Goal: Task Accomplishment & Management: Use online tool/utility

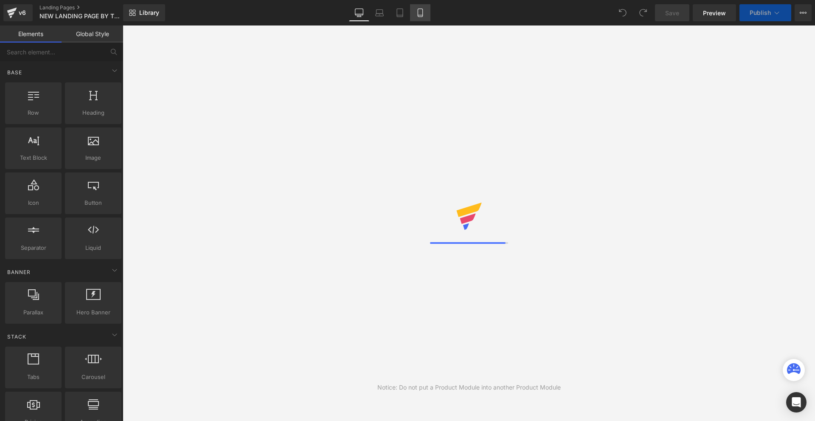
click at [418, 15] on icon at bounding box center [420, 12] width 8 height 8
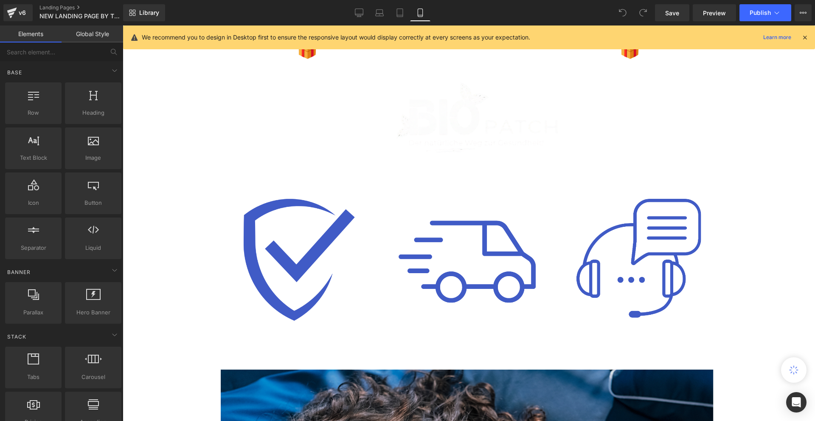
click at [419, 11] on icon at bounding box center [420, 12] width 8 height 8
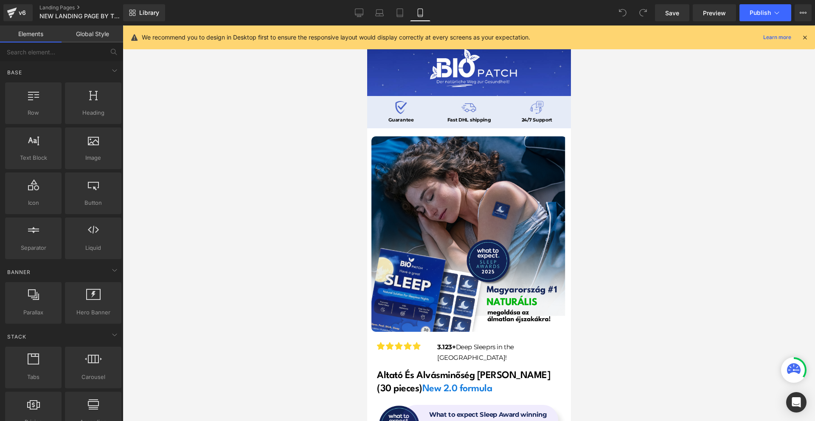
click at [808, 32] on div "We recommend you to design in Desktop first to ensure the responsive layout wou…" at bounding box center [469, 37] width 692 height 24
click at [806, 35] on icon at bounding box center [805, 38] width 8 height 8
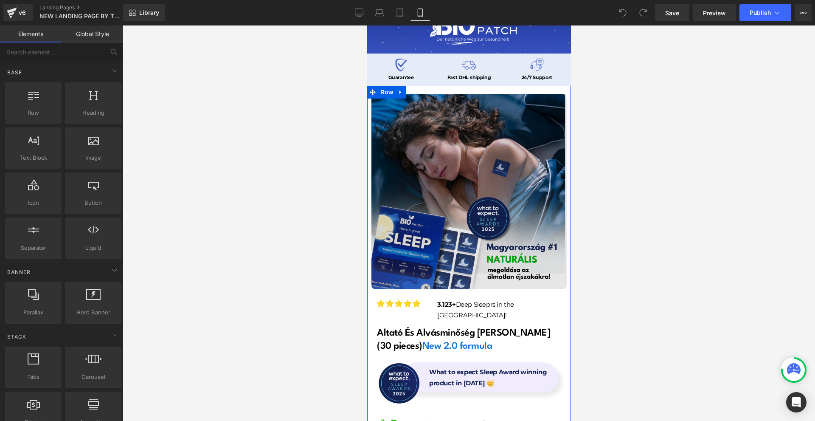
scroll to position [127, 0]
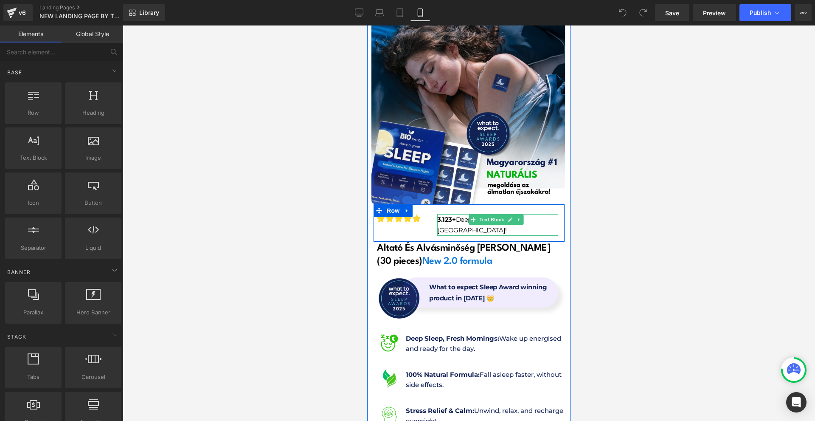
click at [439, 215] on strong "3.123+" at bounding box center [446, 219] width 19 height 8
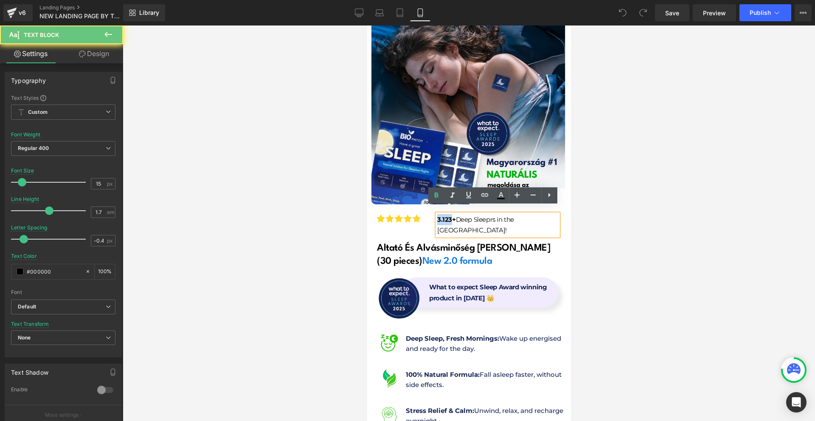
click at [439, 215] on strong "3.123+" at bounding box center [446, 219] width 19 height 8
drag, startPoint x: 451, startPoint y: 214, endPoint x: 949, endPoint y: 252, distance: 500.4
click at [451, 215] on strong "3.123+" at bounding box center [446, 219] width 19 height 8
click at [618, 231] on div at bounding box center [469, 222] width 693 height 395
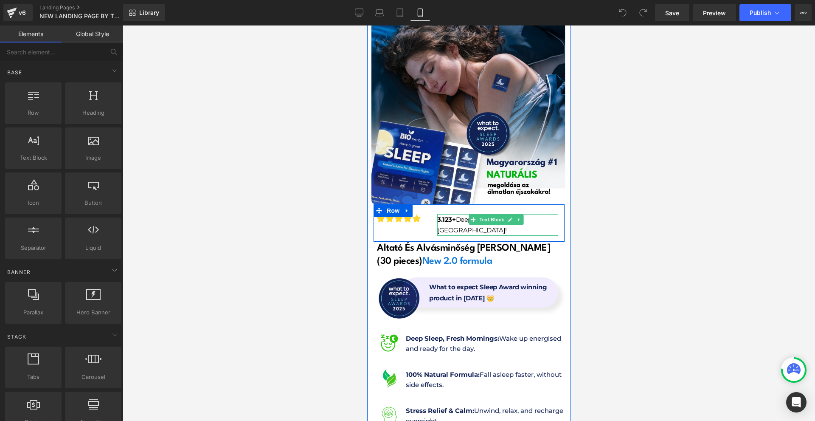
click at [535, 214] on p "3.123+ Deep Sleeprs in the [GEOGRAPHIC_DATA]!" at bounding box center [497, 225] width 121 height 22
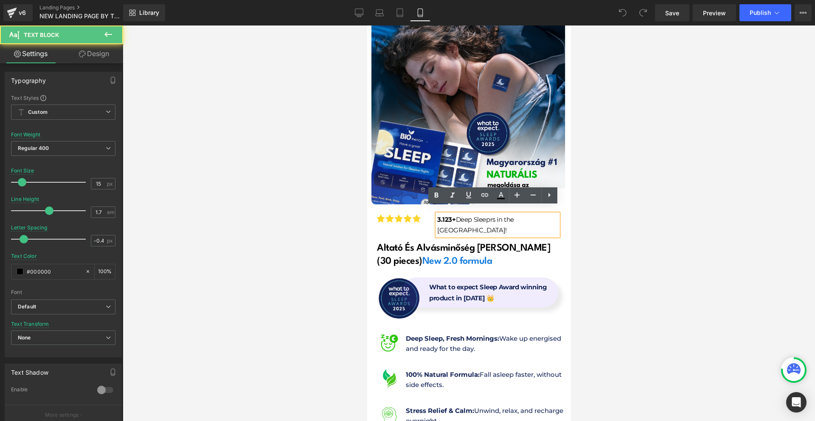
click at [601, 201] on div at bounding box center [469, 222] width 693 height 395
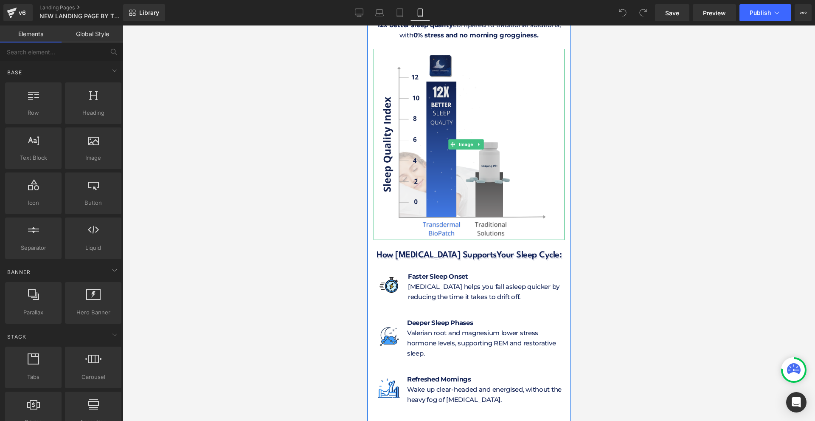
scroll to position [3524, 0]
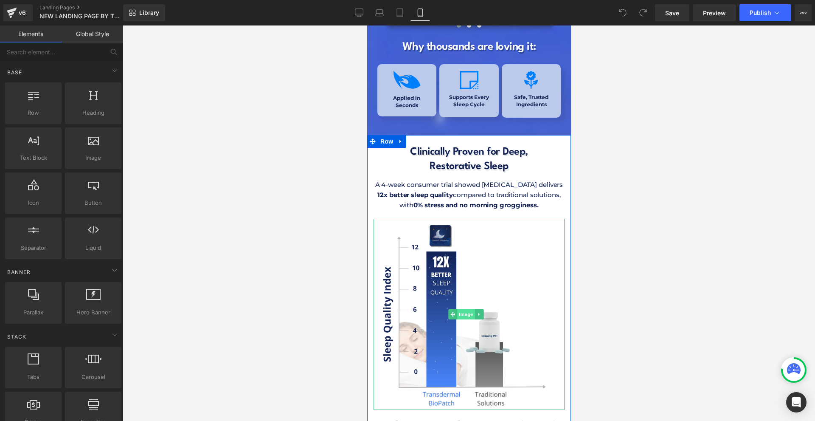
click at [463, 309] on span "Image" at bounding box center [466, 314] width 18 height 10
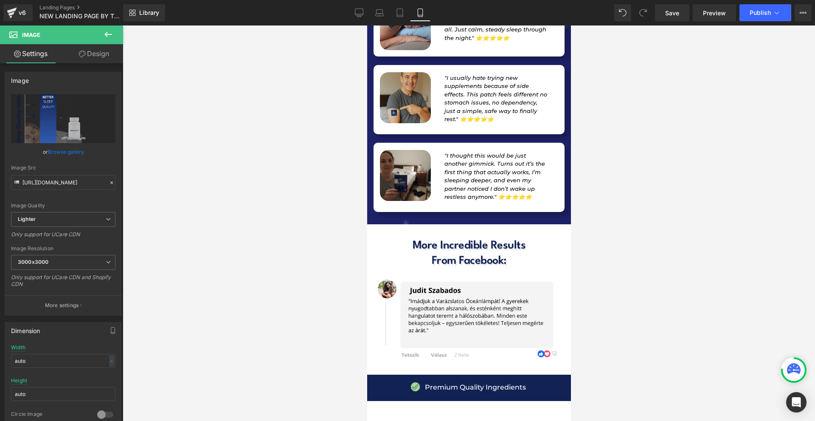
scroll to position [8675, 0]
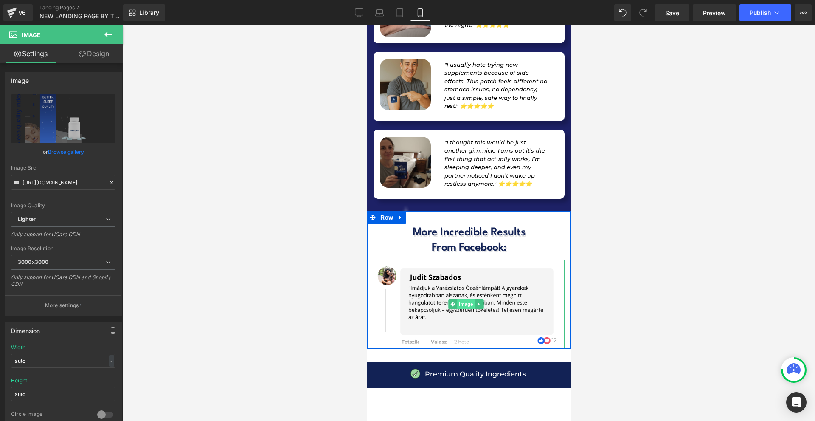
click at [460, 299] on span "Image" at bounding box center [466, 304] width 18 height 10
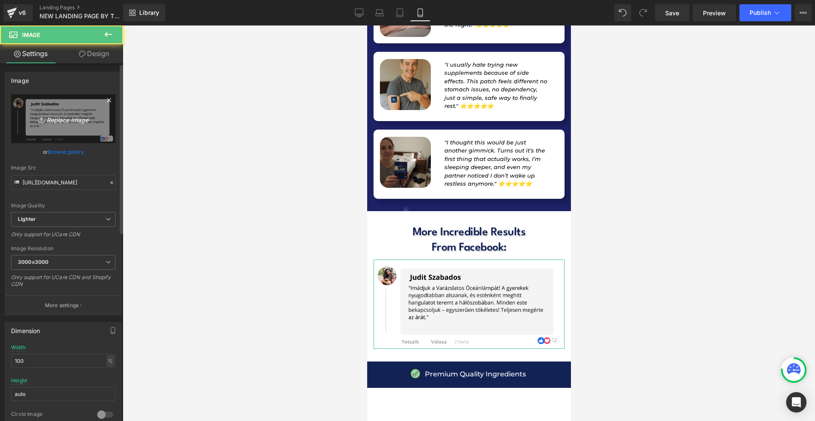
click at [62, 124] on link "Replace Image" at bounding box center [63, 118] width 104 height 49
type input "C:\fakepath\Facebook comments (1).png"
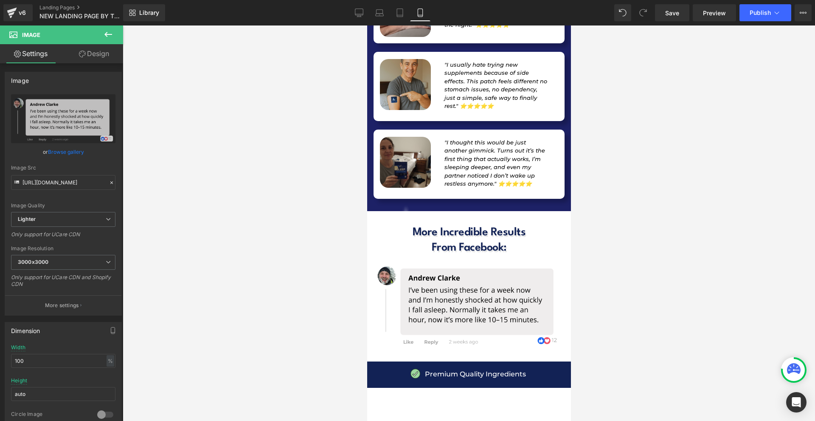
scroll to position [8590, 0]
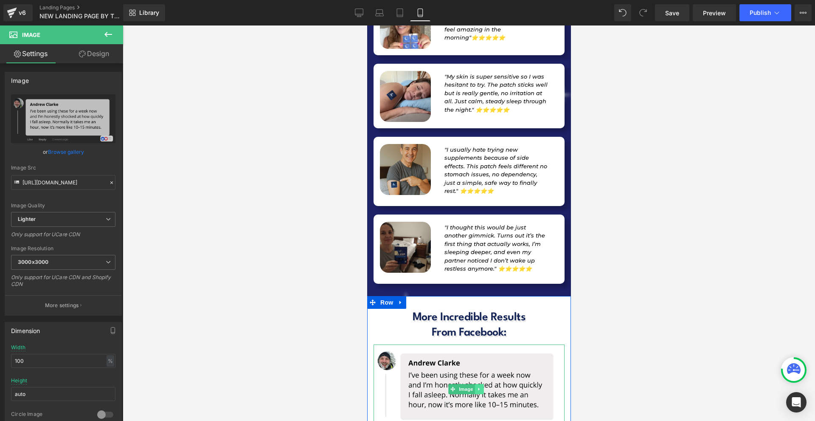
click at [476, 384] on link at bounding box center [478, 389] width 9 height 10
click at [475, 386] on icon at bounding box center [474, 388] width 5 height 5
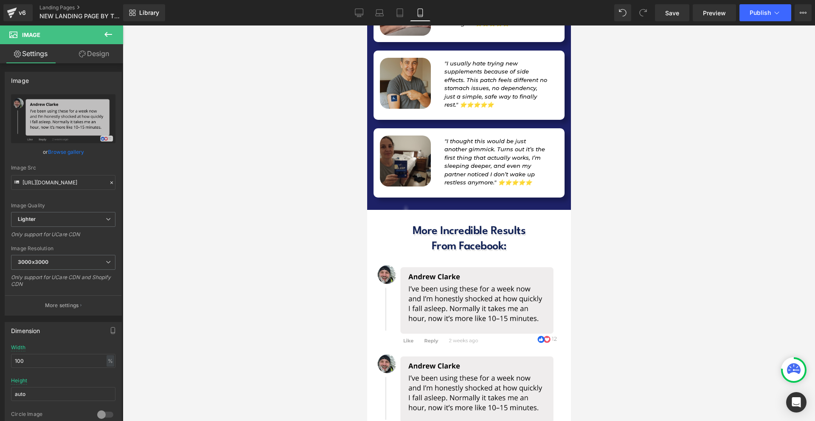
scroll to position [8634, 0]
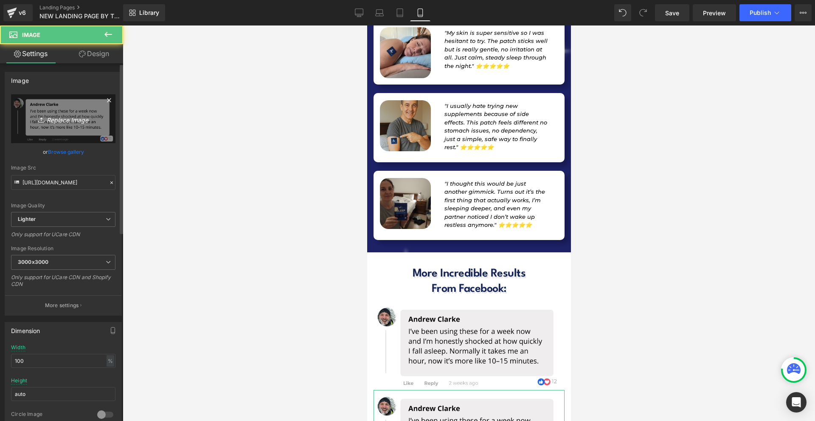
click at [75, 125] on link "Replace Image" at bounding box center [63, 118] width 104 height 49
type input "C:\fakepath\Facebook comments (2).png"
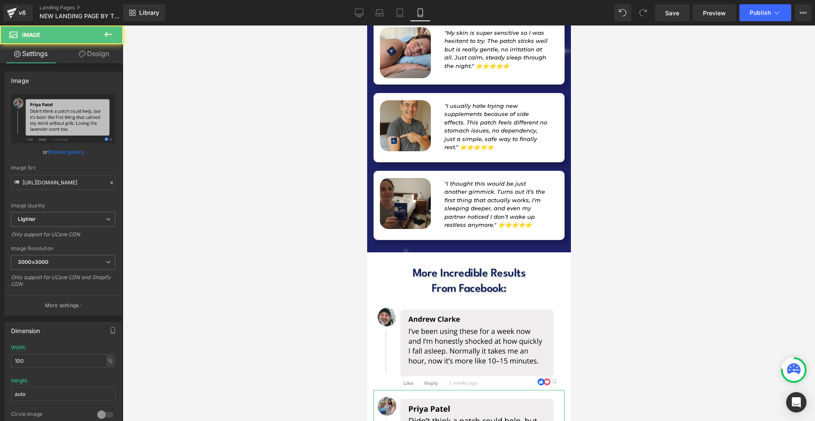
click at [97, 48] on link "Design" at bounding box center [94, 53] width 62 height 19
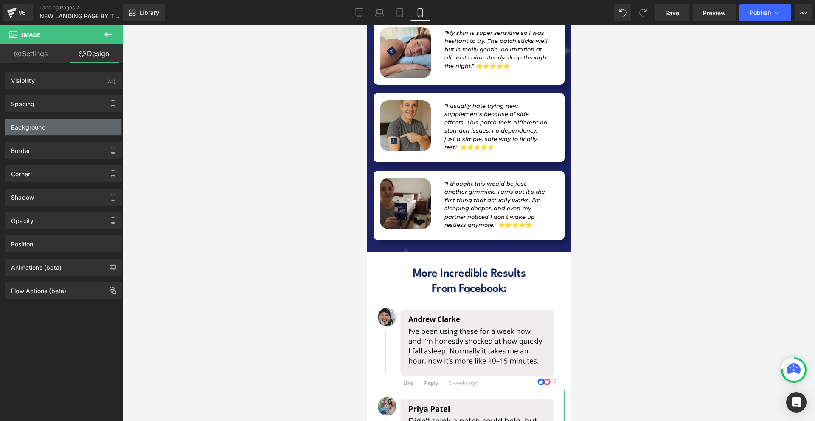
click at [55, 125] on div "Background" at bounding box center [63, 127] width 116 height 16
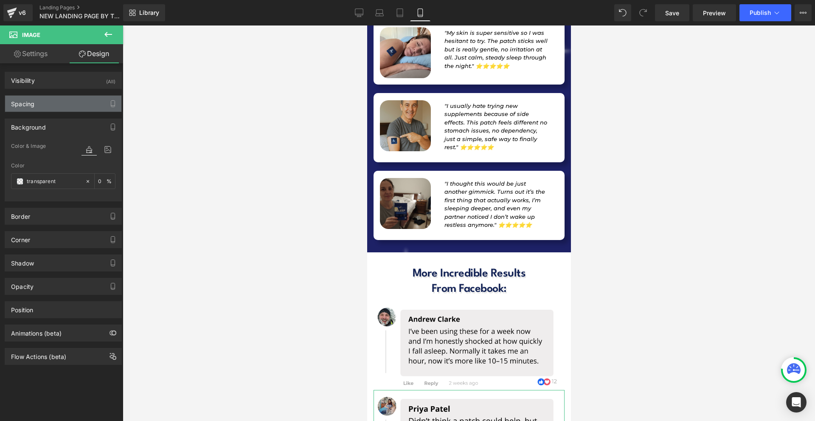
click at [53, 105] on div "Spacing" at bounding box center [63, 104] width 116 height 16
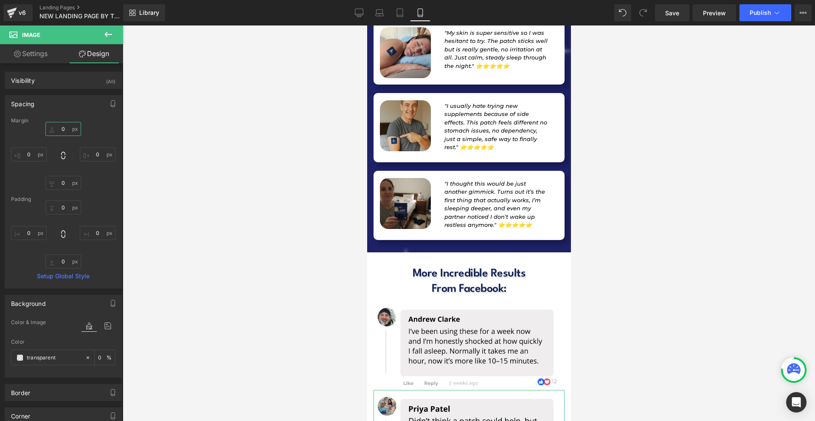
click at [58, 133] on input "0" at bounding box center [63, 129] width 36 height 14
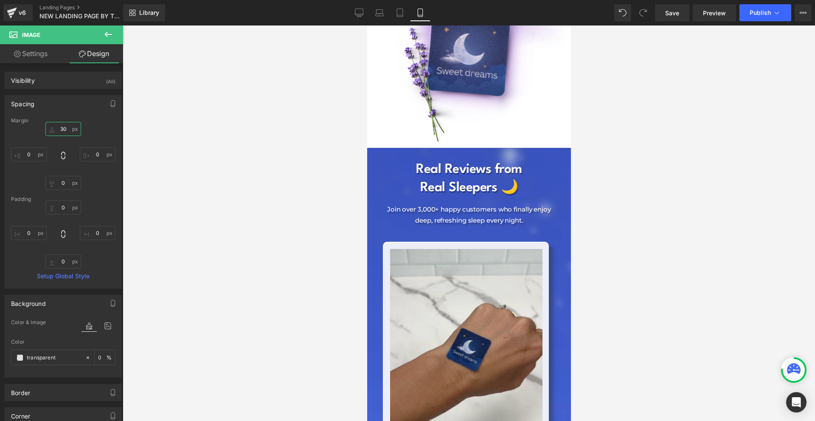
scroll to position [3127, 0]
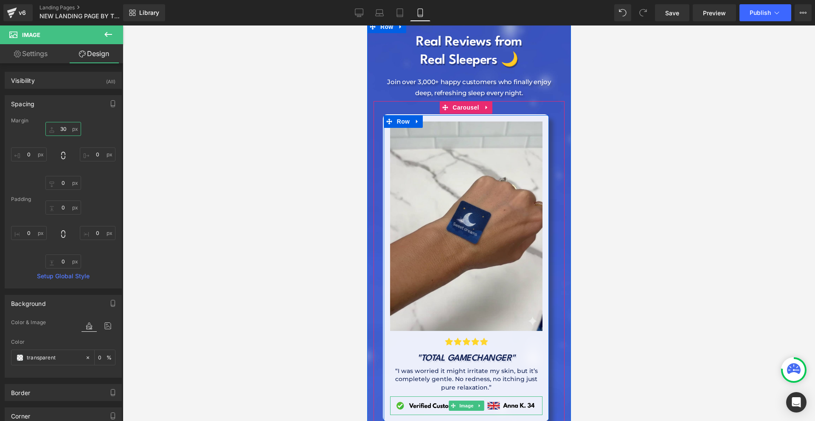
type input "30"
click at [476, 400] on link at bounding box center [479, 405] width 9 height 10
click at [476, 403] on icon at bounding box center [475, 405] width 5 height 5
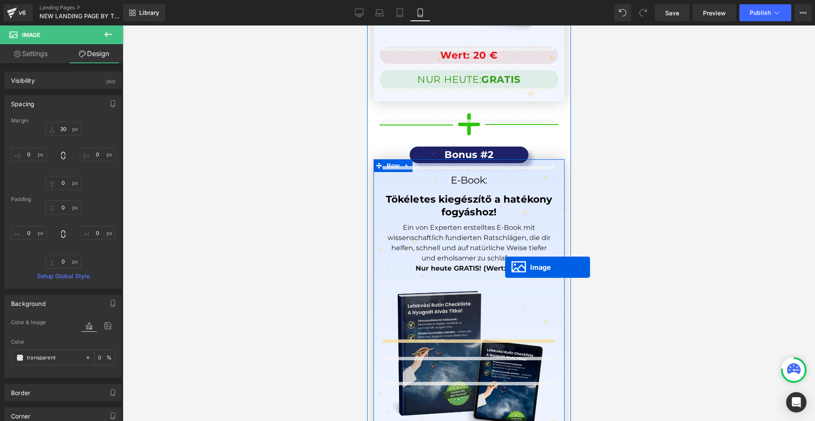
scroll to position [8187, 0]
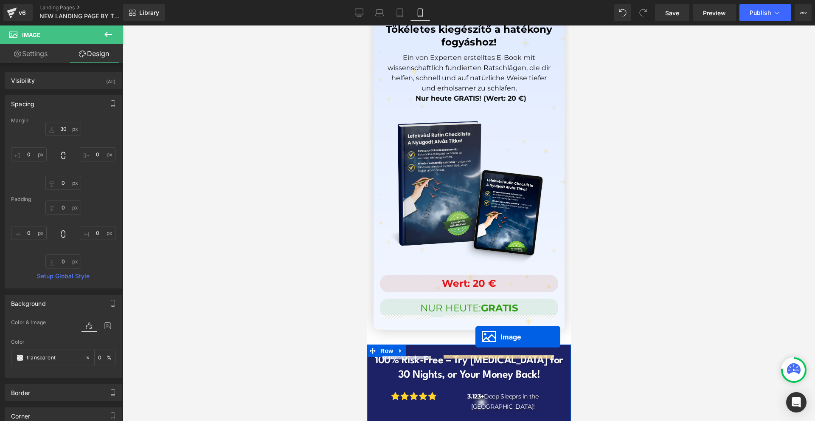
drag, startPoint x: 459, startPoint y: 239, endPoint x: 476, endPoint y: 338, distance: 99.5
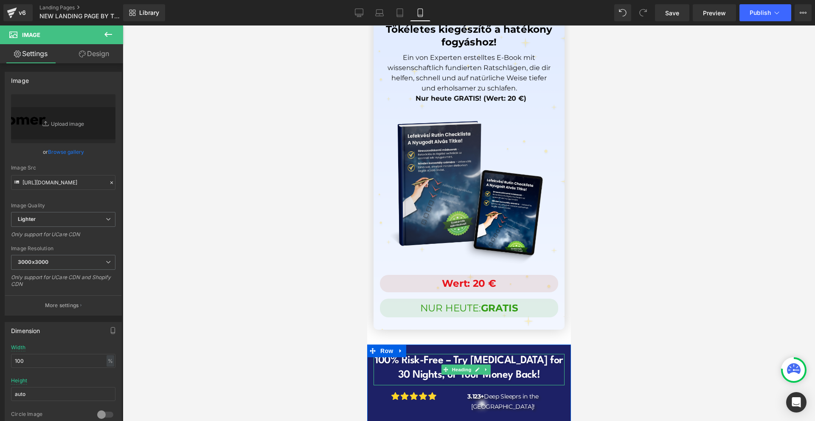
scroll to position [8251, 0]
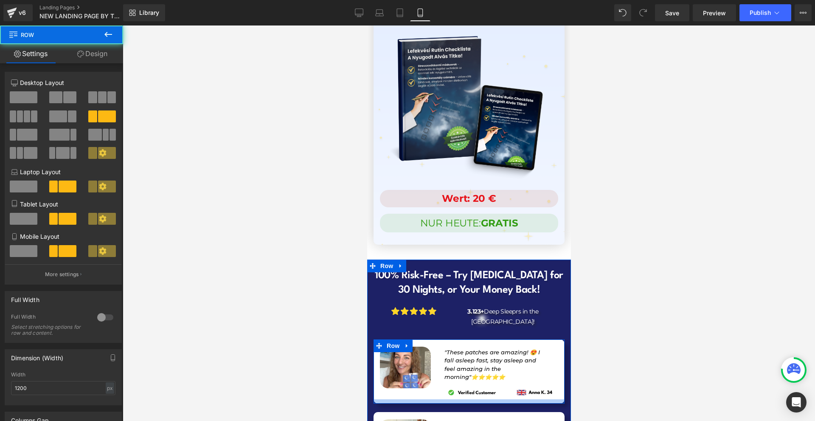
drag, startPoint x: 481, startPoint y: 287, endPoint x: 503, endPoint y: 285, distance: 22.5
click at [483, 399] on div at bounding box center [468, 401] width 191 height 4
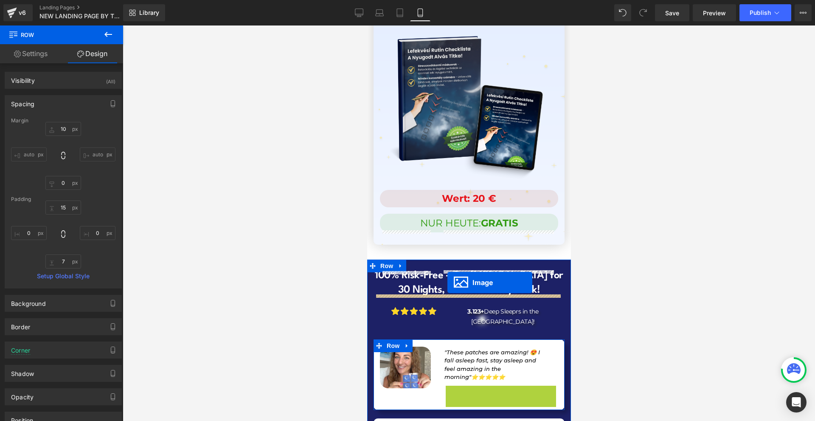
drag, startPoint x: 493, startPoint y: 276, endPoint x: 455, endPoint y: 281, distance: 38.5
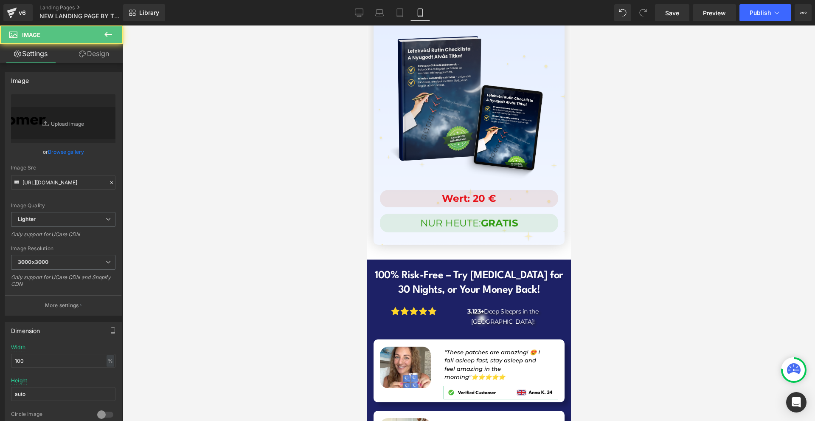
click at [102, 56] on link "Design" at bounding box center [94, 53] width 62 height 19
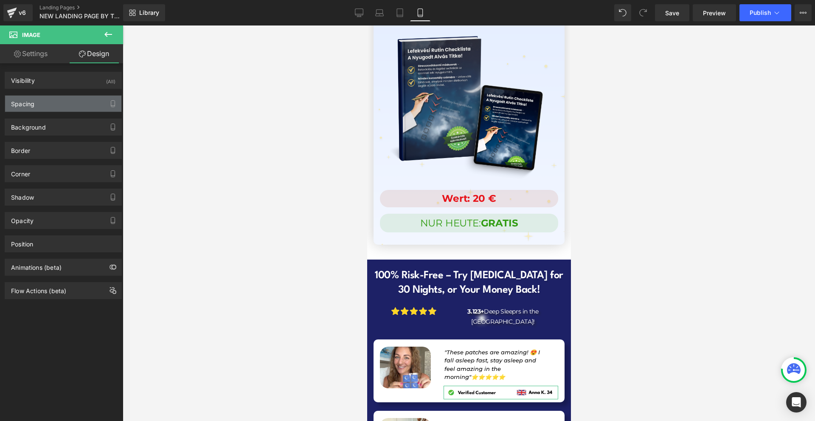
click at [58, 97] on div "Spacing" at bounding box center [63, 104] width 116 height 16
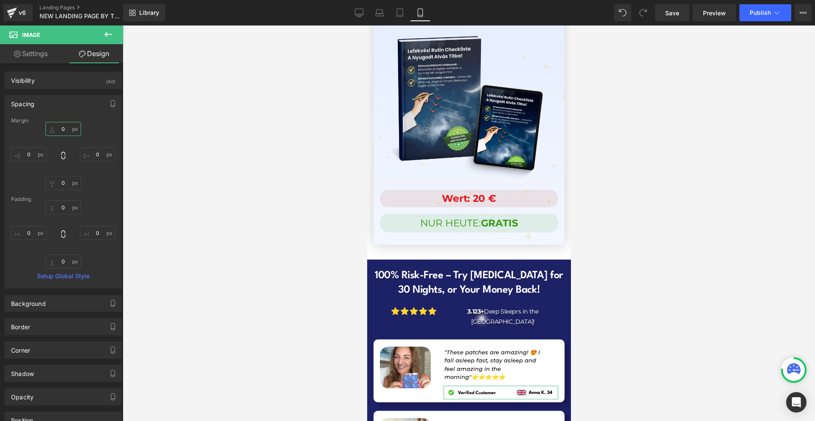
click at [70, 126] on input "0" at bounding box center [63, 129] width 36 height 14
type input "10"
click at [35, 157] on input "0" at bounding box center [29, 154] width 36 height 14
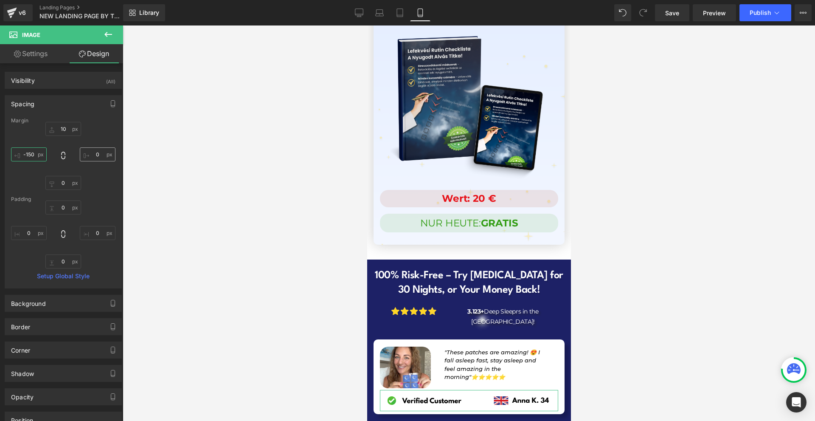
type input "-150"
click at [111, 156] on input "0" at bounding box center [98, 154] width 36 height 14
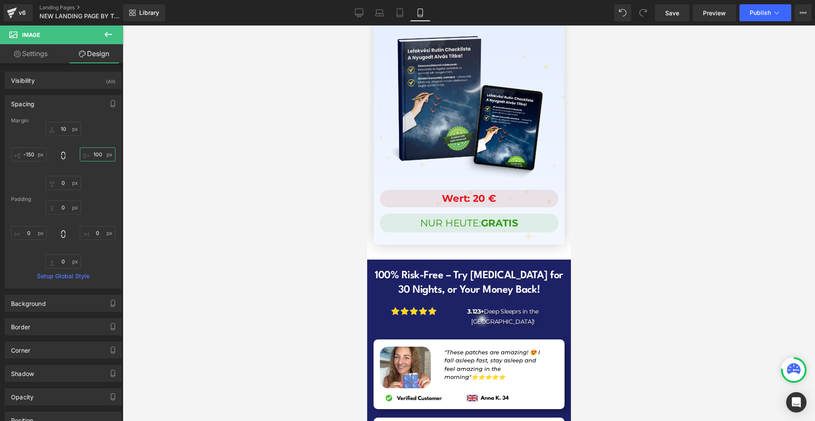
scroll to position [8379, 0]
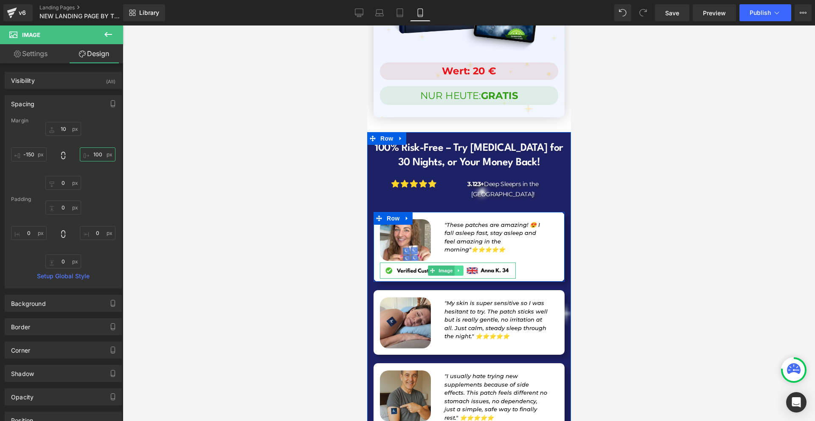
type input "100"
click at [456, 268] on icon at bounding box center [458, 270] width 5 height 5
click at [452, 268] on icon at bounding box center [454, 270] width 5 height 5
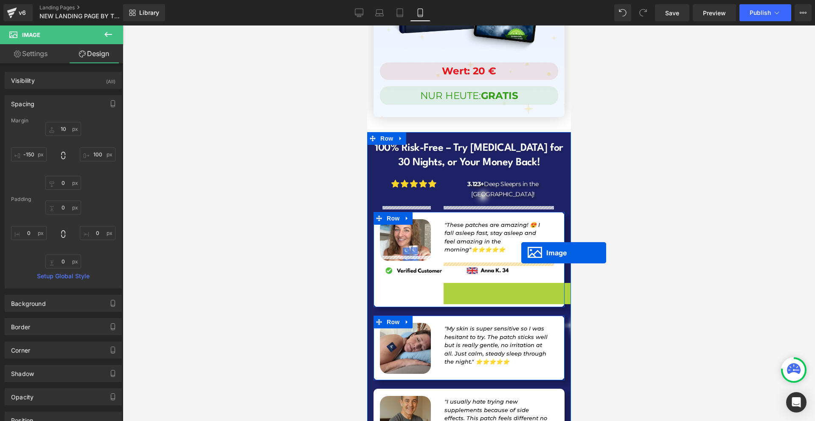
drag, startPoint x: 438, startPoint y: 174, endPoint x: 520, endPoint y: 253, distance: 113.8
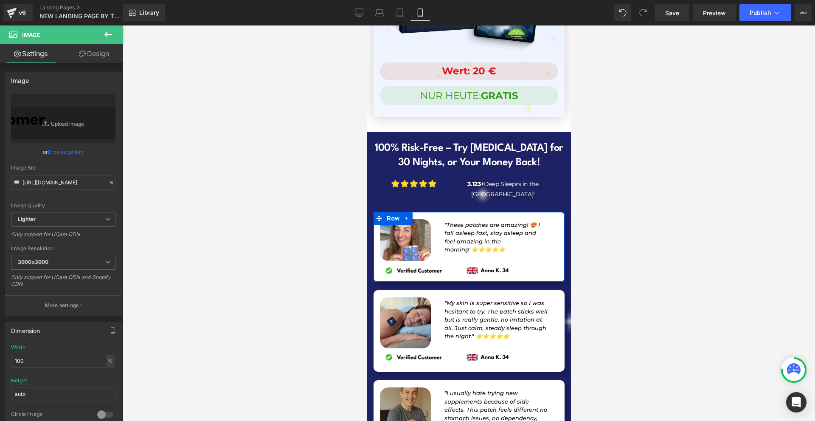
click at [96, 56] on link "Design" at bounding box center [94, 53] width 62 height 19
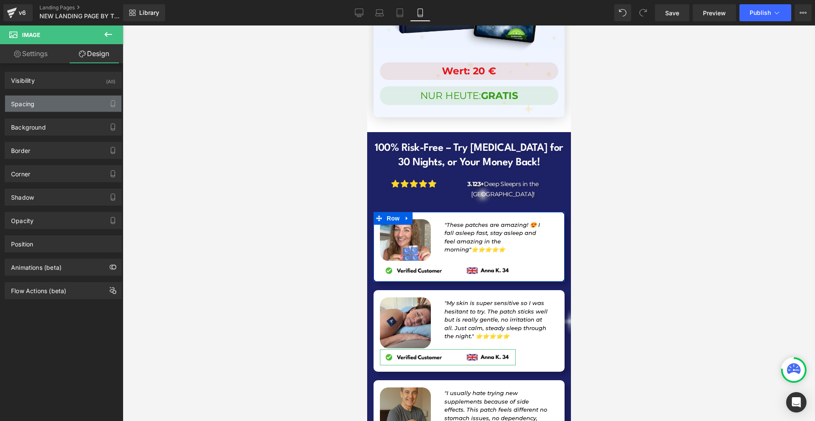
click at [57, 103] on div "Spacing" at bounding box center [63, 104] width 116 height 16
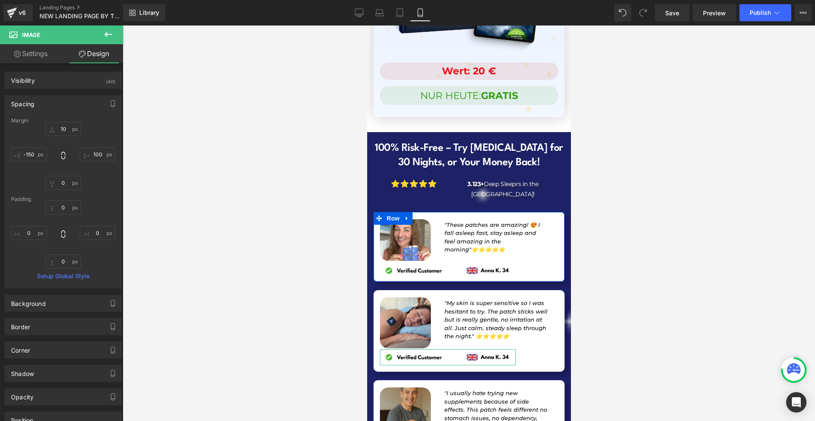
click at [67, 122] on div "Margin" at bounding box center [63, 121] width 104 height 6
type input "0"
click at [67, 125] on input "0" at bounding box center [63, 129] width 36 height 14
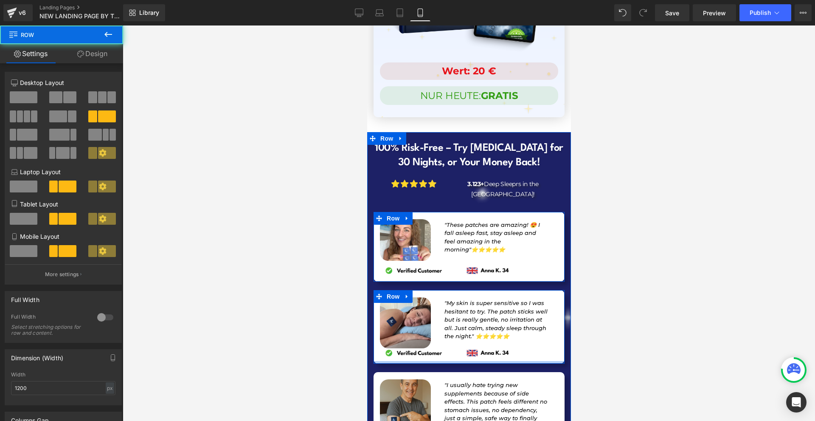
drag, startPoint x: 510, startPoint y: 257, endPoint x: 515, endPoint y: 253, distance: 6.0
click at [515, 361] on div at bounding box center [468, 362] width 191 height 3
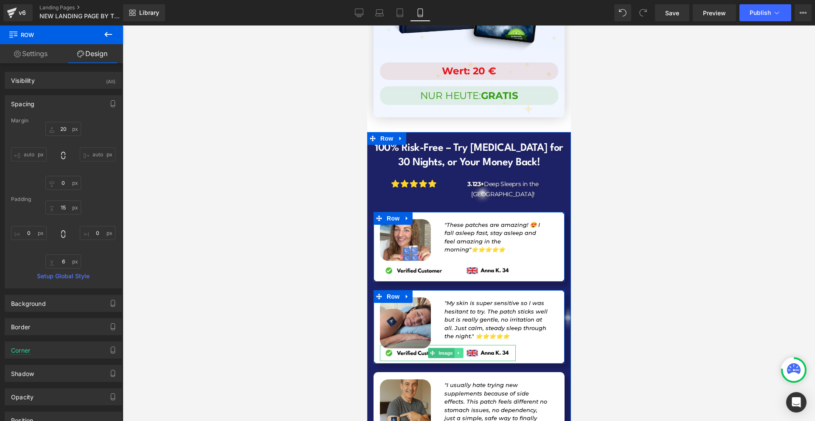
click at [456, 350] on icon at bounding box center [458, 352] width 5 height 5
click at [452, 350] on icon at bounding box center [454, 352] width 5 height 5
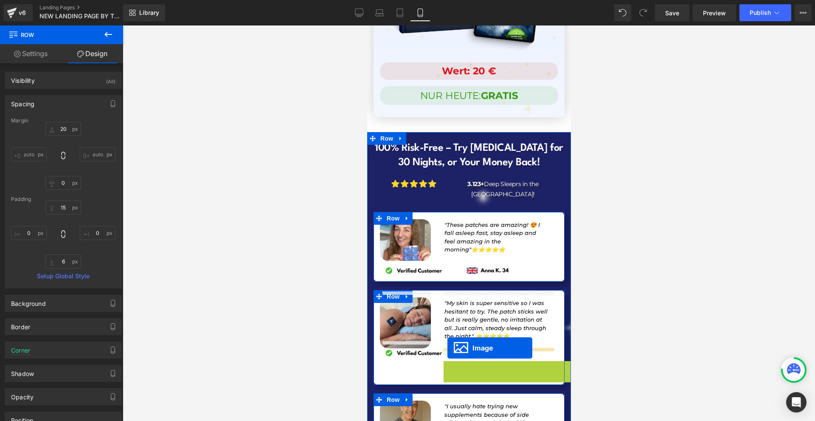
drag, startPoint x: 439, startPoint y: 259, endPoint x: 447, endPoint y: 348, distance: 88.7
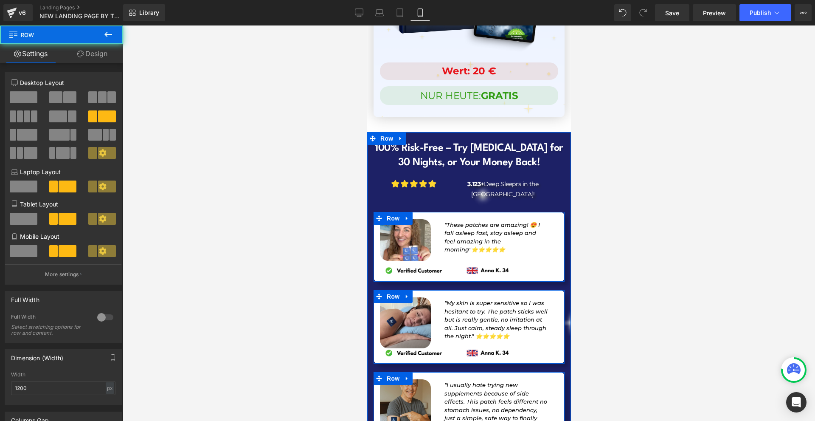
drag, startPoint x: 444, startPoint y: 346, endPoint x: 465, endPoint y: 341, distance: 21.9
click at [465, 372] on div "Image "I usually hate trying new supplements because of side effects. This patc…" at bounding box center [468, 412] width 191 height 80
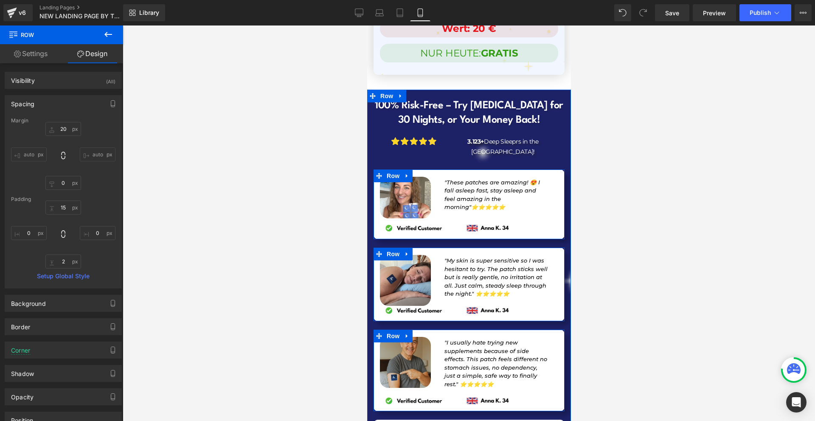
scroll to position [8463, 0]
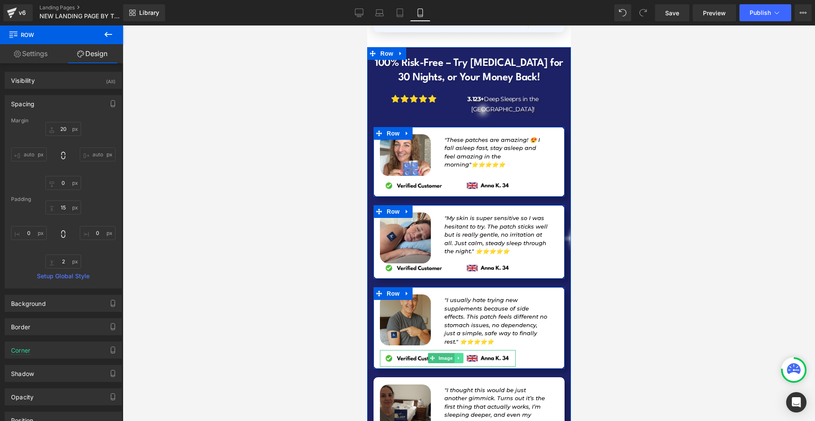
click at [458, 357] on icon at bounding box center [458, 358] width 1 height 3
click at [453, 355] on icon at bounding box center [454, 357] width 5 height 5
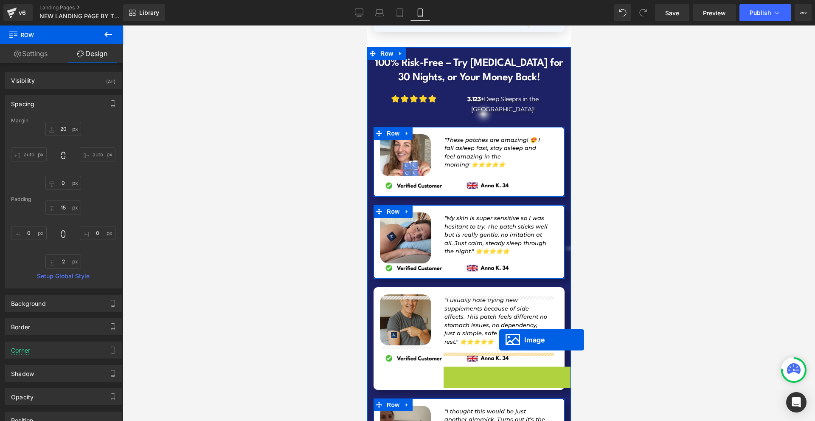
drag, startPoint x: 445, startPoint y: 265, endPoint x: 499, endPoint y: 340, distance: 92.5
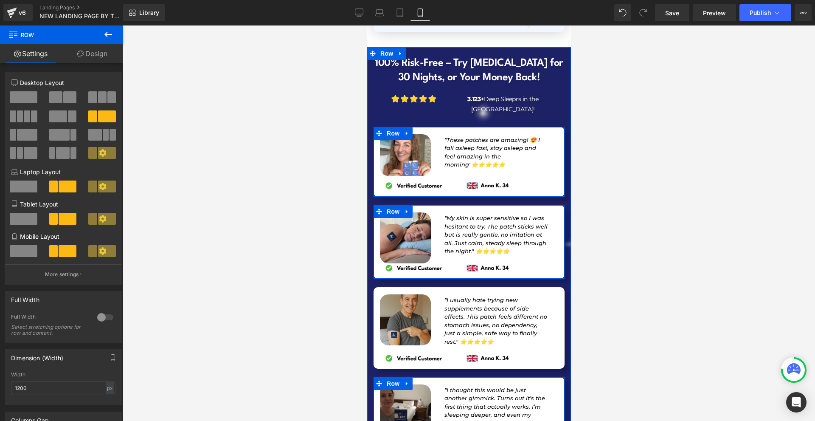
drag, startPoint x: 451, startPoint y: 351, endPoint x: 456, endPoint y: 347, distance: 6.7
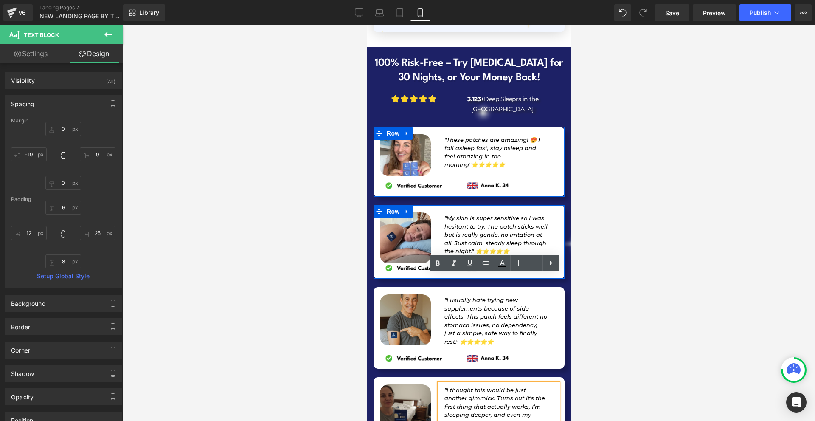
click at [617, 322] on div at bounding box center [469, 222] width 693 height 395
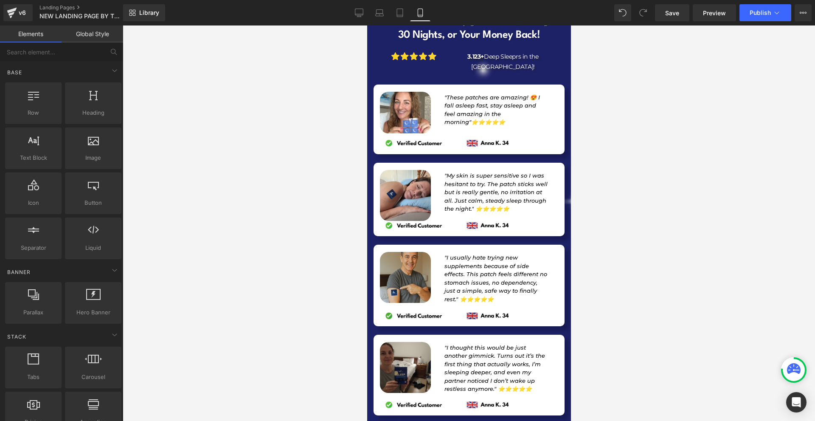
scroll to position [8633, 0]
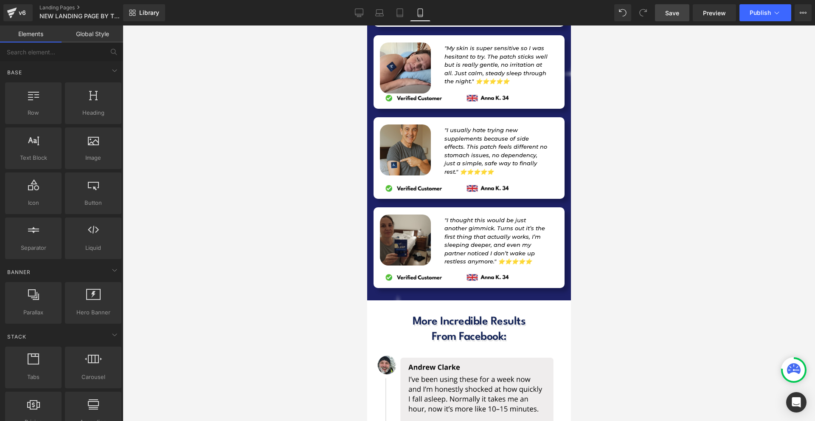
click at [681, 14] on link "Save" at bounding box center [672, 12] width 34 height 17
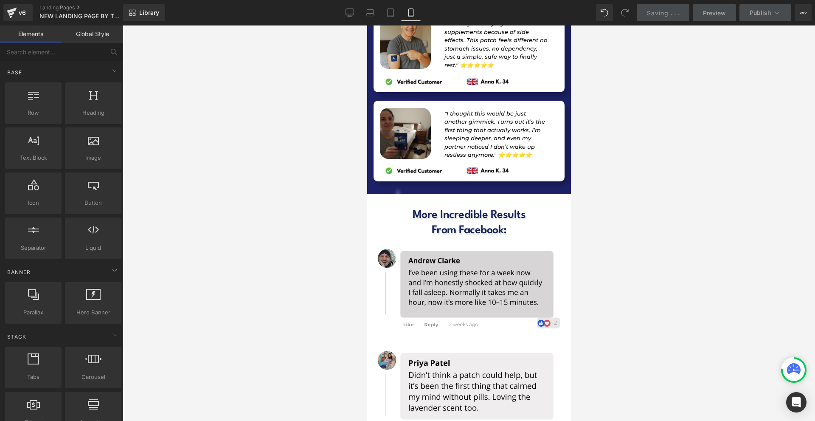
scroll to position [8825, 0]
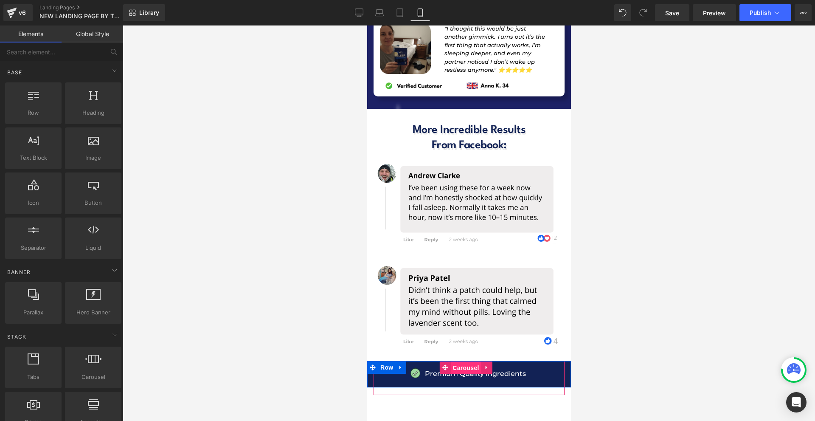
click at [469, 361] on span "Carousel" at bounding box center [465, 367] width 31 height 13
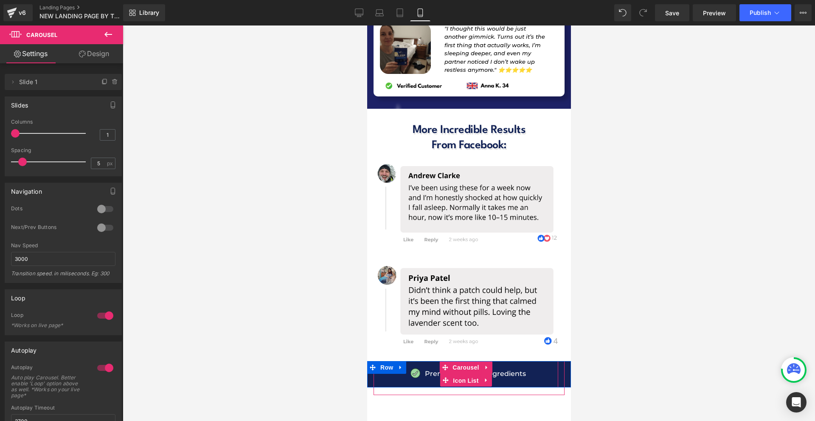
click at [475, 374] on span "Icon List" at bounding box center [466, 380] width 30 height 13
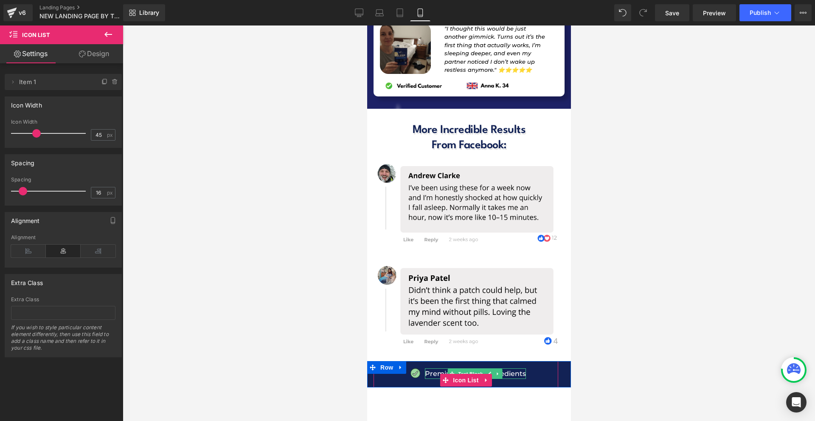
click at [519, 368] on p "Premium Quality Ingredients" at bounding box center [475, 373] width 101 height 11
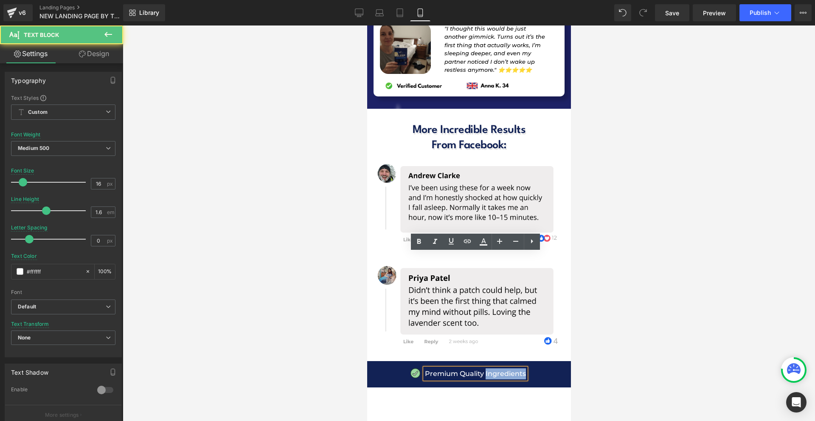
click at [519, 368] on p "Premium Quality Ingredients" at bounding box center [475, 373] width 101 height 11
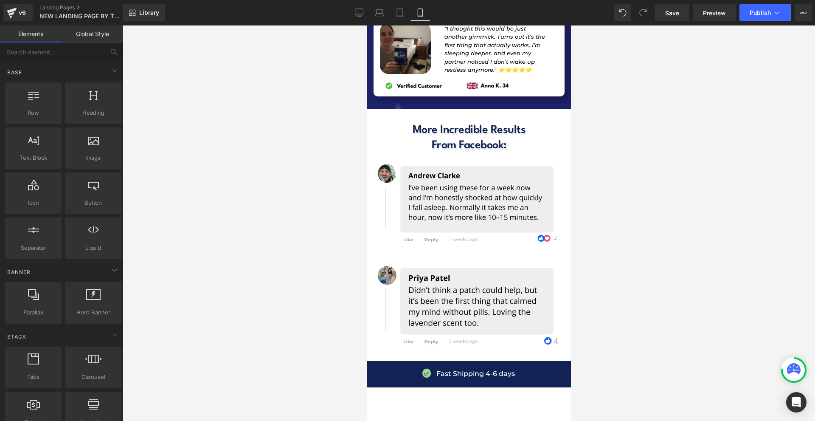
drag, startPoint x: 619, startPoint y: 276, endPoint x: 203, endPoint y: 234, distance: 417.8
click at [619, 276] on div at bounding box center [469, 222] width 693 height 395
click at [465, 374] on span "Icon List" at bounding box center [466, 380] width 30 height 13
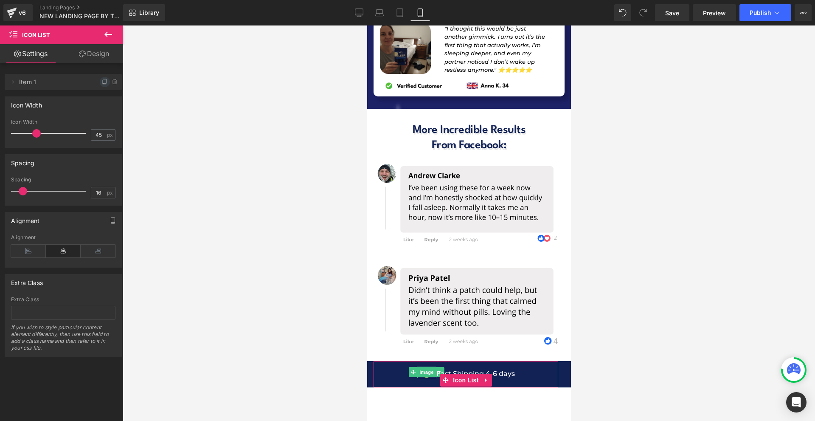
click at [100, 77] on span at bounding box center [105, 82] width 10 height 10
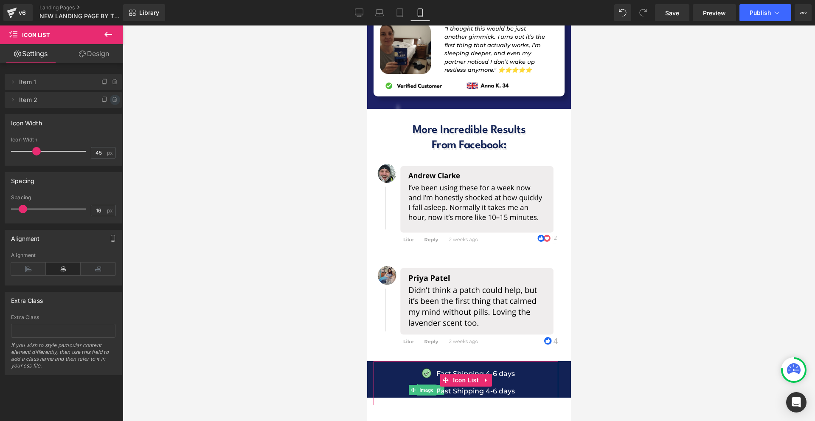
click at [115, 100] on icon at bounding box center [115, 99] width 7 height 7
click at [110, 99] on button "Delete" at bounding box center [106, 100] width 27 height 11
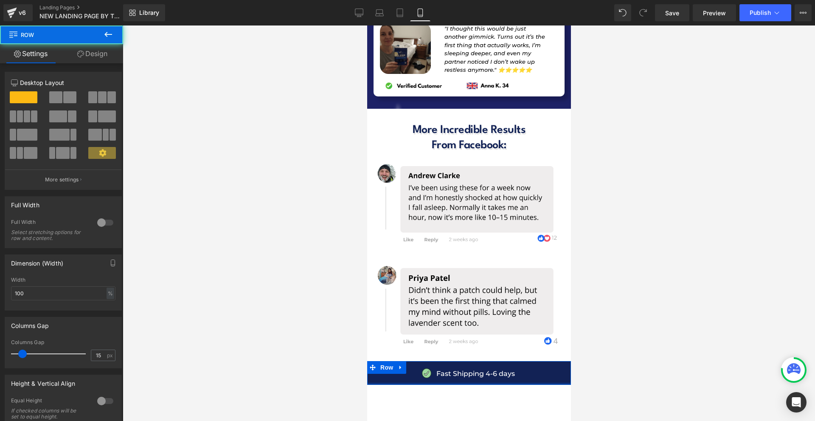
scroll to position [8822, 0]
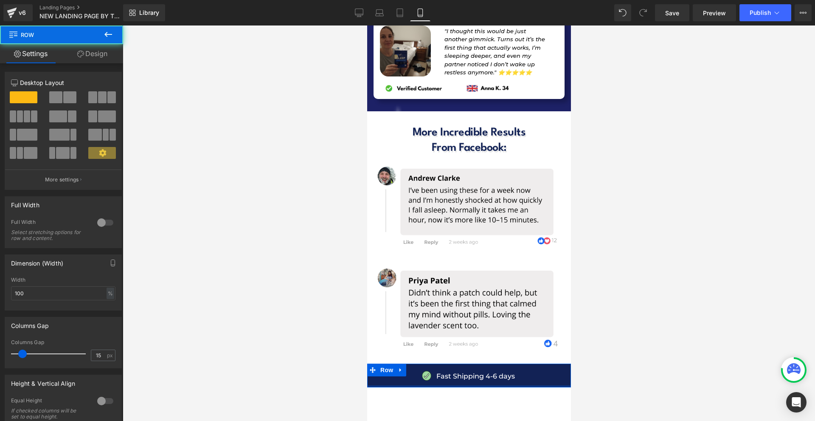
drag, startPoint x: 466, startPoint y: 271, endPoint x: 470, endPoint y: 269, distance: 4.6
click at [470, 363] on div "Image Fast Shipping 4-6 days Text Block Icon List ‹ › [GEOGRAPHIC_DATA]" at bounding box center [469, 375] width 204 height 24
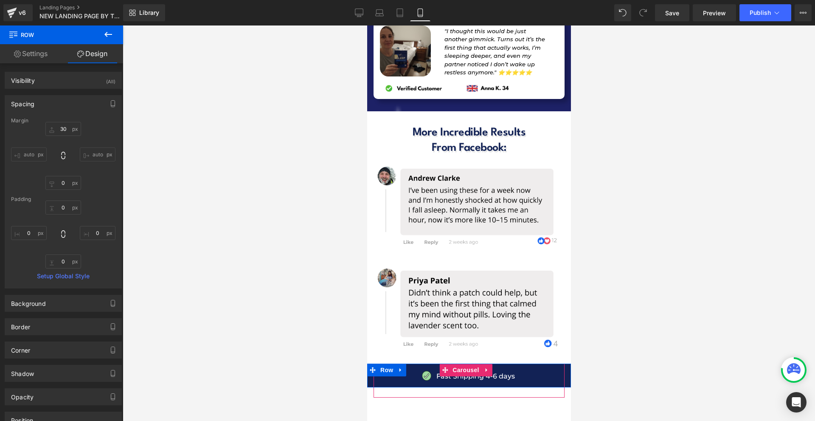
click at [468, 363] on span "Carousel" at bounding box center [465, 369] width 31 height 13
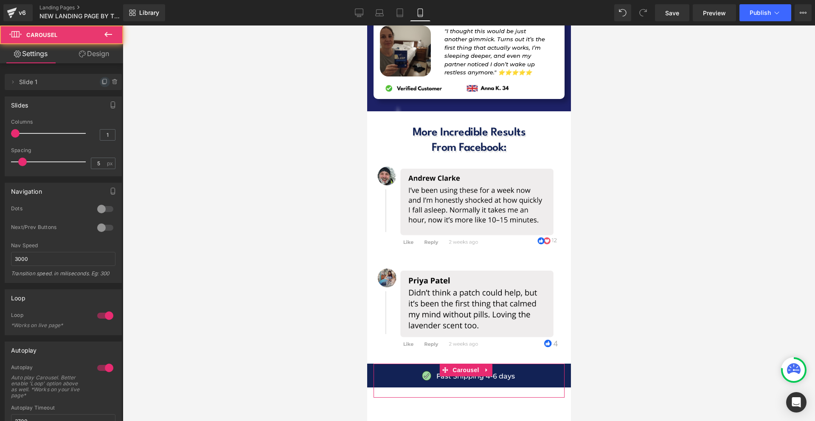
click at [100, 86] on span at bounding box center [105, 82] width 10 height 10
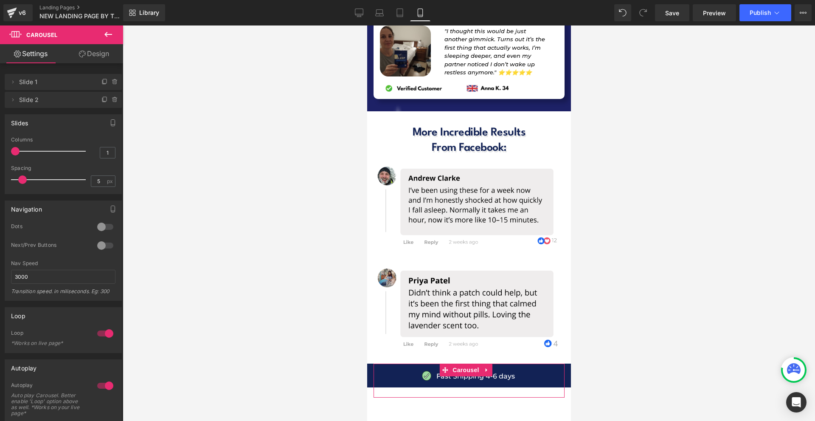
click at [103, 226] on div at bounding box center [105, 227] width 20 height 14
click at [469, 386] on button at bounding box center [474, 390] width 10 height 8
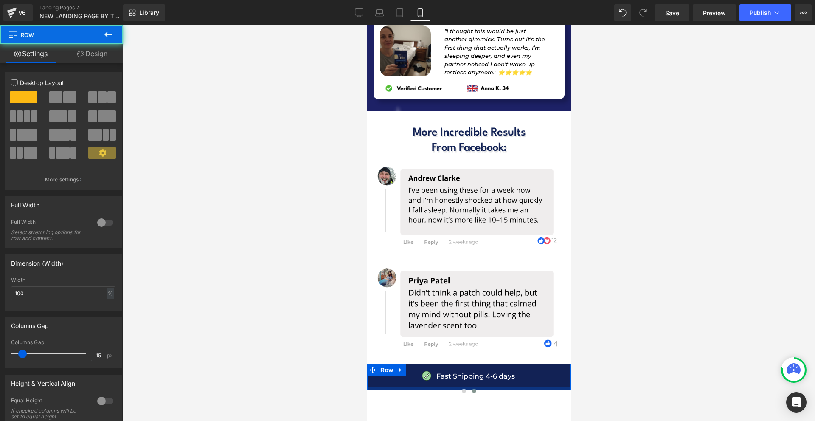
click at [424, 387] on div at bounding box center [469, 388] width 204 height 3
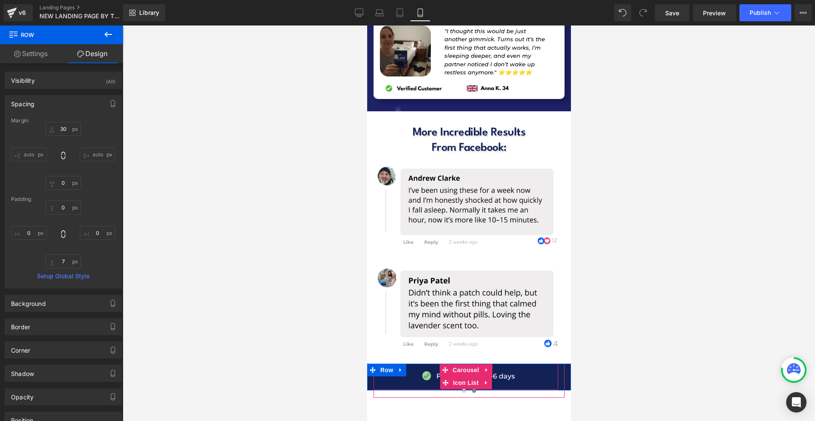
click at [522, 371] on div "Image Fast Shipping 4-6 days Text Block" at bounding box center [465, 380] width 185 height 18
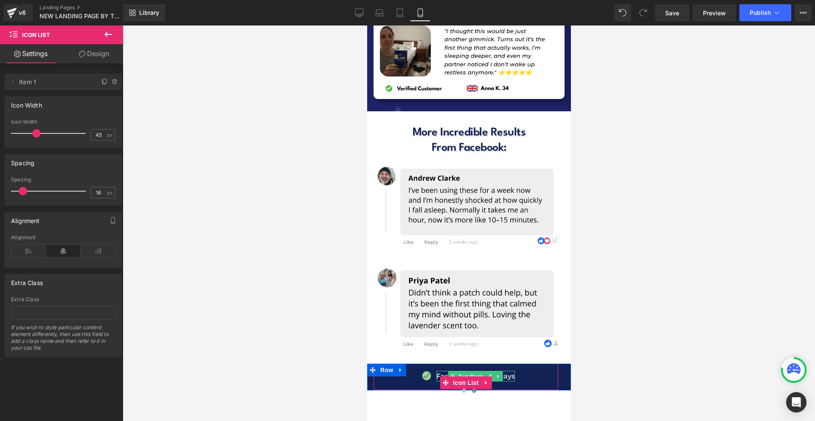
click at [506, 371] on p "Fast Shipping 4-6 days" at bounding box center [475, 376] width 79 height 11
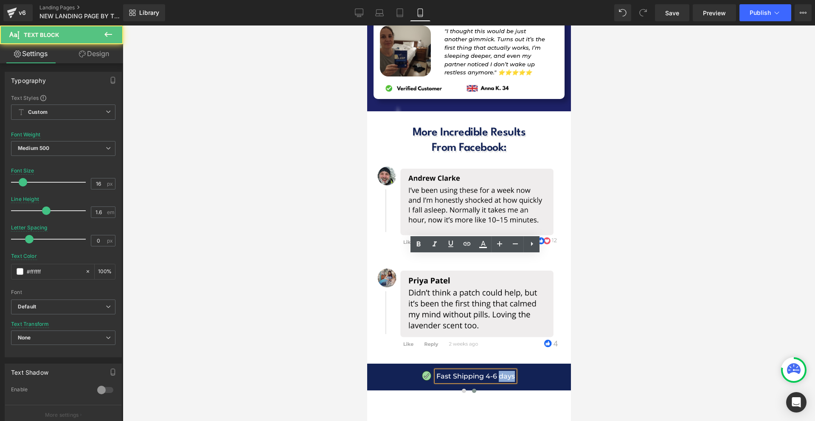
click at [507, 371] on p "Fast Shipping 4-6 days" at bounding box center [475, 376] width 79 height 11
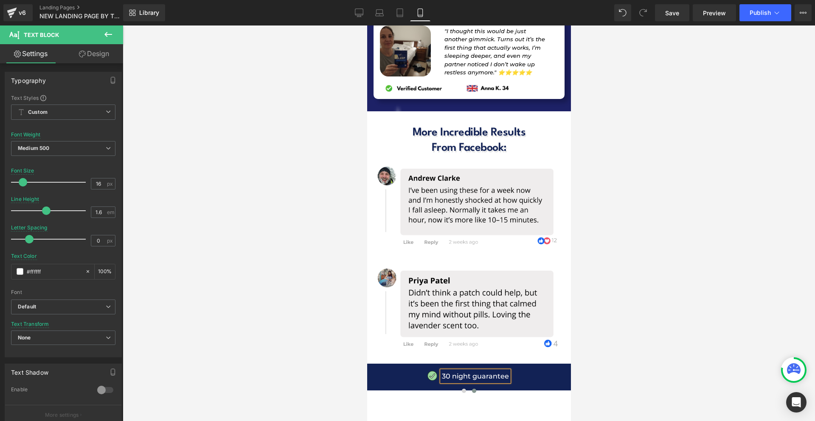
click at [595, 251] on div at bounding box center [469, 222] width 693 height 395
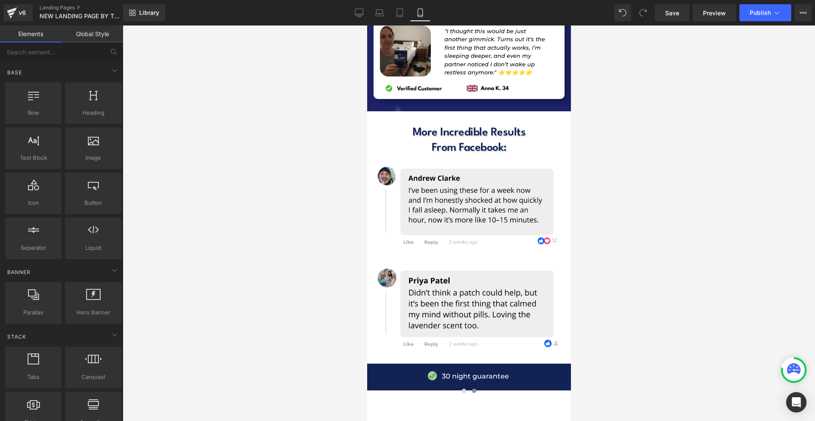
click at [367, 25] on div at bounding box center [367, 25] width 0 height 0
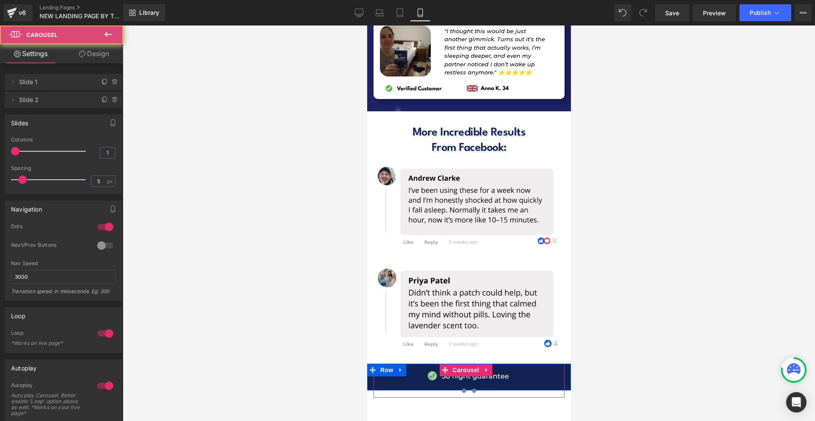
click at [462, 386] on button at bounding box center [464, 390] width 10 height 8
click at [471, 386] on button at bounding box center [474, 390] width 10 height 8
click at [472, 363] on span "Carousel" at bounding box center [465, 369] width 31 height 13
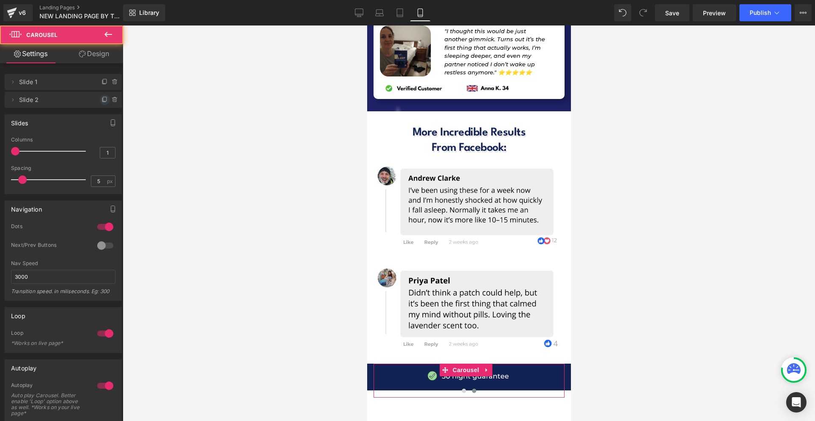
click at [103, 101] on icon at bounding box center [104, 99] width 3 height 4
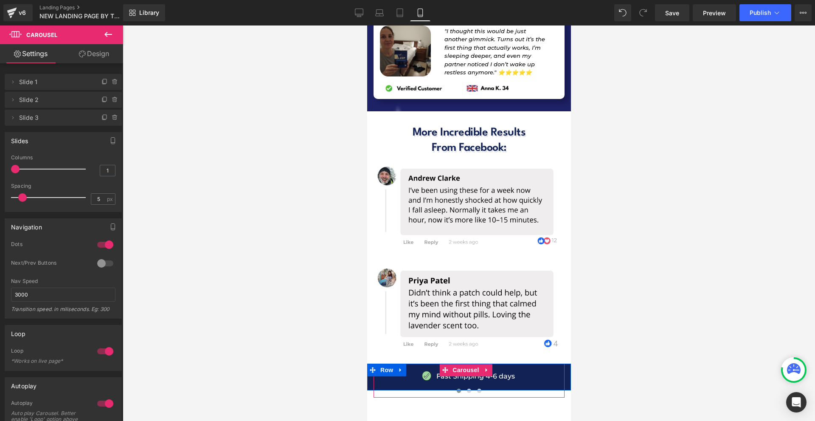
click at [477, 387] on div at bounding box center [469, 388] width 204 height 3
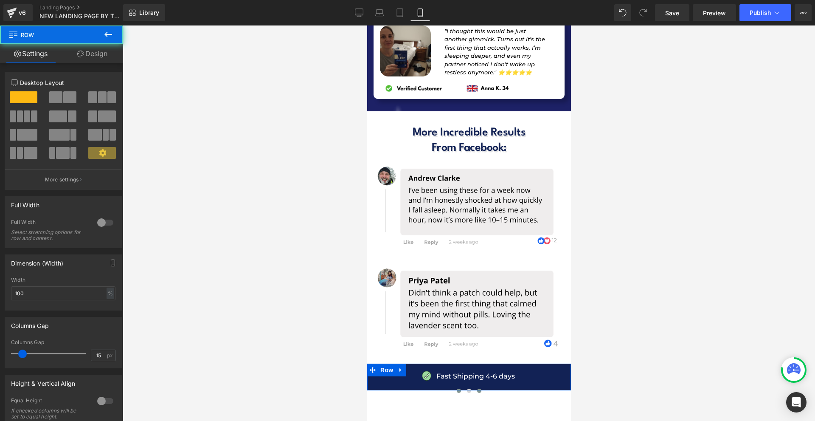
click at [476, 386] on button at bounding box center [479, 390] width 10 height 8
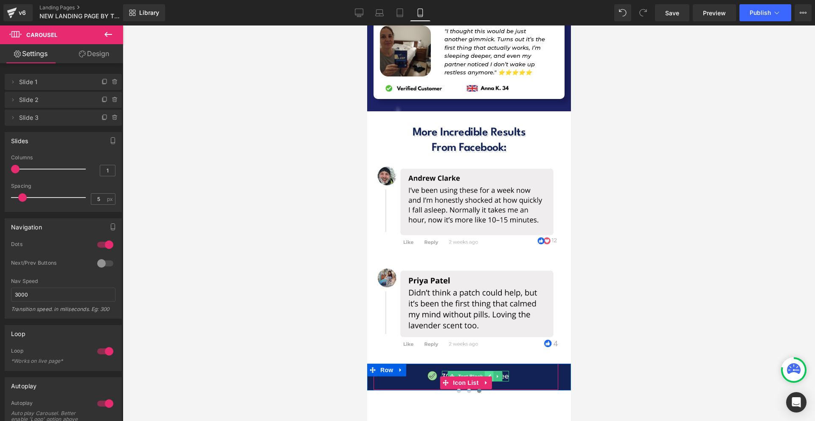
click at [490, 374] on icon at bounding box center [489, 376] width 4 height 4
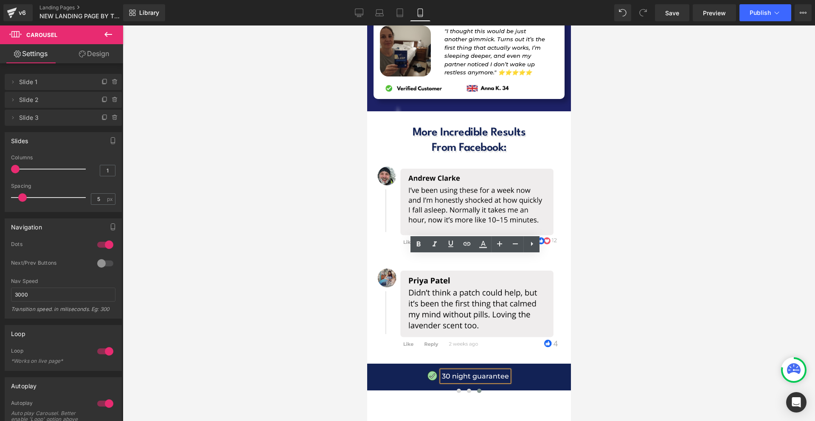
click at [490, 371] on p "30 night guarantee" at bounding box center [475, 376] width 67 height 11
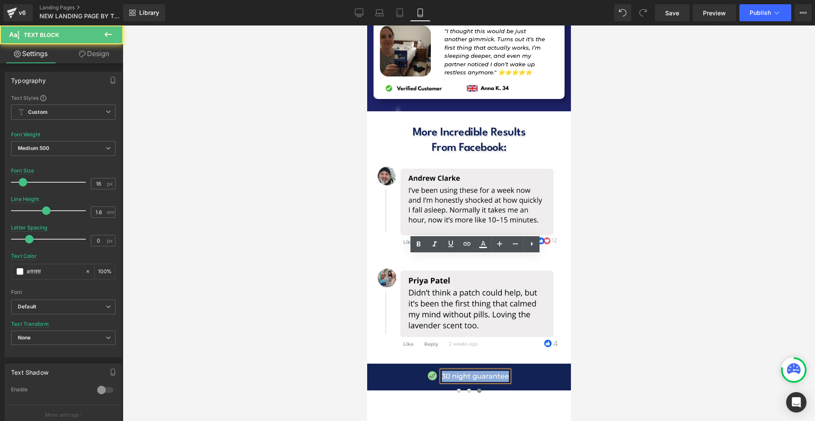
click at [490, 371] on p "30 night guarantee" at bounding box center [475, 376] width 67 height 11
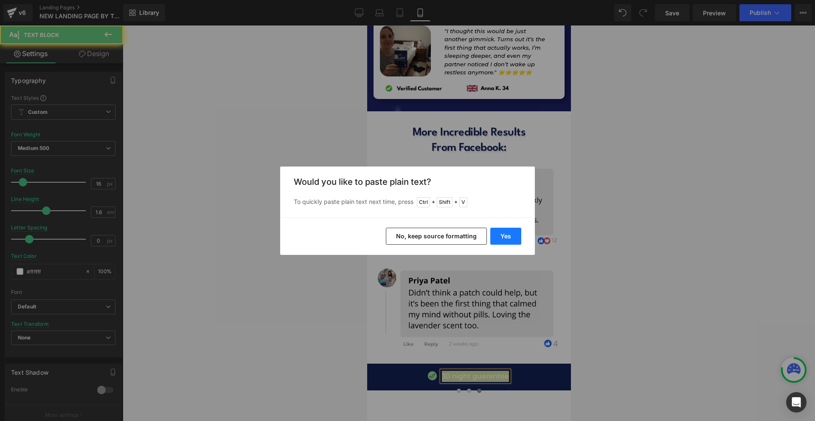
click at [505, 234] on button "Yes" at bounding box center [505, 236] width 31 height 17
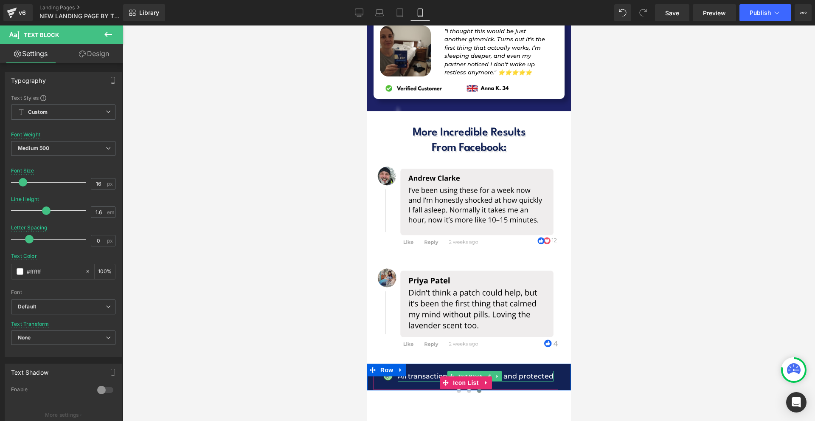
click at [532, 371] on p "All transactions are encrypted and protected" at bounding box center [475, 376] width 156 height 11
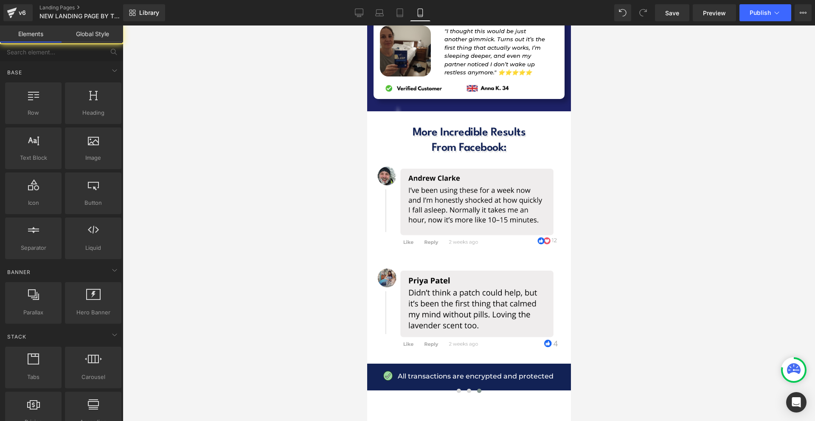
click at [640, 280] on div at bounding box center [469, 222] width 693 height 395
click at [466, 387] on div at bounding box center [469, 388] width 204 height 3
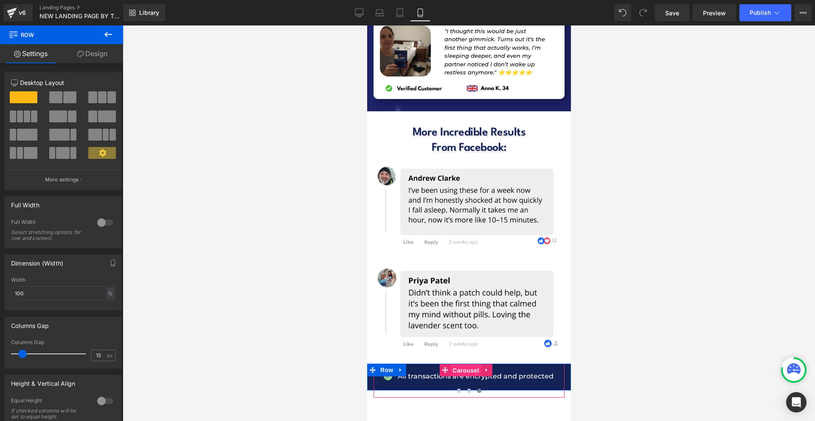
click at [469, 364] on span "Carousel" at bounding box center [465, 370] width 31 height 13
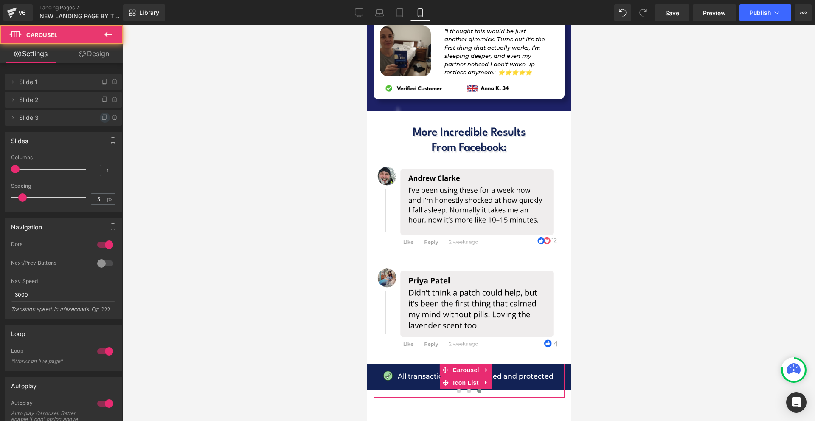
click at [104, 117] on span at bounding box center [105, 118] width 10 height 10
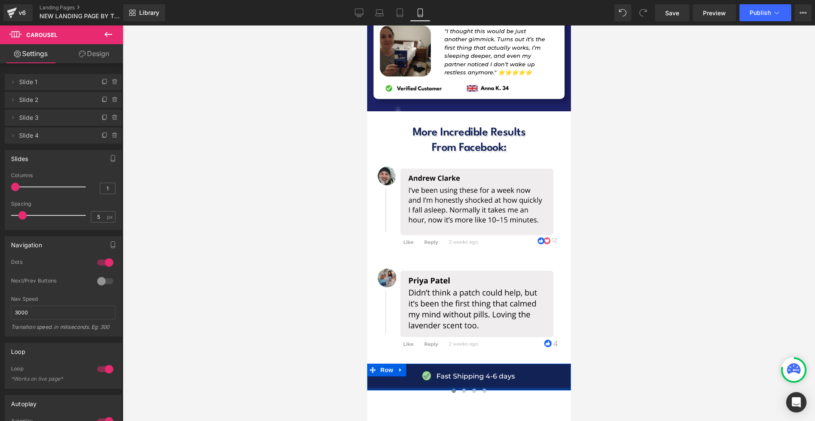
click at [481, 387] on div at bounding box center [469, 388] width 204 height 3
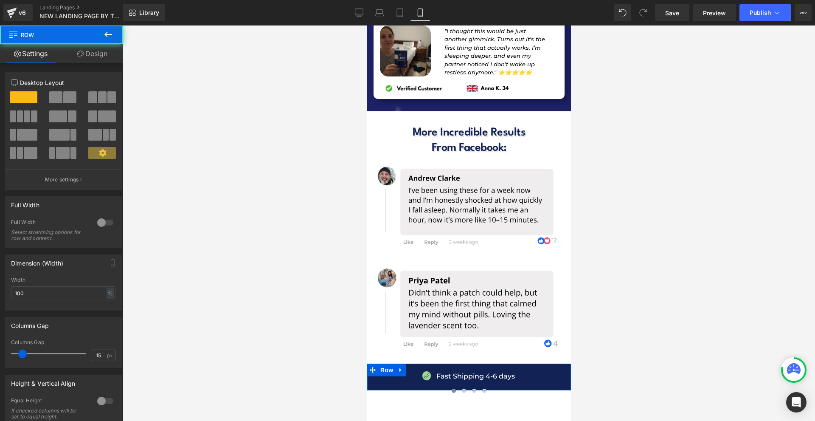
click at [481, 387] on div at bounding box center [469, 388] width 204 height 3
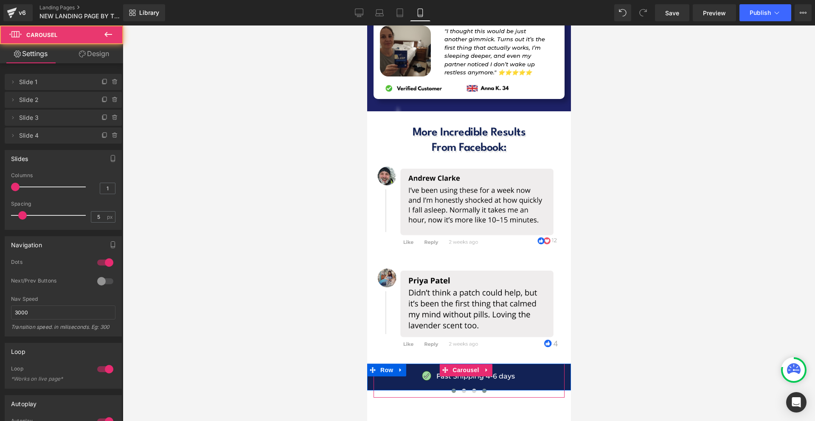
click at [481, 386] on button at bounding box center [484, 390] width 10 height 8
click at [469, 386] on button at bounding box center [474, 390] width 10 height 8
click at [481, 386] on button at bounding box center [484, 390] width 10 height 8
click at [529, 371] on div "All transactions are encrypted and protected Text Block" at bounding box center [475, 376] width 156 height 11
click at [529, 371] on p "All transactions are encrypted and protected" at bounding box center [475, 376] width 156 height 11
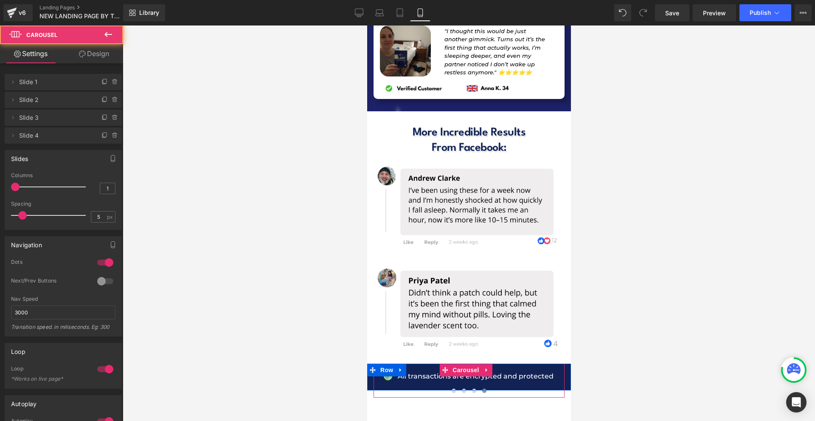
click at [530, 371] on p "All transactions are encrypted and protected" at bounding box center [475, 376] width 156 height 11
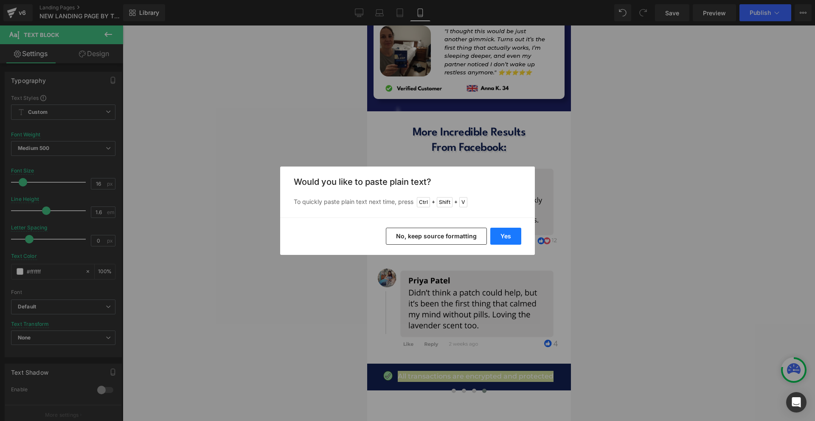
click at [506, 241] on button "Yes" at bounding box center [505, 236] width 31 height 17
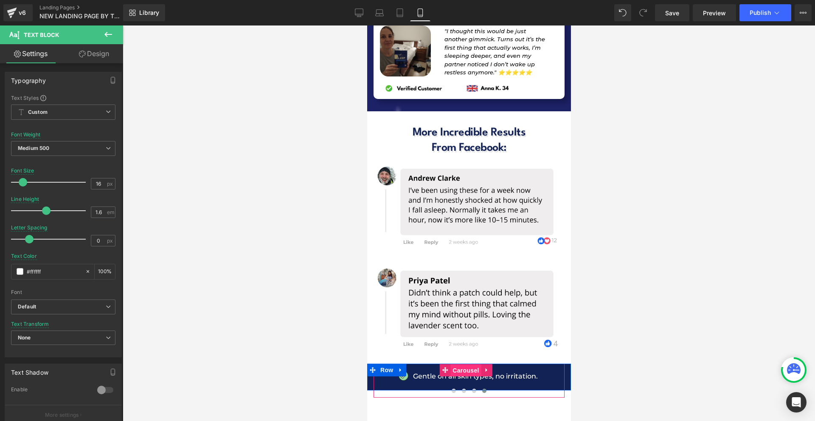
drag, startPoint x: 465, startPoint y: 256, endPoint x: 707, endPoint y: 248, distance: 242.6
click at [465, 364] on span "Carousel" at bounding box center [465, 370] width 31 height 13
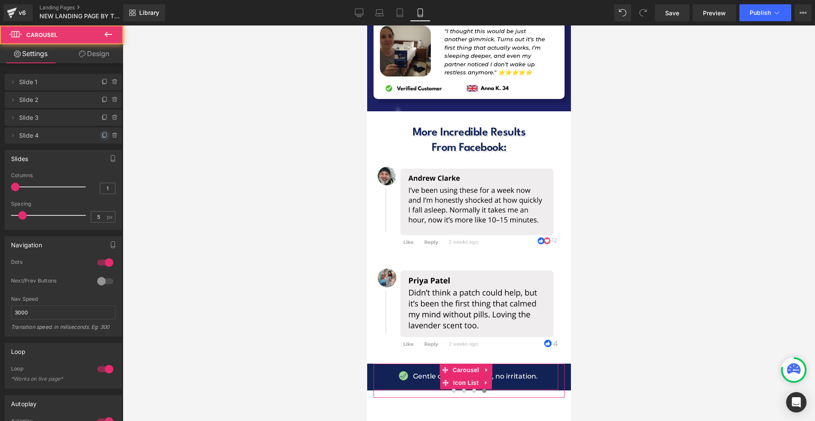
click at [103, 134] on icon at bounding box center [104, 134] width 3 height 4
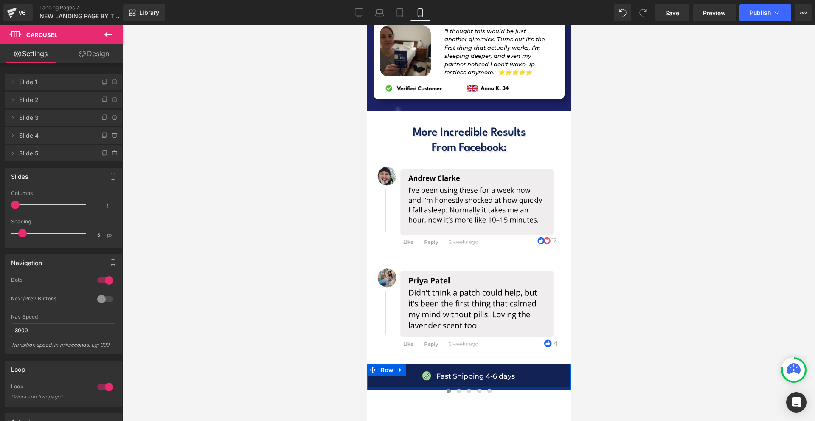
click at [487, 387] on div at bounding box center [469, 388] width 204 height 3
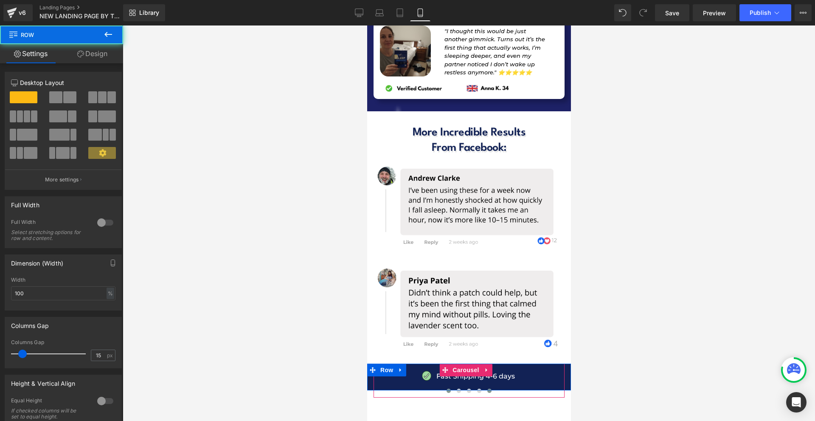
click at [487, 386] on button at bounding box center [489, 390] width 10 height 8
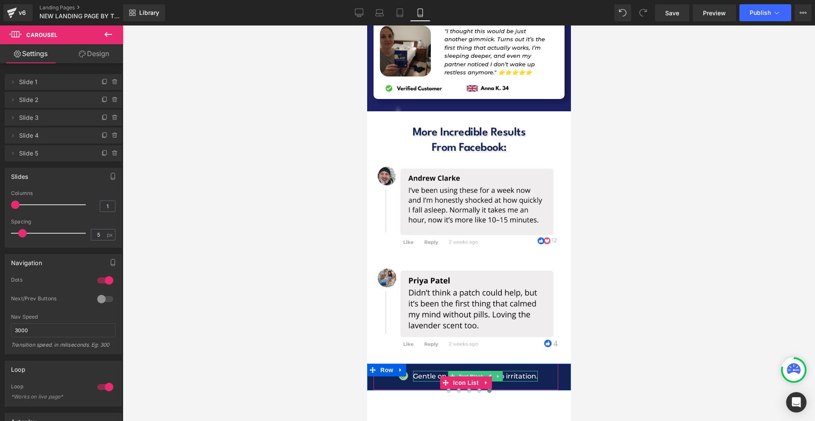
click at [525, 371] on p "Gentle on all skin types, no irritation." at bounding box center [475, 376] width 125 height 11
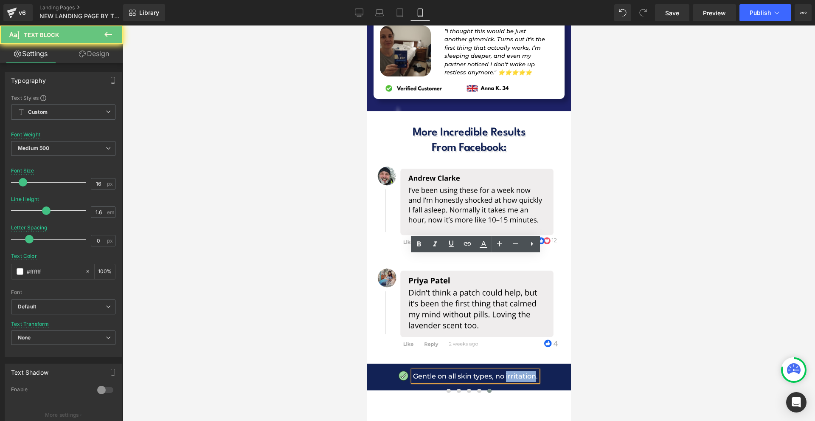
click at [525, 371] on p "Gentle on all skin types, no irritation." at bounding box center [475, 376] width 125 height 11
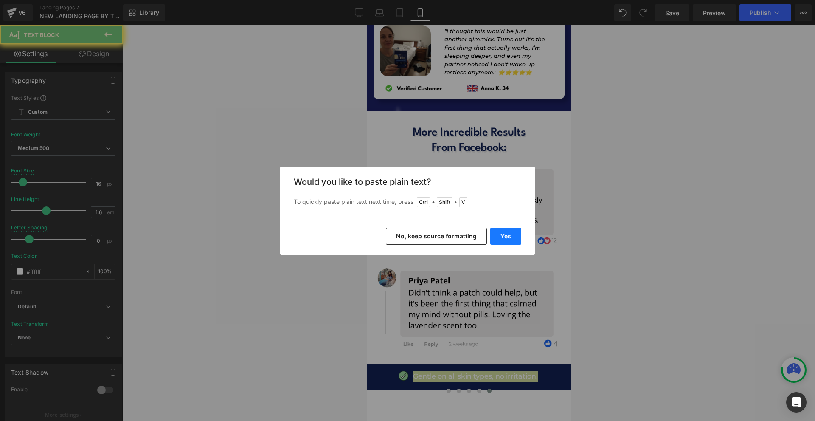
drag, startPoint x: 508, startPoint y: 238, endPoint x: 140, endPoint y: 213, distance: 369.4
click at [508, 238] on button "Yes" at bounding box center [505, 236] width 31 height 17
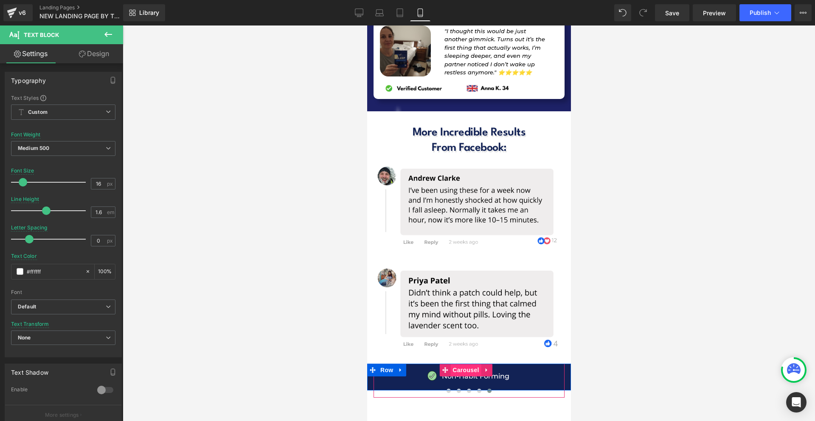
click at [471, 363] on span "Carousel" at bounding box center [465, 369] width 31 height 13
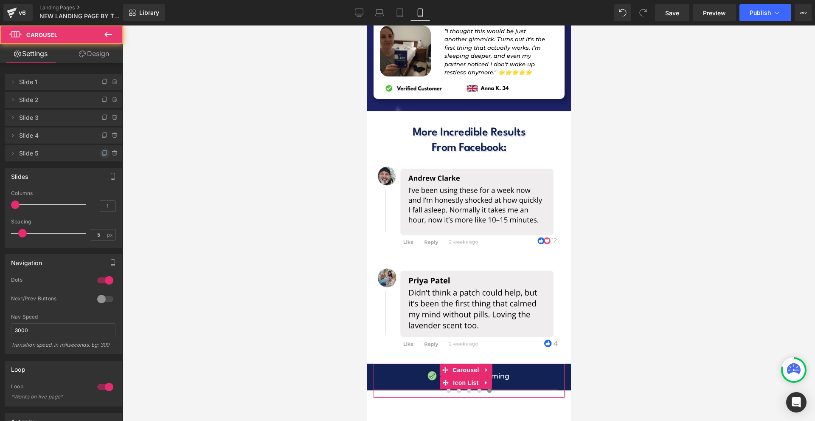
click at [101, 150] on icon at bounding box center [104, 153] width 7 height 7
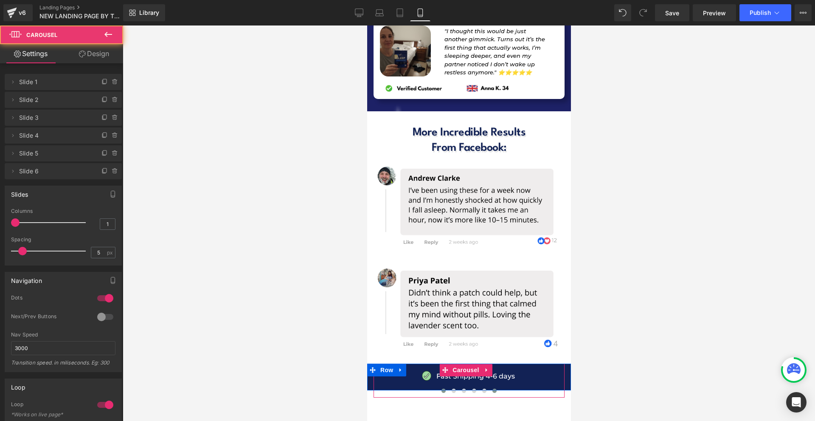
click at [490, 386] on button at bounding box center [494, 390] width 10 height 8
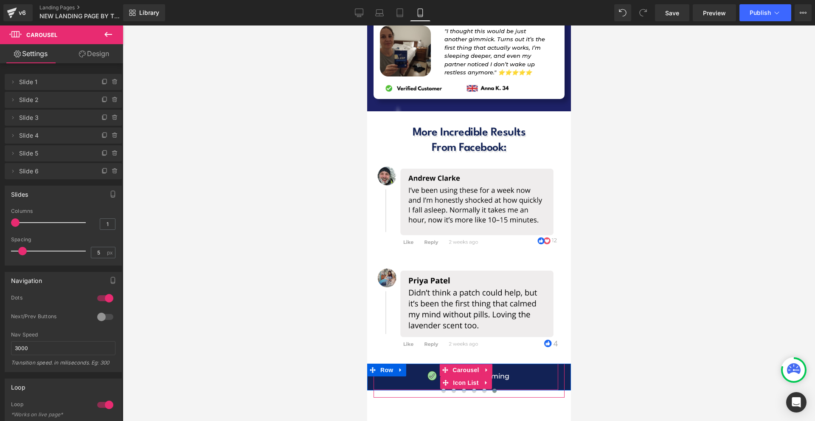
click at [505, 371] on p "Non-Habit Forming" at bounding box center [476, 376] width 68 height 11
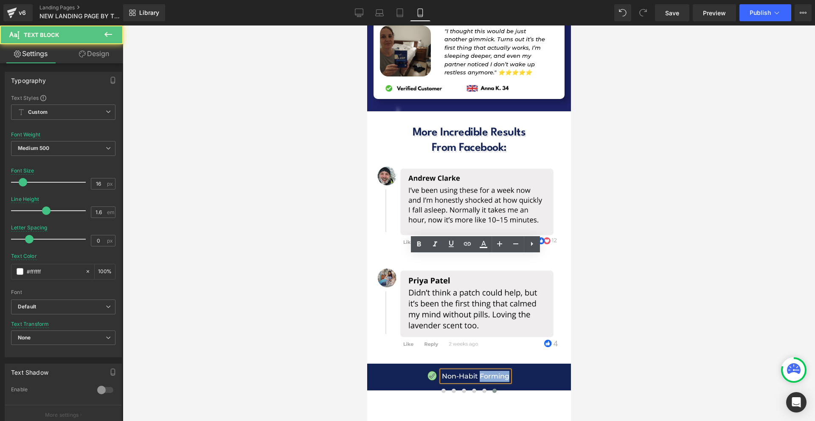
click at [505, 371] on p "Non-Habit Forming" at bounding box center [476, 376] width 68 height 11
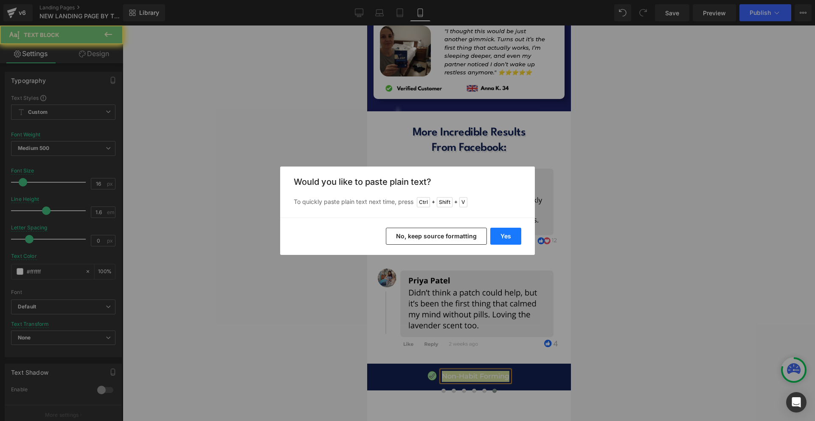
click at [506, 237] on button "Yes" at bounding box center [505, 236] width 31 height 17
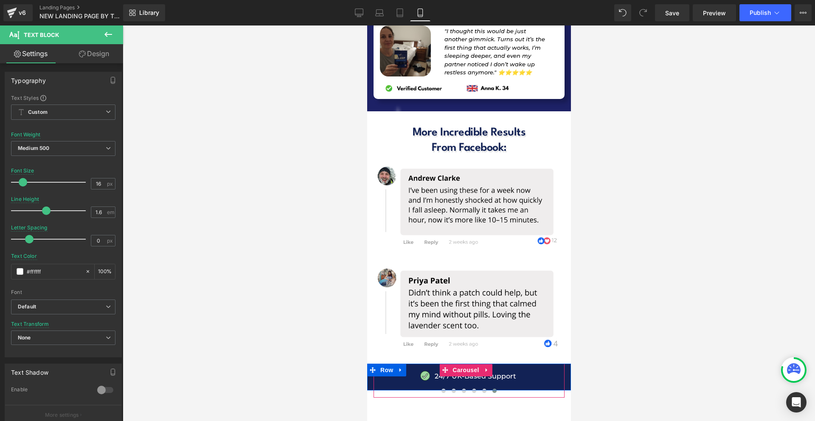
click at [472, 363] on span "Carousel" at bounding box center [465, 369] width 31 height 13
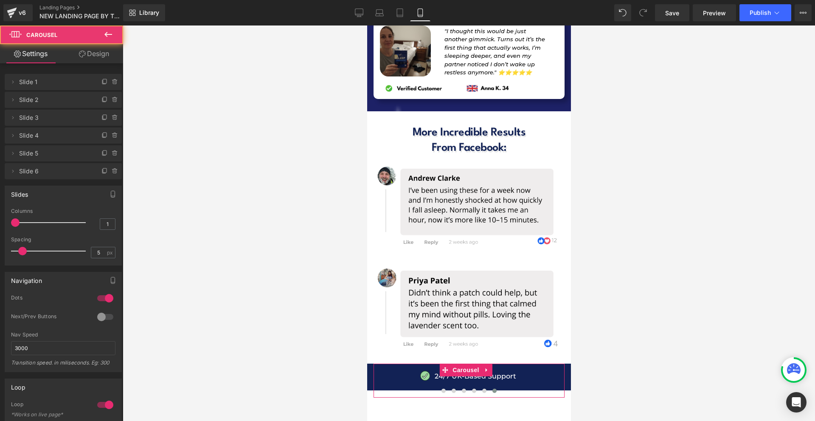
click at [99, 301] on div at bounding box center [105, 298] width 20 height 14
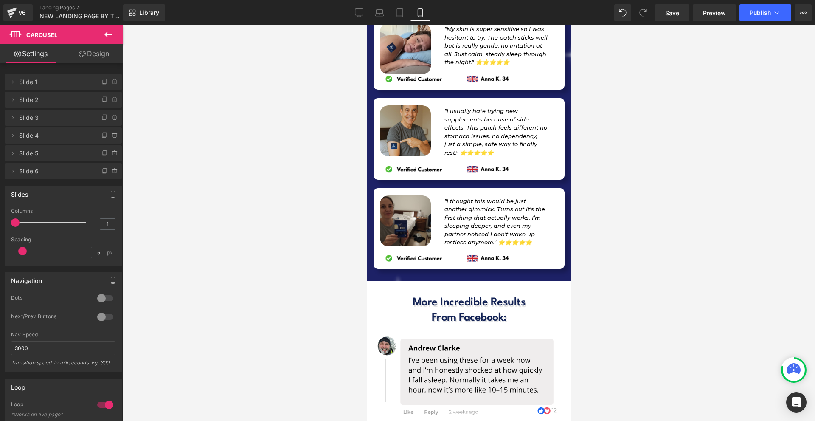
scroll to position [8825, 0]
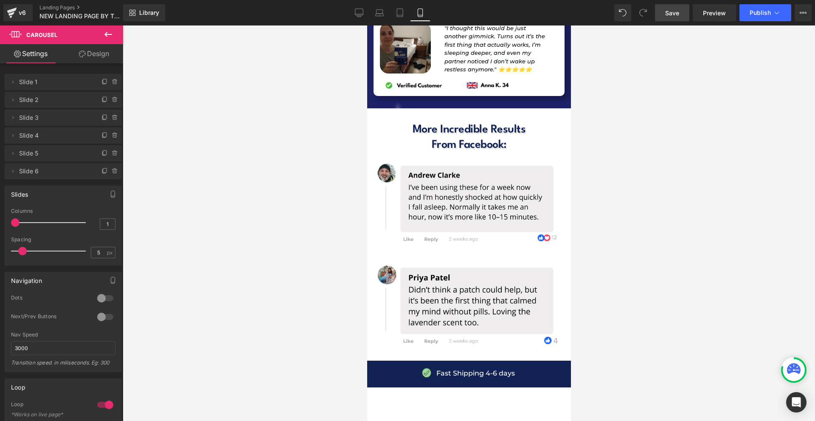
click at [678, 8] on span "Save" at bounding box center [672, 12] width 14 height 9
click at [110, 33] on icon at bounding box center [108, 34] width 10 height 10
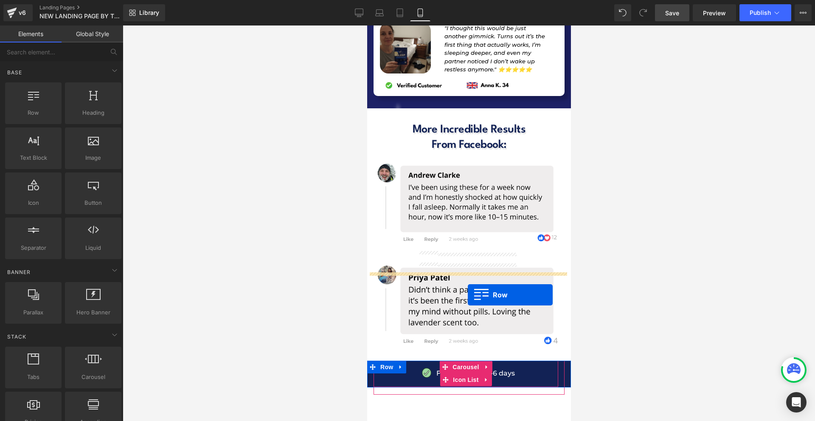
drag, startPoint x: 402, startPoint y: 128, endPoint x: 468, endPoint y: 295, distance: 178.8
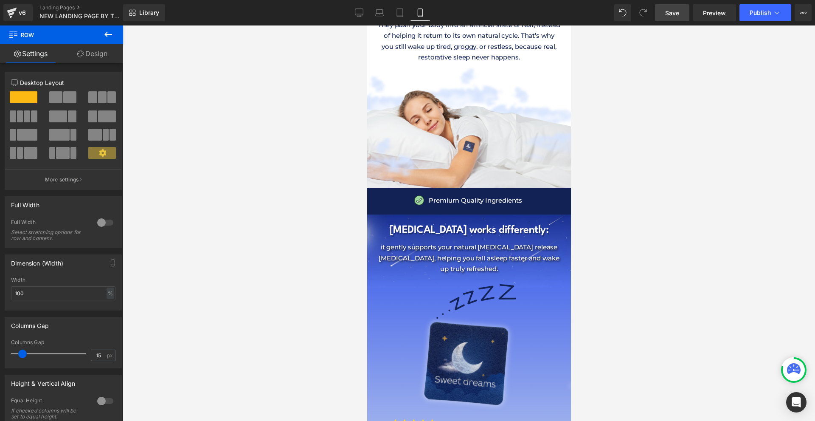
scroll to position [1055, 0]
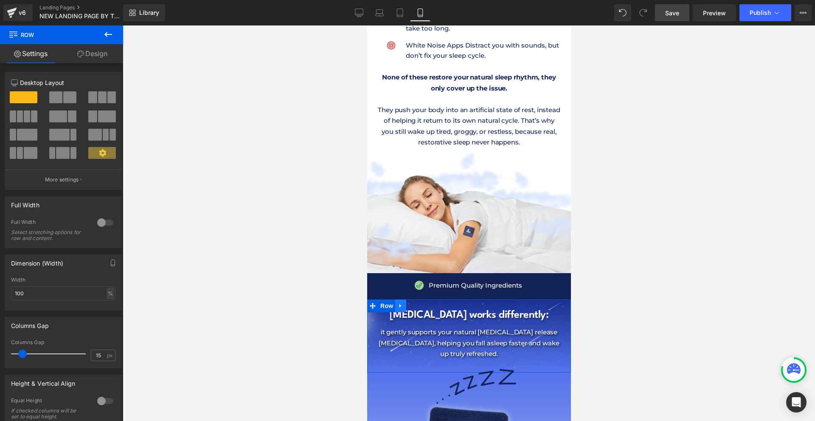
click at [403, 299] on link at bounding box center [400, 305] width 11 height 13
click at [411, 303] on icon at bounding box center [411, 306] width 6 height 6
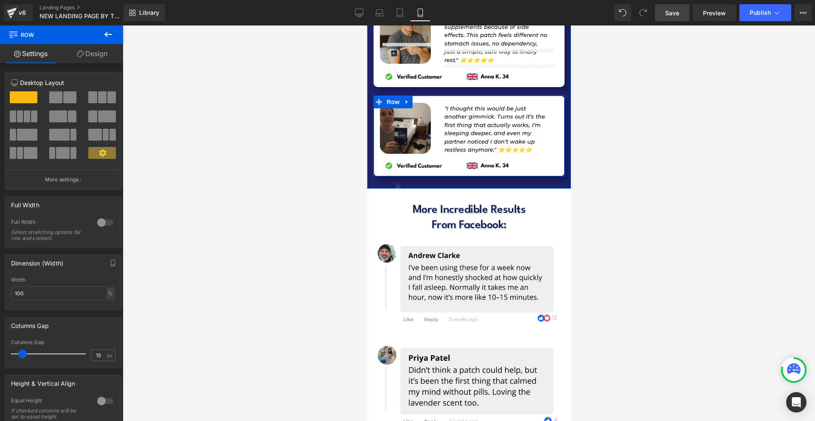
scroll to position [8885, 0]
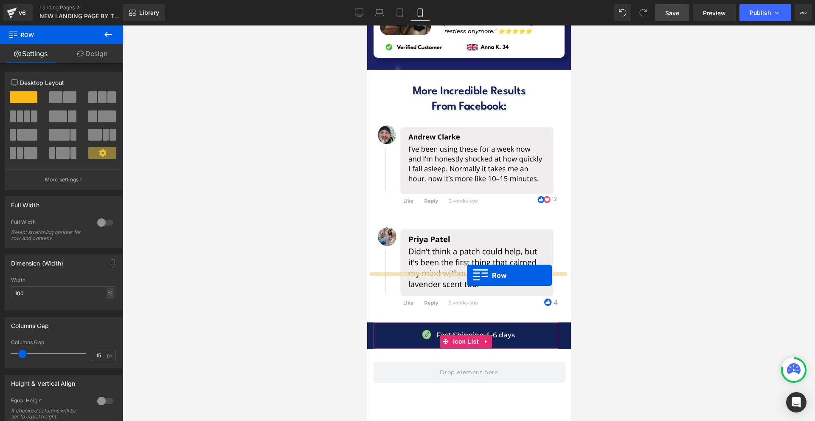
drag, startPoint x: 383, startPoint y: 69, endPoint x: 467, endPoint y: 275, distance: 222.8
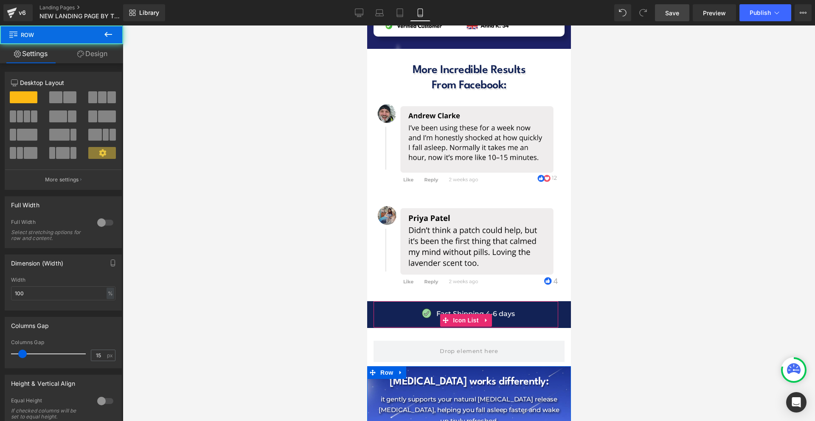
scroll to position [8863, 0]
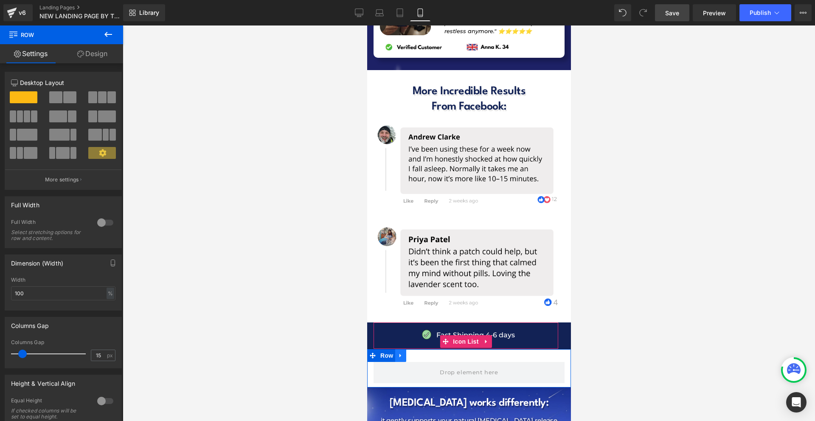
click at [401, 352] on icon at bounding box center [400, 355] width 6 height 6
click at [421, 352] on icon at bounding box center [423, 355] width 6 height 6
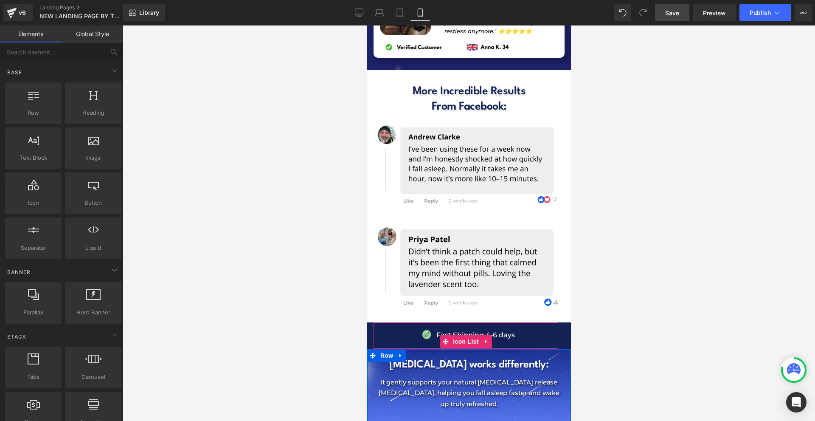
click at [408, 358] on h1 "[MEDICAL_DATA] works differently:" at bounding box center [468, 365] width 191 height 14
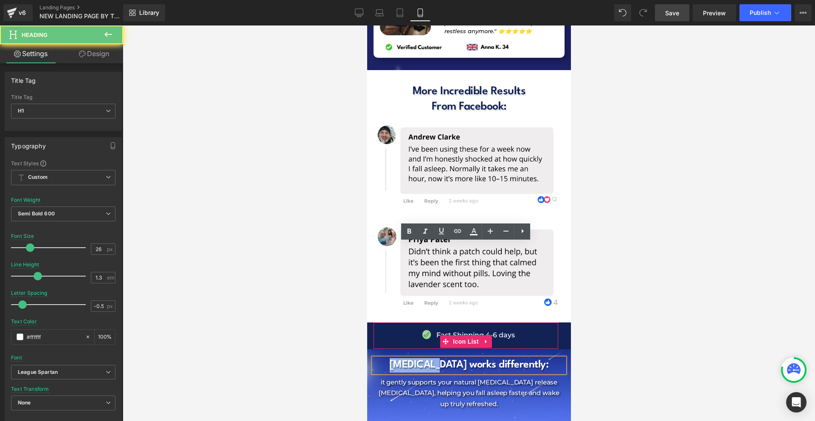
click at [408, 358] on h1 "[MEDICAL_DATA] works differently:" at bounding box center [468, 365] width 191 height 14
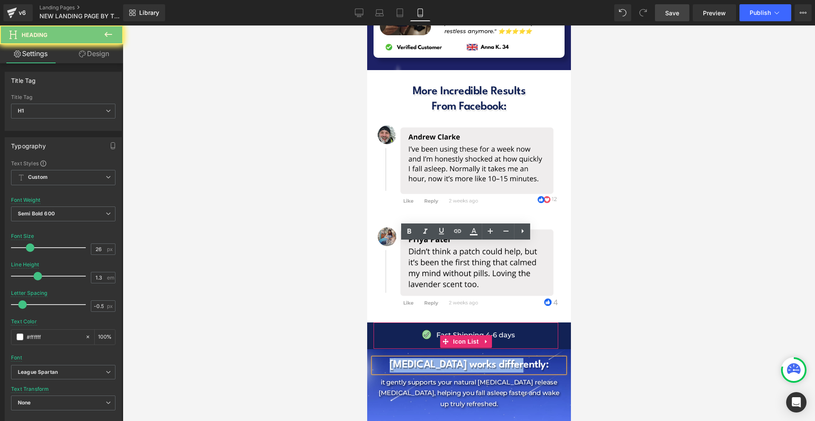
click at [408, 358] on h1 "[MEDICAL_DATA] works differently:" at bounding box center [468, 365] width 191 height 14
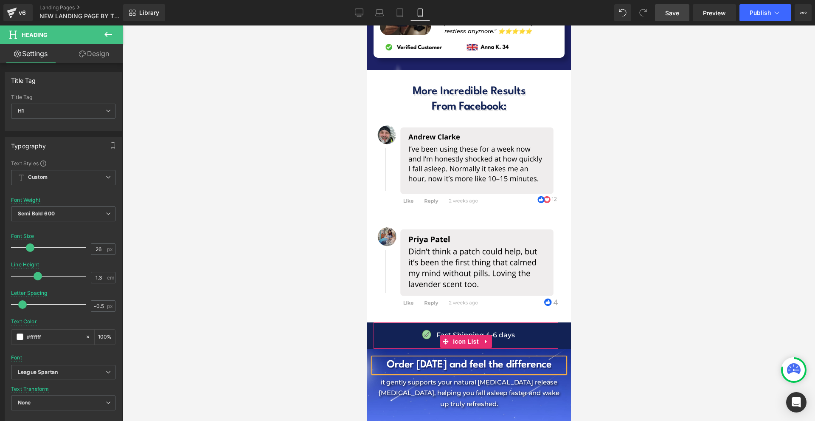
click at [576, 317] on div at bounding box center [469, 222] width 693 height 395
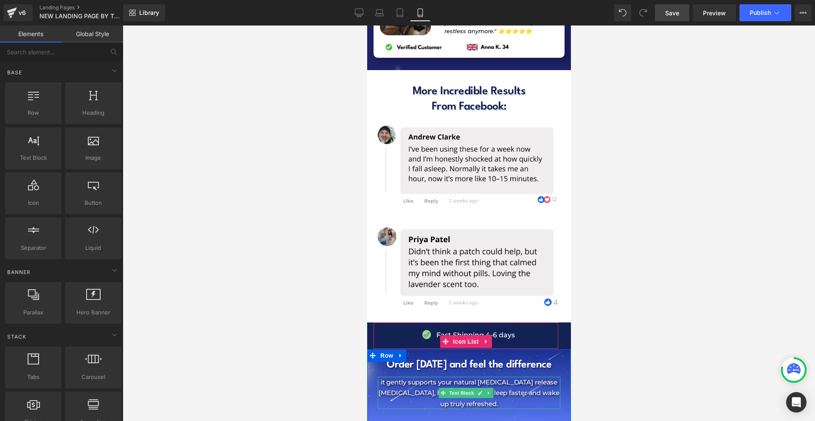
click at [490, 388] on link at bounding box center [488, 393] width 9 height 10
click at [490, 388] on link at bounding box center [492, 393] width 9 height 10
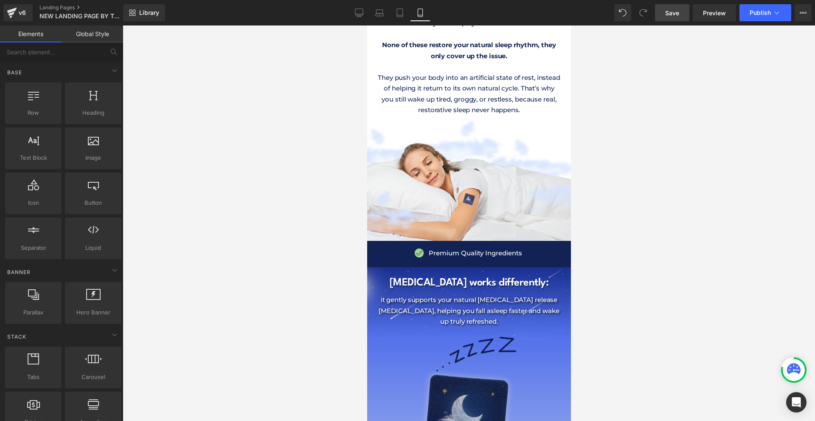
scroll to position [1214, 0]
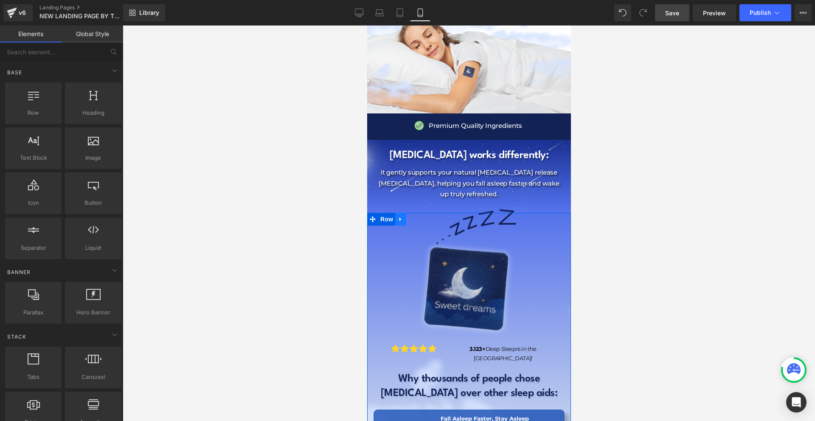
click at [398, 216] on icon at bounding box center [400, 219] width 6 height 6
click at [411, 216] on icon at bounding box center [411, 219] width 6 height 6
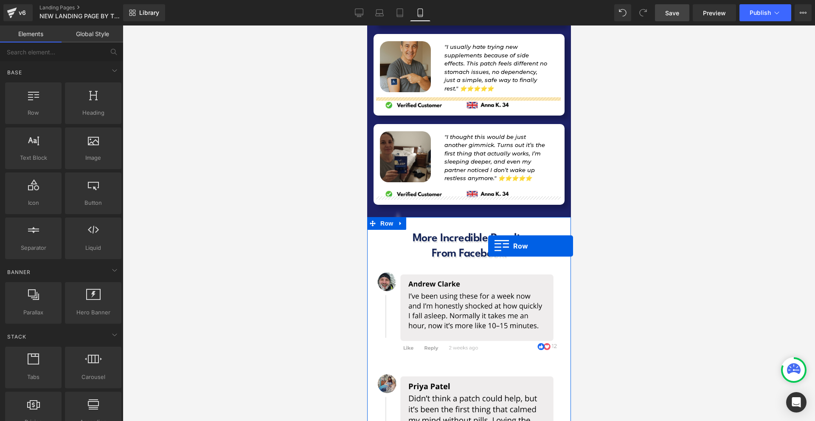
scroll to position [8883, 0]
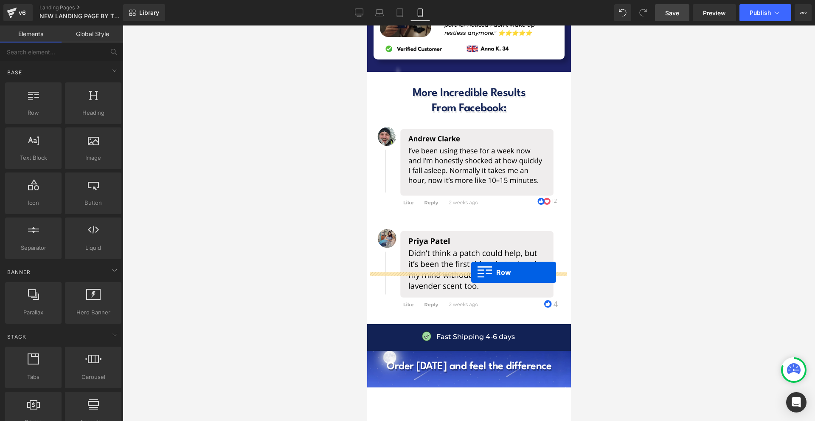
drag, startPoint x: 386, startPoint y: 66, endPoint x: 471, endPoint y: 272, distance: 223.3
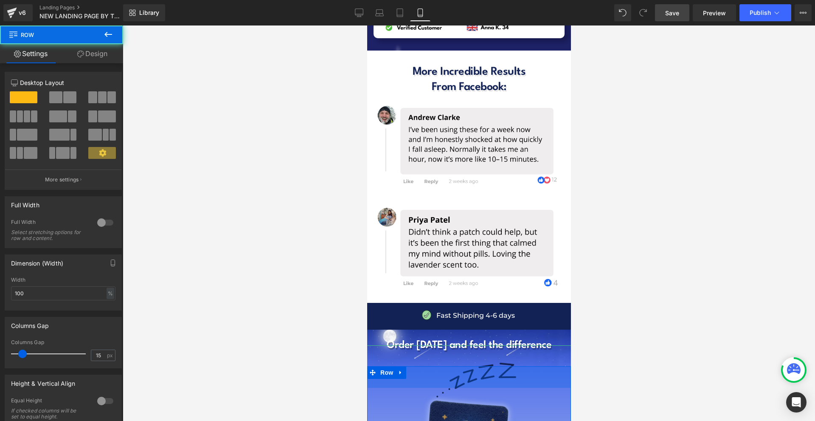
scroll to position [8862, 0]
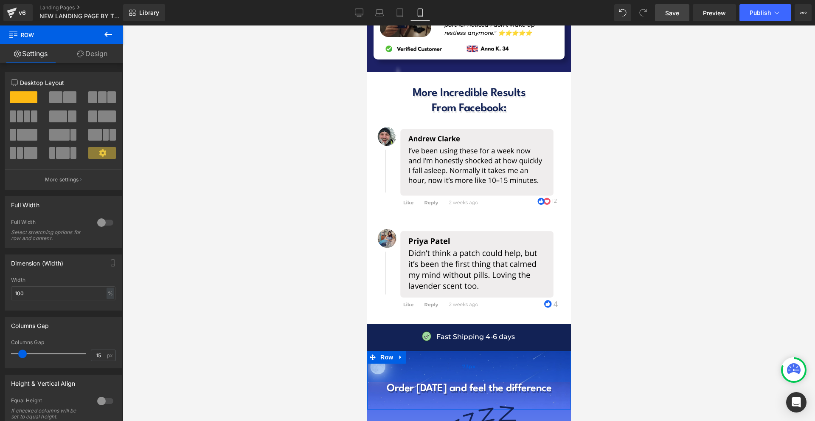
drag, startPoint x: 547, startPoint y: 238, endPoint x: 549, endPoint y: 260, distance: 22.1
click at [549, 351] on div "73px" at bounding box center [469, 366] width 204 height 31
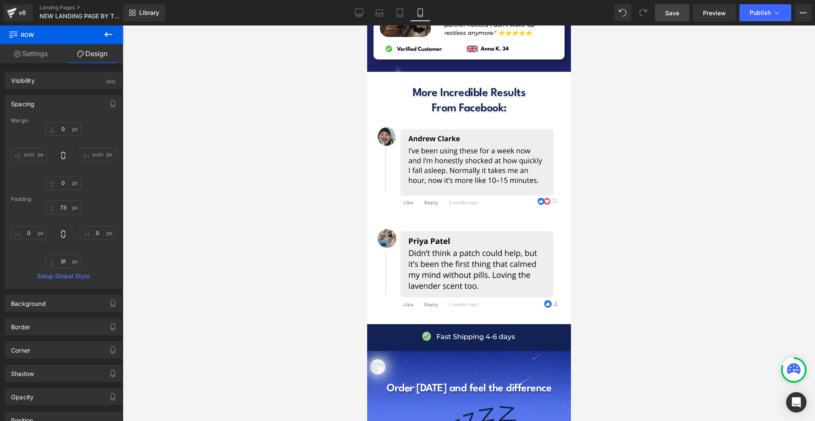
scroll to position [8904, 0]
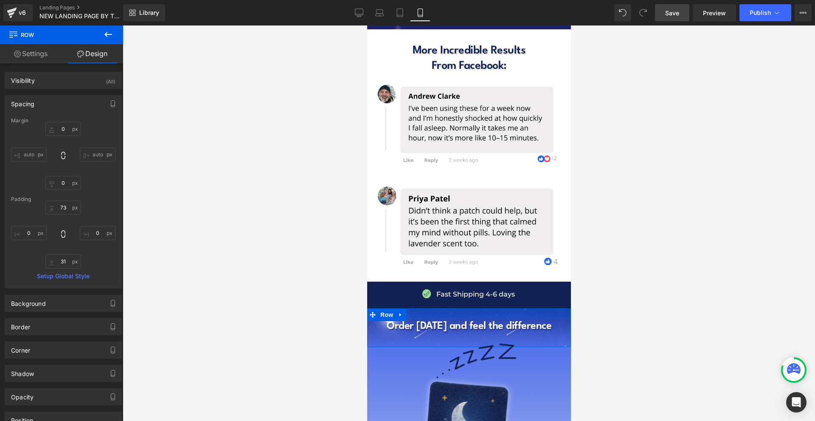
drag, startPoint x: 544, startPoint y: 208, endPoint x: 560, endPoint y: 188, distance: 25.4
click at [628, 211] on div at bounding box center [469, 222] width 693 height 395
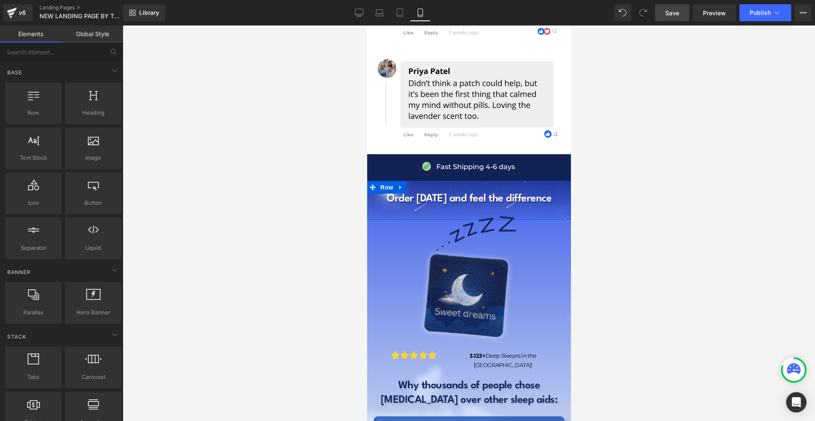
scroll to position [9074, 0]
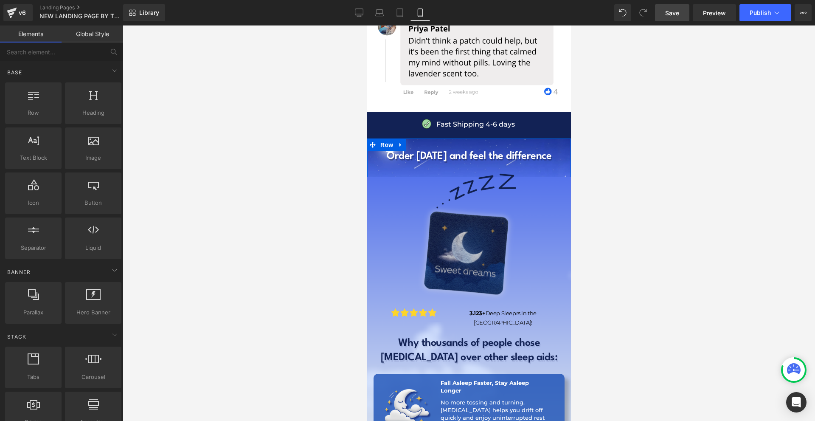
click at [552, 156] on img at bounding box center [469, 235] width 318 height 158
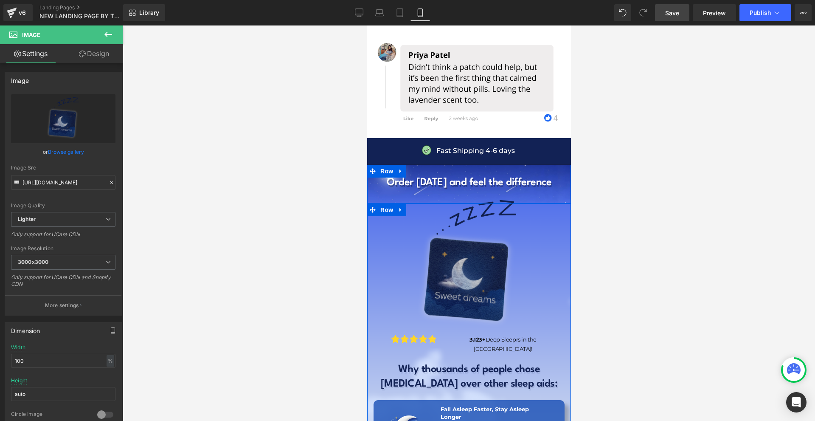
scroll to position [9005, 0]
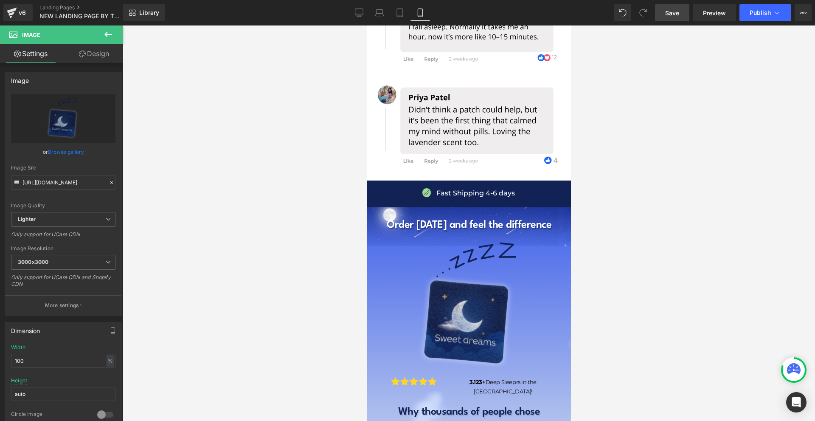
click at [403, 218] on h1 "Order [DATE] and feel the difference" at bounding box center [468, 225] width 191 height 14
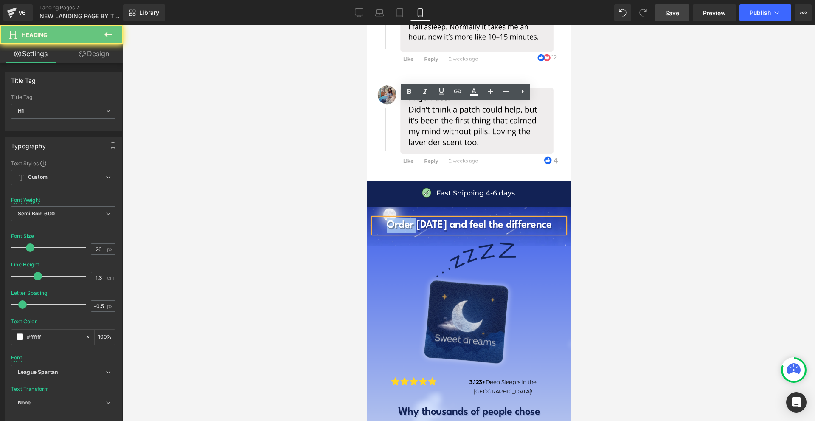
click at [403, 218] on h1 "Order [DATE] and feel the difference" at bounding box center [468, 225] width 191 height 14
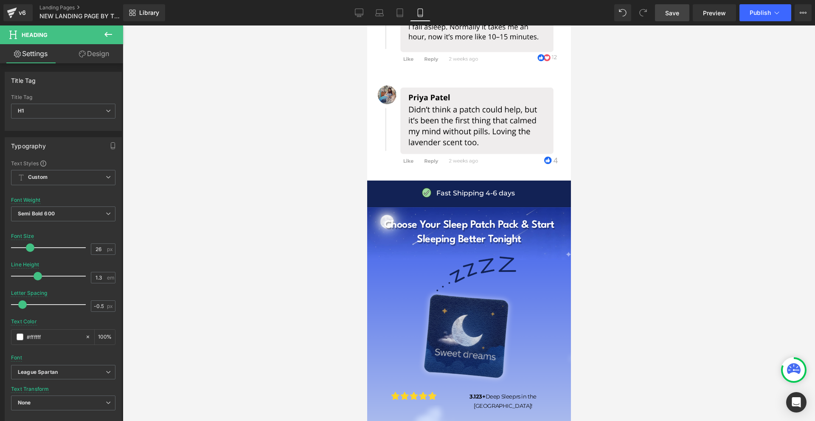
click at [614, 124] on div at bounding box center [469, 222] width 693 height 395
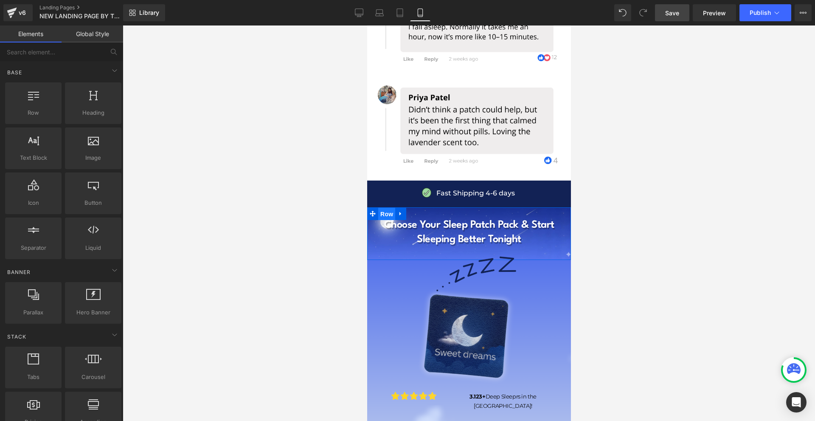
drag, startPoint x: 388, startPoint y: 95, endPoint x: 626, endPoint y: 125, distance: 240.2
click at [388, 208] on span "Row" at bounding box center [386, 214] width 17 height 13
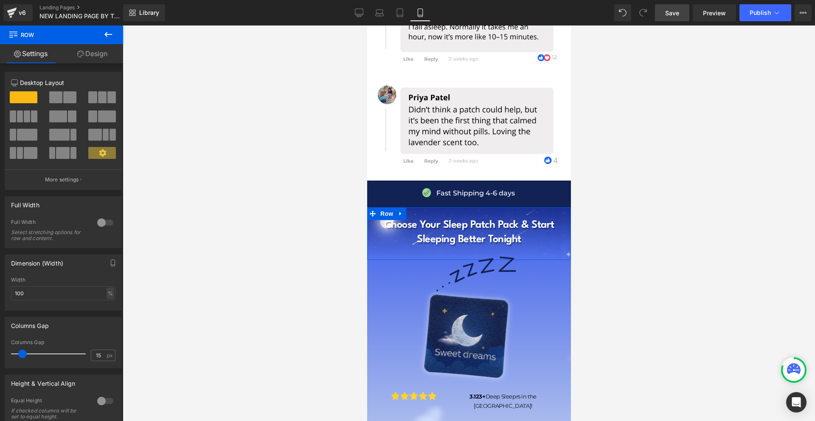
click at [97, 50] on link "Design" at bounding box center [93, 53] width 62 height 19
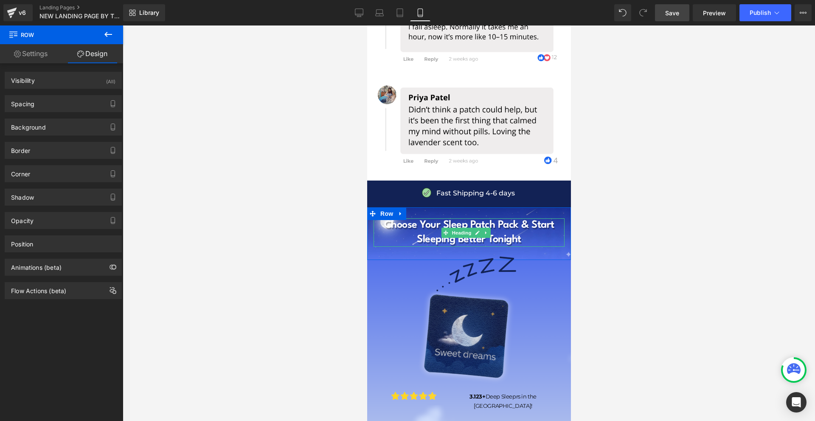
click at [510, 218] on h1 "Choose Your Sleep Patch Pack & Start Sleeping Better Tonight" at bounding box center [468, 232] width 191 height 29
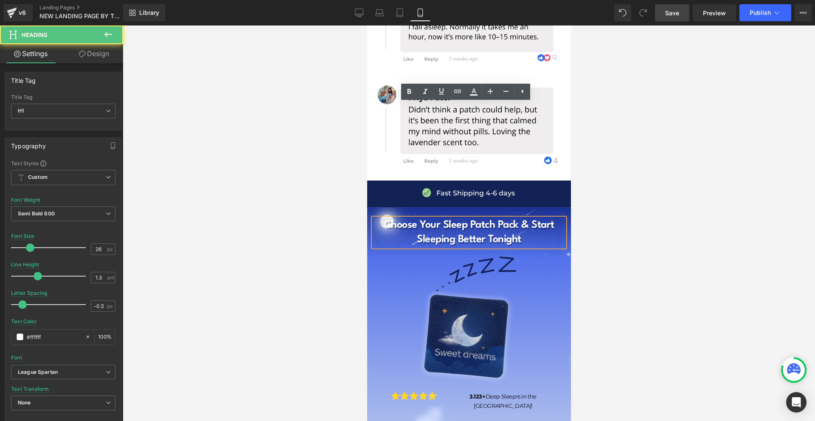
click at [518, 218] on h1 "Choose Your Sleep Patch Pack & Start Sleeping Better Tonight" at bounding box center [468, 232] width 191 height 29
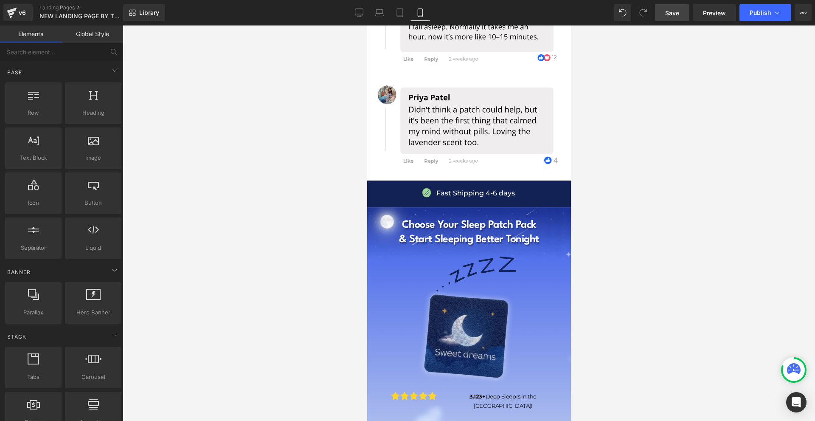
click at [670, 144] on div at bounding box center [469, 222] width 693 height 395
click at [478, 317] on icon at bounding box center [478, 318] width 1 height 3
click at [485, 316] on icon at bounding box center [483, 318] width 5 height 5
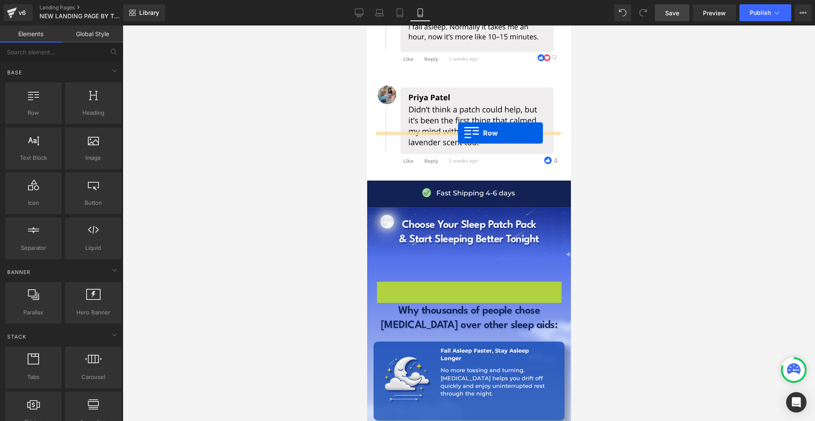
drag, startPoint x: 394, startPoint y: 171, endPoint x: 458, endPoint y: 133, distance: 74.4
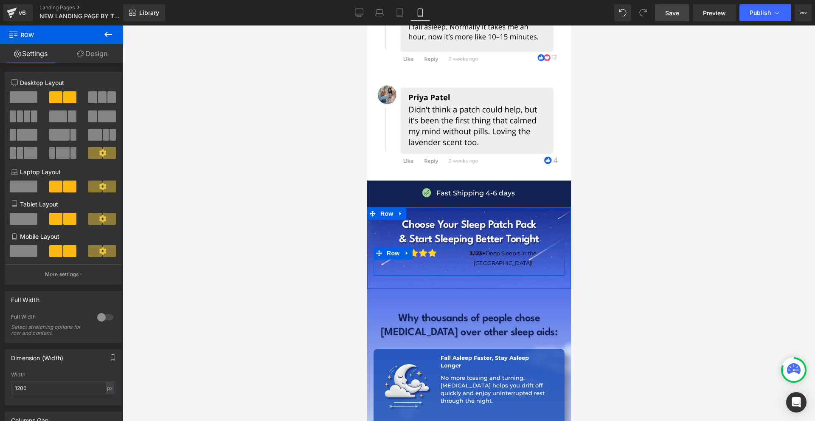
drag, startPoint x: 466, startPoint y: 134, endPoint x: 479, endPoint y: 118, distance: 20.8
click at [479, 218] on div "Choose Your Sleep Patch Pack & Start Sleeping Better Tonight Heading Image 3.12…" at bounding box center [469, 246] width 204 height 57
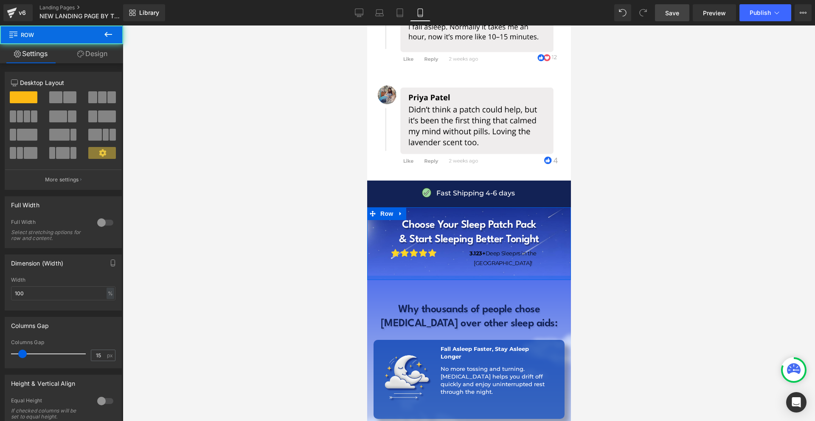
drag, startPoint x: 487, startPoint y: 152, endPoint x: 491, endPoint y: 147, distance: 6.6
click at [491, 207] on div "Choose Your Sleep Patch Pack & Start Sleeping Better Tonight Heading Image 3.12…" at bounding box center [469, 243] width 204 height 73
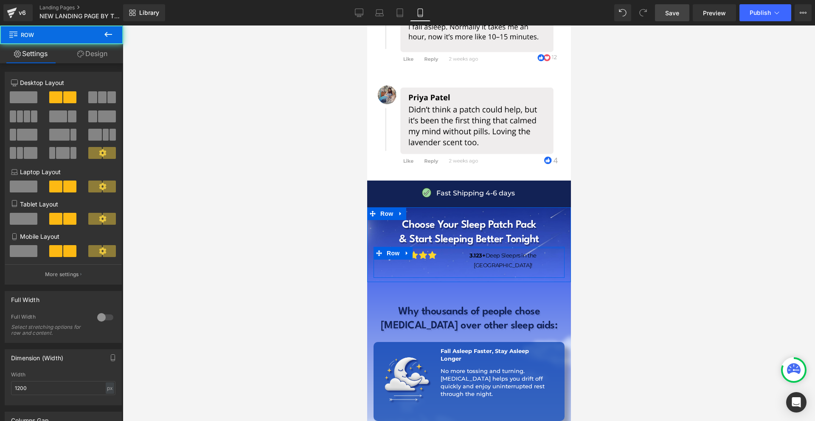
drag, startPoint x: 448, startPoint y: 132, endPoint x: 454, endPoint y: 138, distance: 8.4
click at [448, 247] on div at bounding box center [468, 248] width 191 height 2
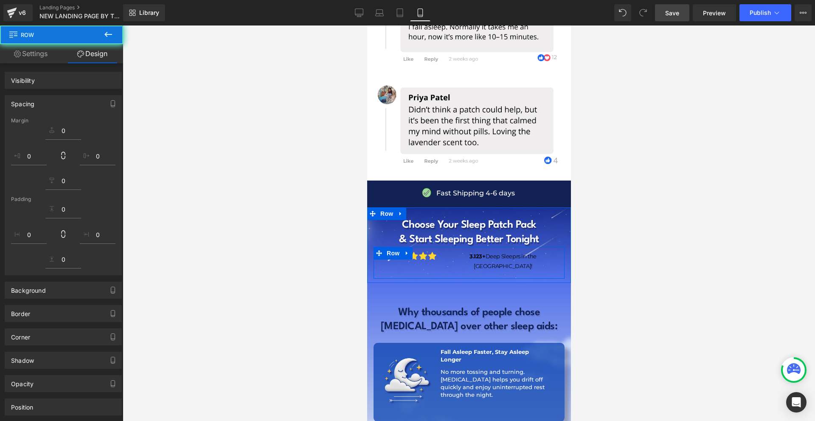
click at [469, 253] on strong "3.123+" at bounding box center [477, 256] width 16 height 7
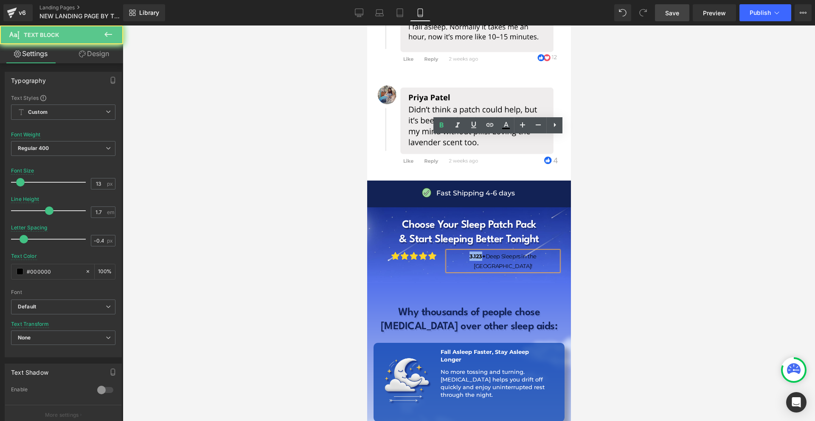
click at [469, 253] on strong "3.123+" at bounding box center [477, 256] width 16 height 7
drag, startPoint x: 464, startPoint y: 141, endPoint x: 812, endPoint y: 153, distance: 348.8
click at [469, 253] on strong "3.123+" at bounding box center [477, 256] width 16 height 7
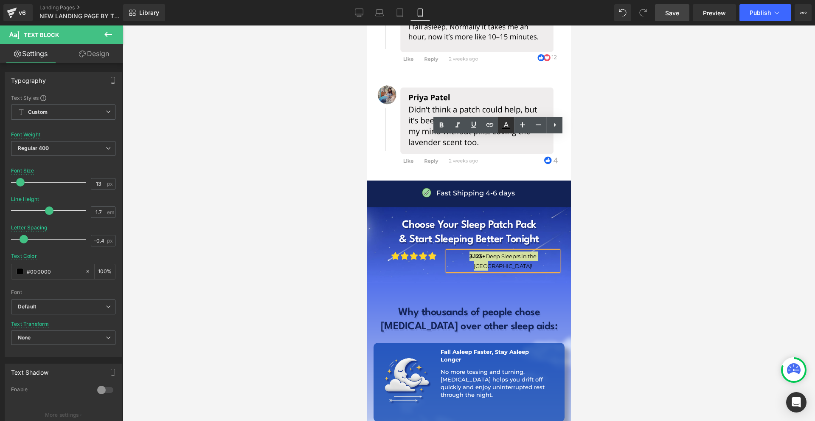
click at [502, 126] on icon at bounding box center [506, 125] width 10 height 10
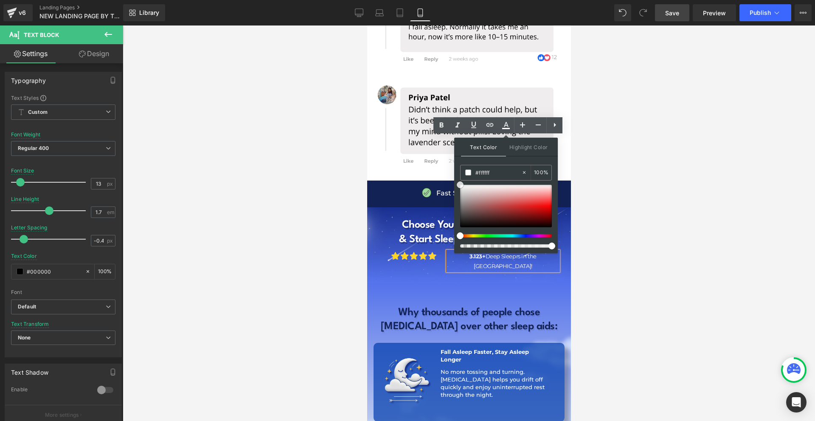
drag, startPoint x: 859, startPoint y: 242, endPoint x: 437, endPoint y: 147, distance: 432.6
click at [448, 251] on div "3.123+ Deep Sleeprs in the [GEOGRAPHIC_DATA]!" at bounding box center [503, 260] width 110 height 19
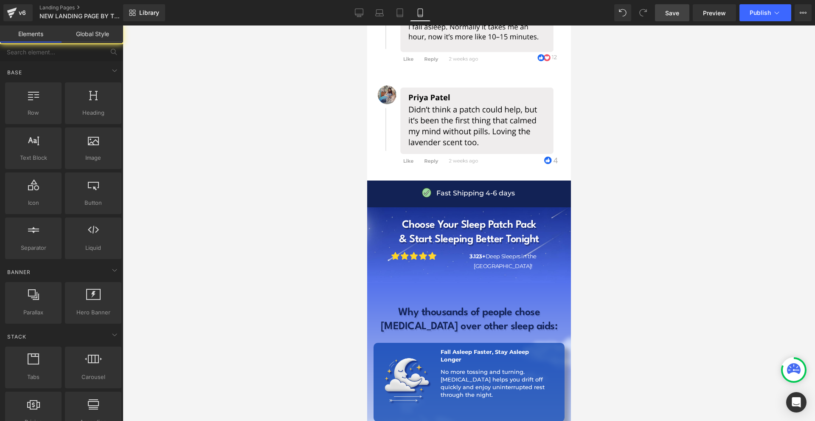
click at [606, 170] on div at bounding box center [469, 222] width 693 height 395
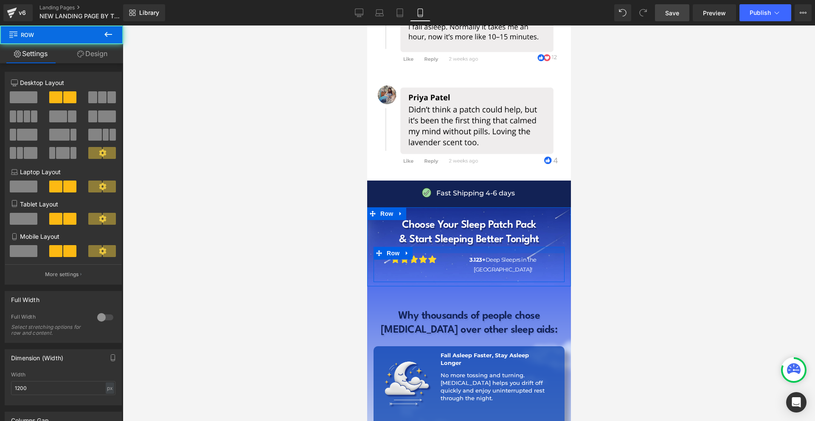
drag, startPoint x: 478, startPoint y: 134, endPoint x: 481, endPoint y: 139, distance: 5.3
click at [477, 247] on div at bounding box center [468, 250] width 191 height 6
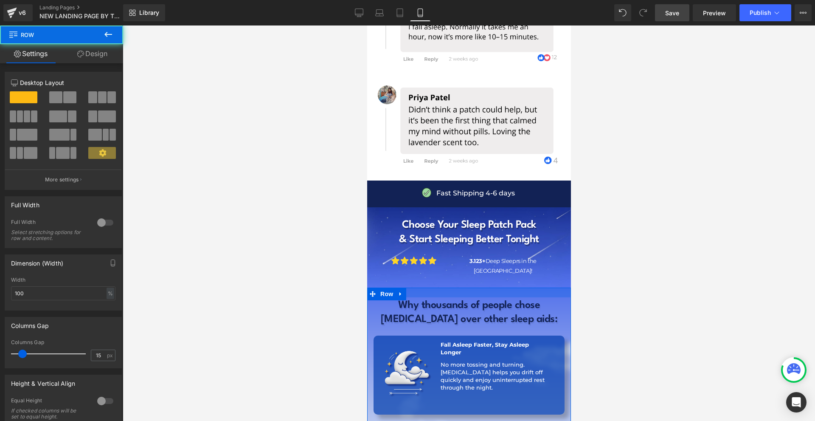
drag, startPoint x: 473, startPoint y: 178, endPoint x: 488, endPoint y: 166, distance: 19.0
click at [488, 287] on div at bounding box center [469, 292] width 204 height 10
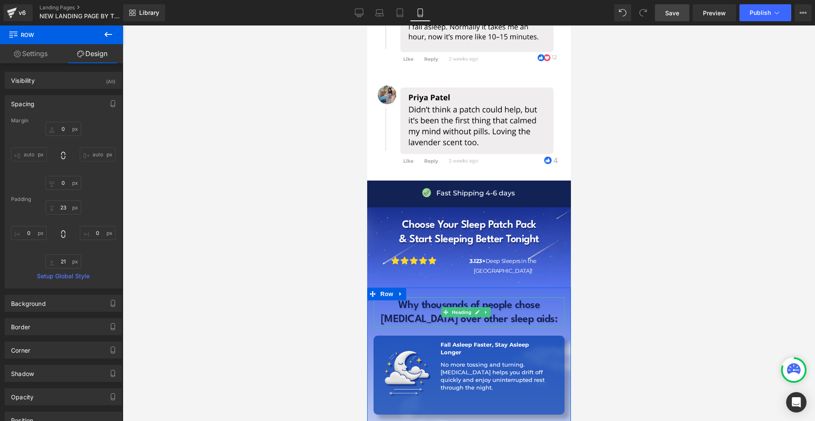
click at [489, 307] on link at bounding box center [486, 312] width 9 height 10
click at [492, 310] on icon at bounding box center [490, 312] width 5 height 5
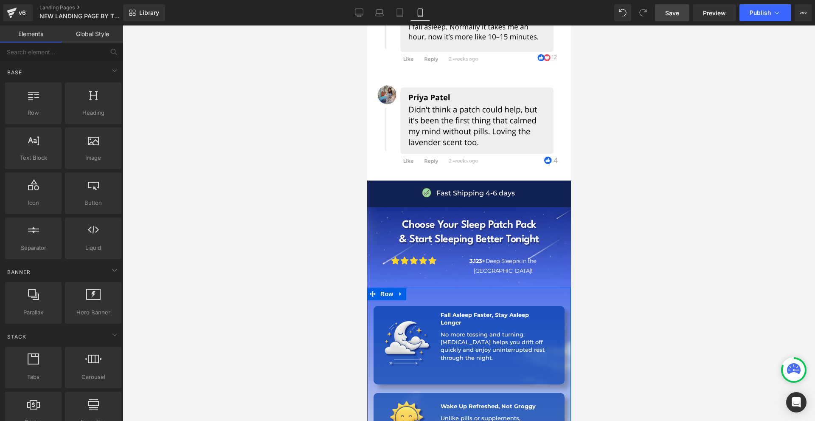
scroll to position [8878, 0]
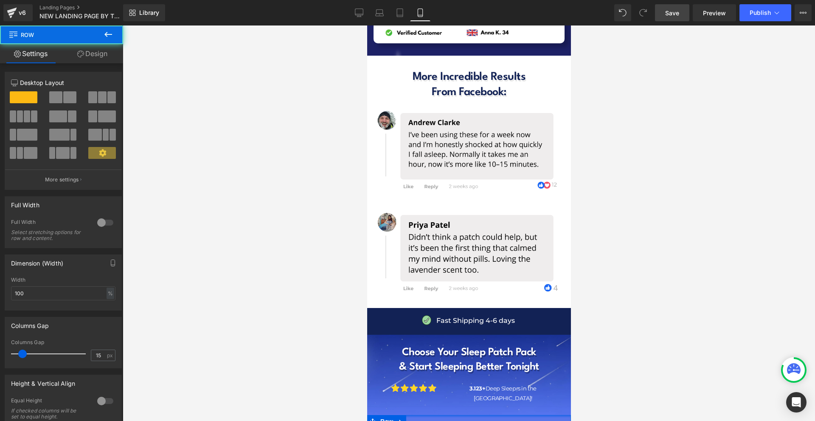
drag, startPoint x: 491, startPoint y: 300, endPoint x: 498, endPoint y: 289, distance: 13.0
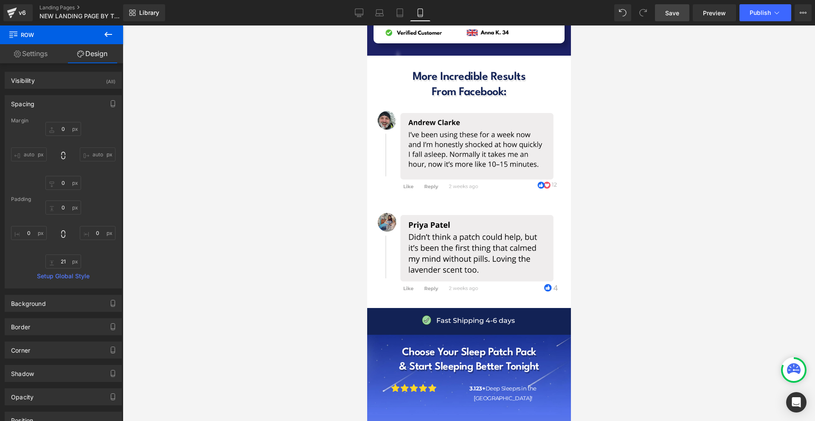
click at [106, 36] on icon at bounding box center [108, 34] width 8 height 5
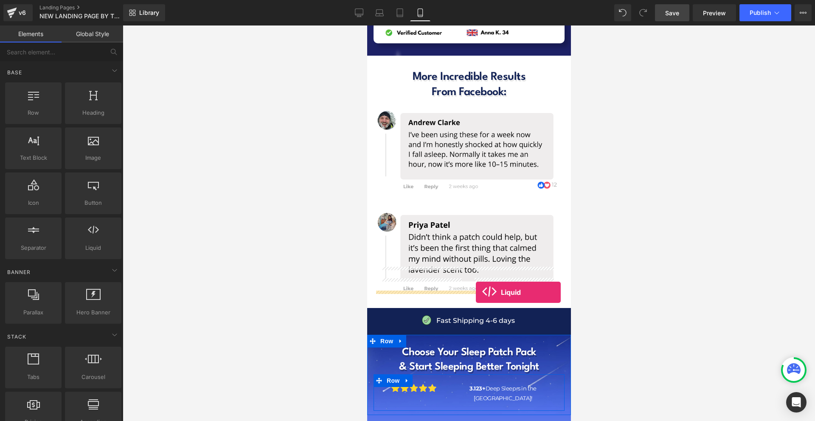
drag, startPoint x: 468, startPoint y: 265, endPoint x: 476, endPoint y: 292, distance: 28.6
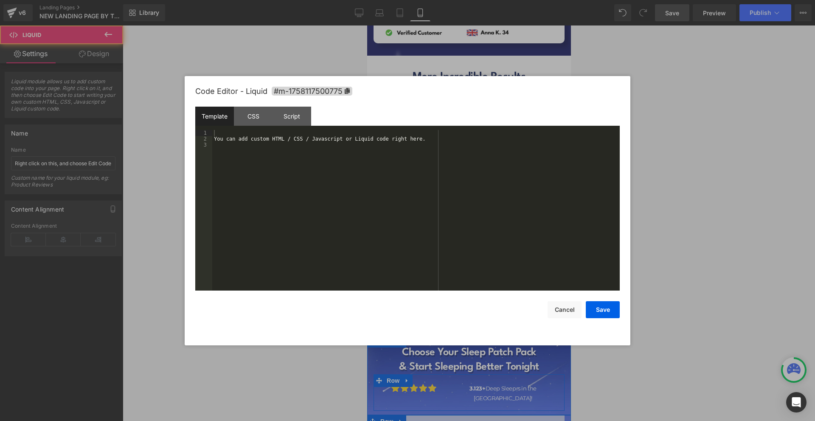
drag, startPoint x: 476, startPoint y: 299, endPoint x: 786, endPoint y: 256, distance: 312.4
click at [476, 415] on div "Liquid" at bounding box center [468, 425] width 191 height 21
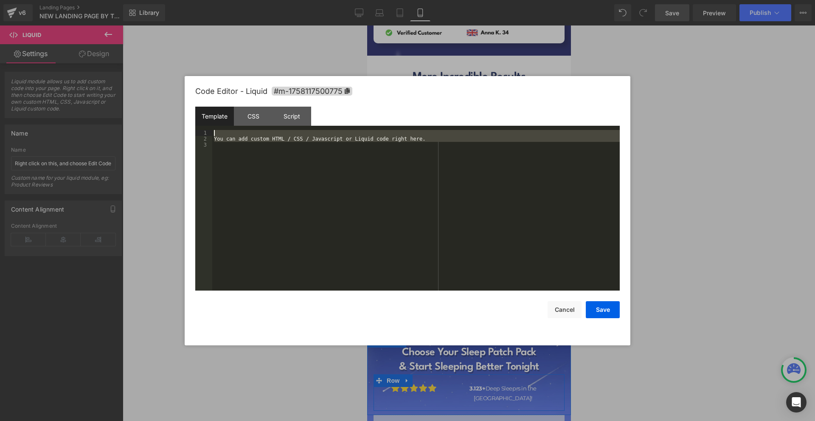
drag, startPoint x: 348, startPoint y: 222, endPoint x: 231, endPoint y: 130, distance: 149.3
click at [231, 130] on div "You can add custom HTML / CSS / Javascript or Liquid code right here." at bounding box center [416, 216] width 408 height 172
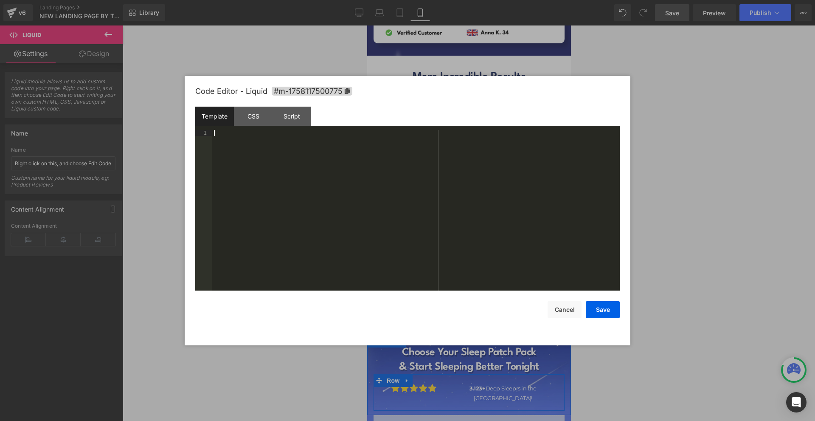
scroll to position [672, 0]
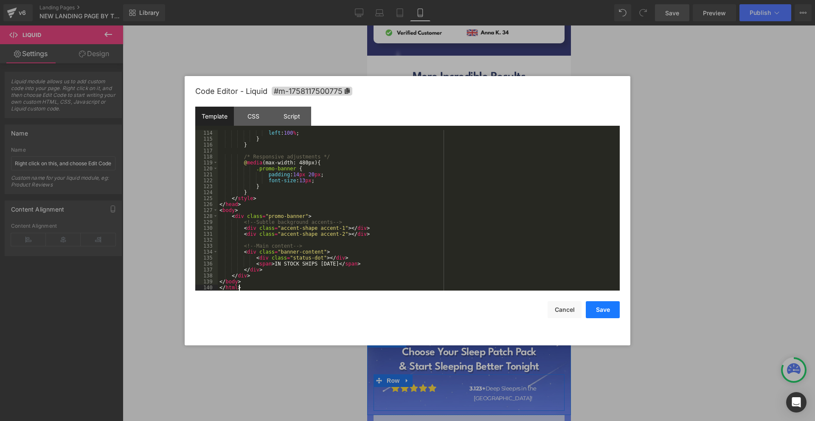
click at [610, 313] on button "Save" at bounding box center [603, 309] width 34 height 17
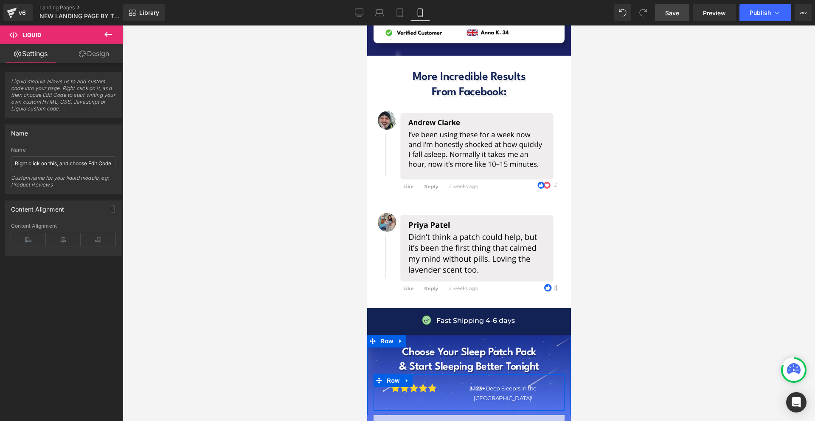
click at [679, 14] on span "Save" at bounding box center [672, 12] width 14 height 9
click at [719, 10] on span "Preview" at bounding box center [714, 12] width 23 height 9
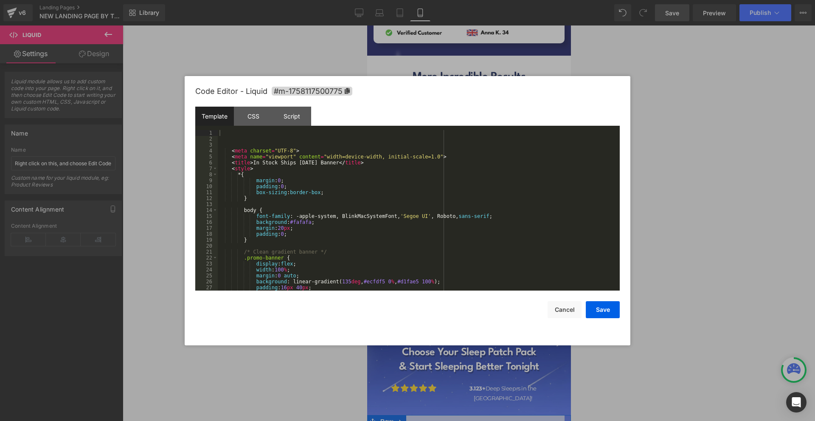
drag, startPoint x: 476, startPoint y: 299, endPoint x: 798, endPoint y: 276, distance: 322.3
click at [476, 415] on div "Liquid" at bounding box center [468, 425] width 191 height 21
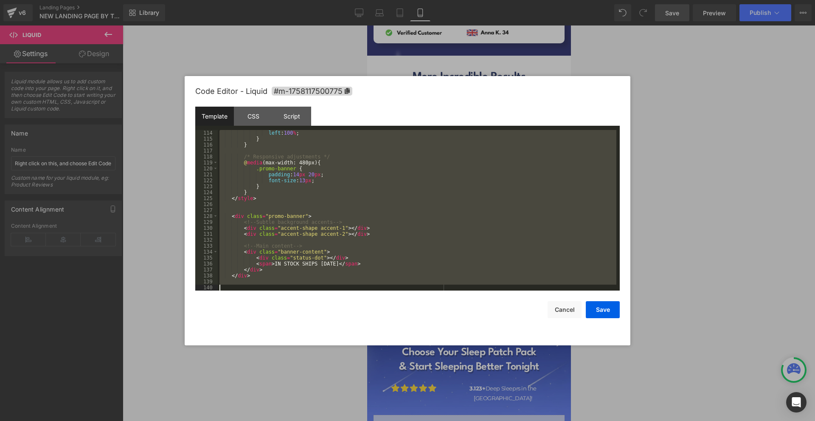
drag, startPoint x: 267, startPoint y: 144, endPoint x: 476, endPoint y: 421, distance: 346.8
click at [476, 420] on html "Liquid You are previewing how the will restyle your page. You can not edit Elem…" at bounding box center [407, 210] width 815 height 421
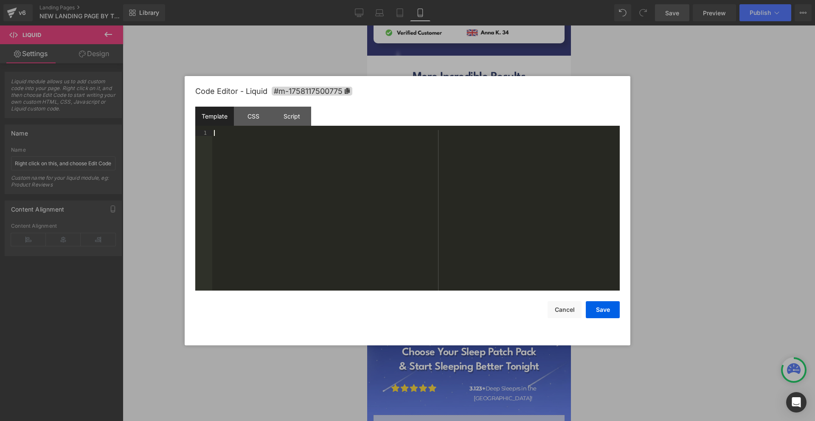
scroll to position [666, 0]
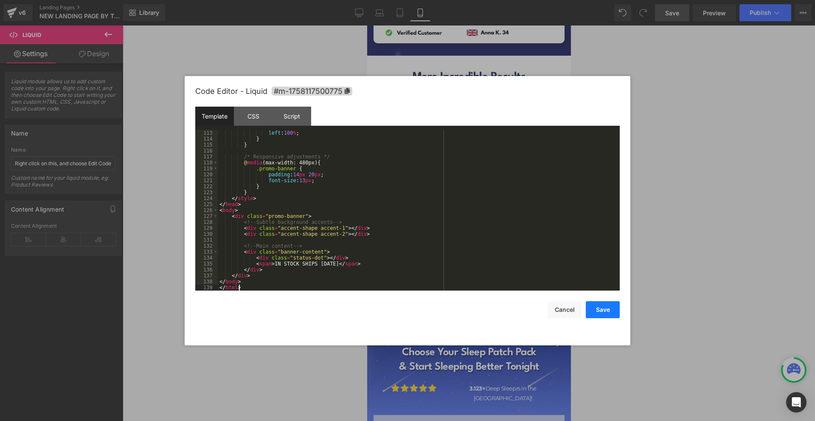
click at [608, 310] on button "Save" at bounding box center [603, 309] width 34 height 17
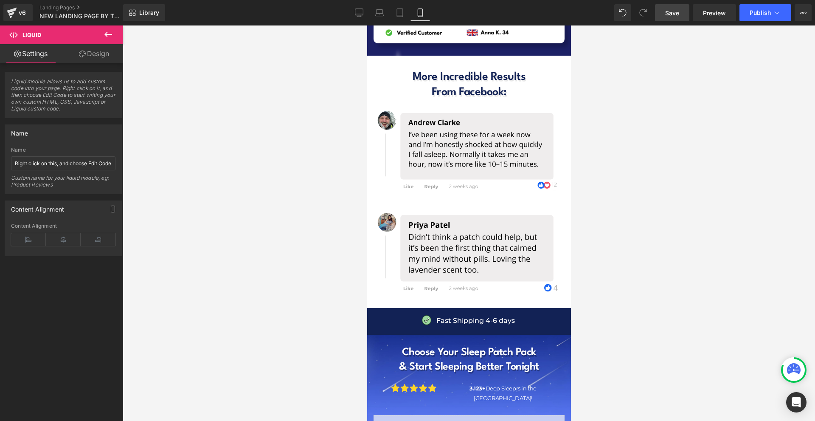
click at [671, 10] on span "Save" at bounding box center [672, 12] width 14 height 9
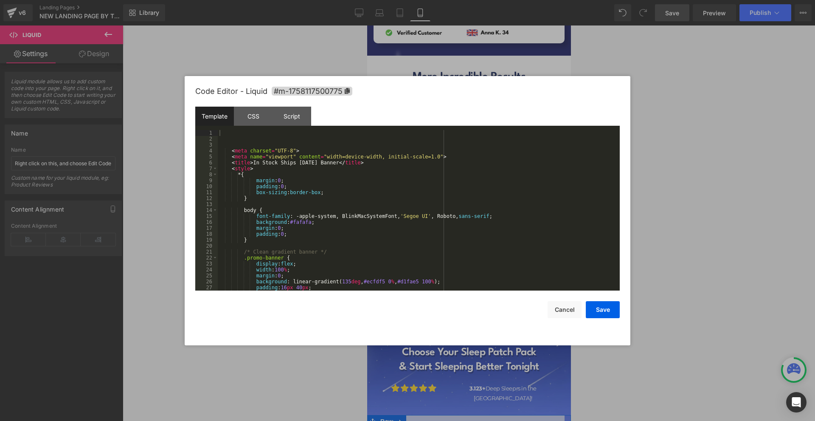
drag, startPoint x: 475, startPoint y: 299, endPoint x: 842, endPoint y: 303, distance: 366.9
click at [475, 415] on div "Liquid" at bounding box center [468, 425] width 191 height 21
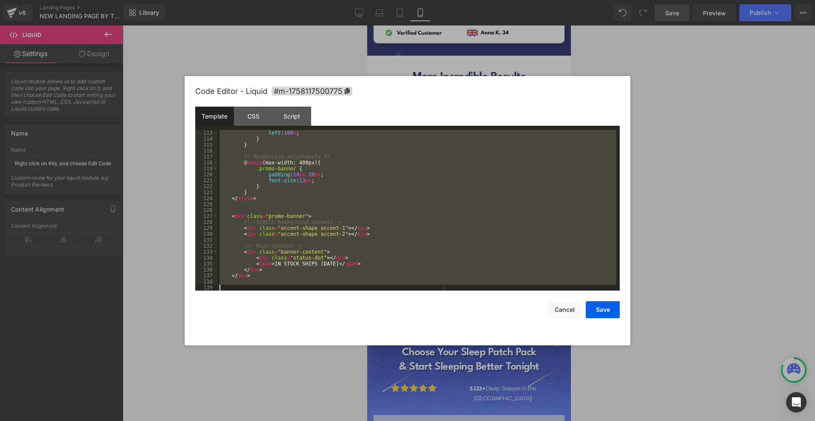
drag, startPoint x: 262, startPoint y: 146, endPoint x: 376, endPoint y: 339, distance: 223.6
click at [373, 339] on div "Code Editor - Liquid #m-1758117500775 Template CSS Script Data 113 114 115 116 …" at bounding box center [407, 210] width 425 height 269
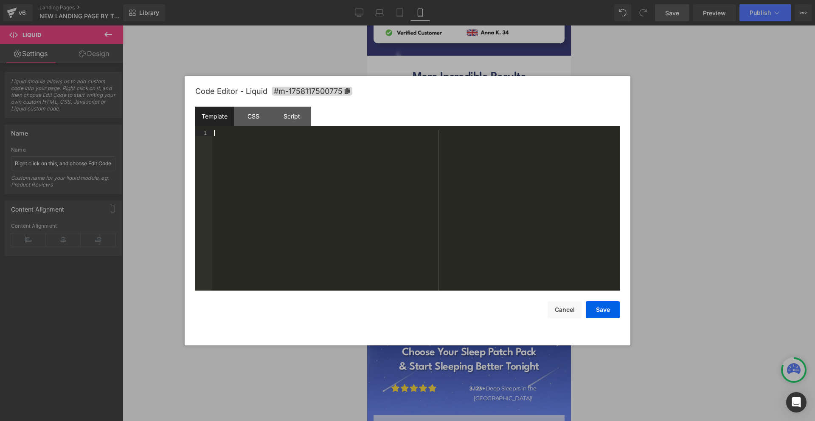
scroll to position [654, 0]
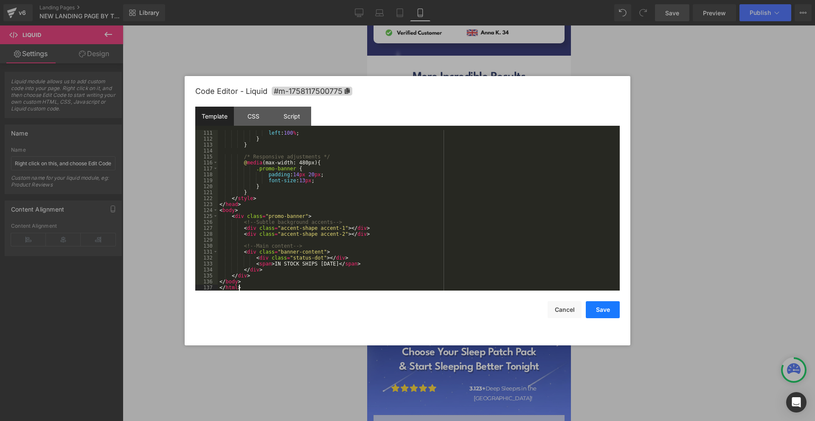
click at [615, 307] on button "Save" at bounding box center [603, 309] width 34 height 17
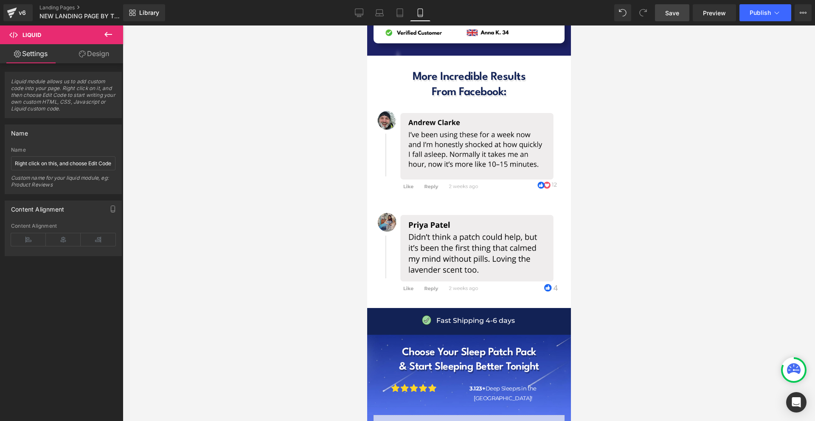
click at [676, 16] on span "Save" at bounding box center [672, 12] width 14 height 9
drag, startPoint x: 380, startPoint y: 300, endPoint x: 703, endPoint y: 289, distance: 322.9
click at [380, 415] on span "Row" at bounding box center [386, 421] width 17 height 13
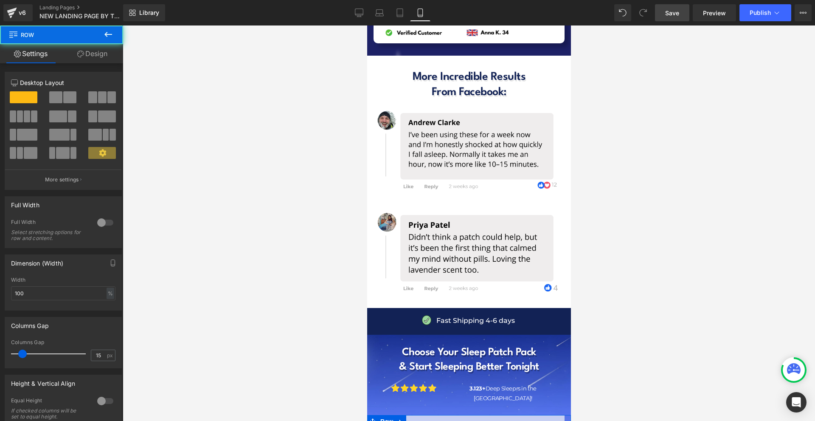
click at [64, 57] on link "Design" at bounding box center [93, 53] width 62 height 19
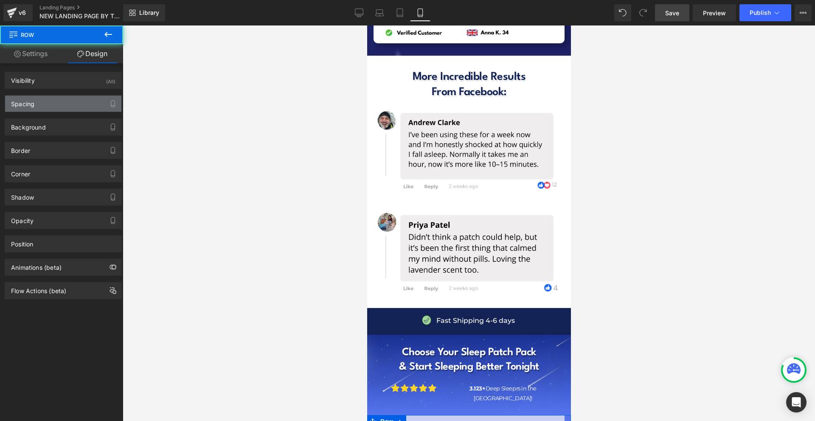
click at [63, 105] on div "Spacing" at bounding box center [63, 104] width 116 height 16
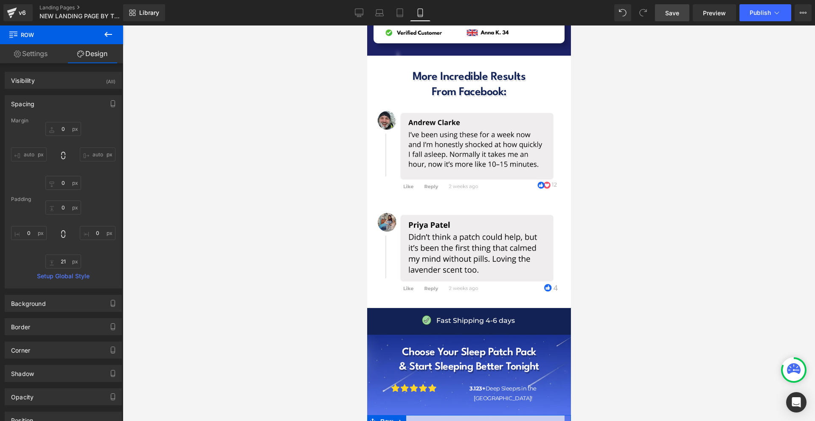
click at [69, 140] on div "auto auto" at bounding box center [63, 156] width 104 height 68
click at [68, 131] on input "text" at bounding box center [63, 129] width 36 height 14
type input "-10"
click at [663, 14] on link "Save" at bounding box center [672, 12] width 34 height 17
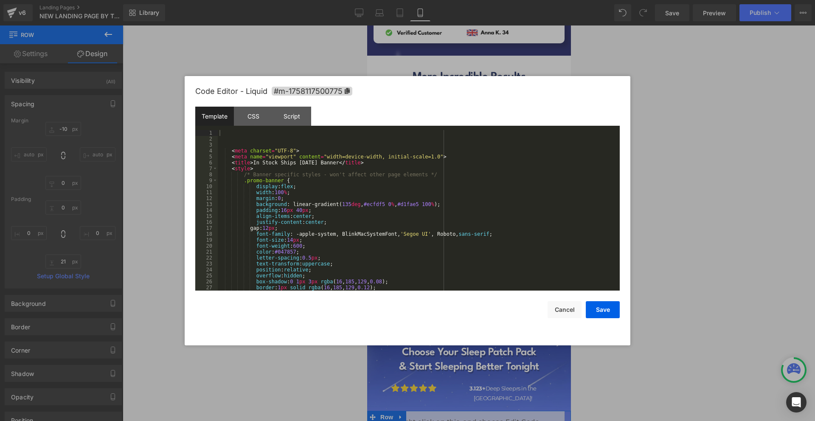
click at [476, 411] on div "Liquid" at bounding box center [468, 421] width 191 height 21
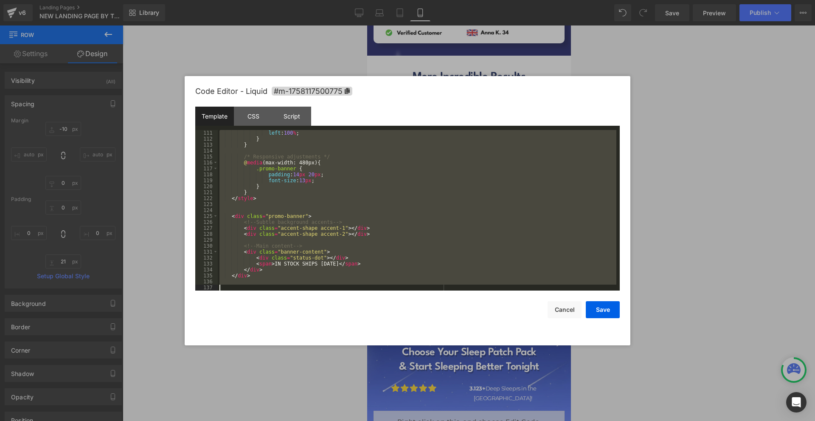
drag, startPoint x: 228, startPoint y: 130, endPoint x: 456, endPoint y: 395, distance: 349.0
click at [456, 395] on body "Row You are previewing how the will restyle your page. You can not edit Element…" at bounding box center [407, 210] width 815 height 421
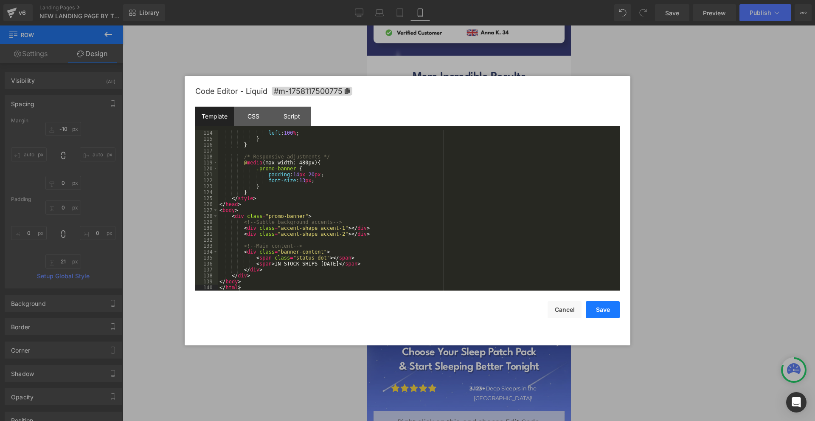
click at [595, 305] on button "Save" at bounding box center [603, 309] width 34 height 17
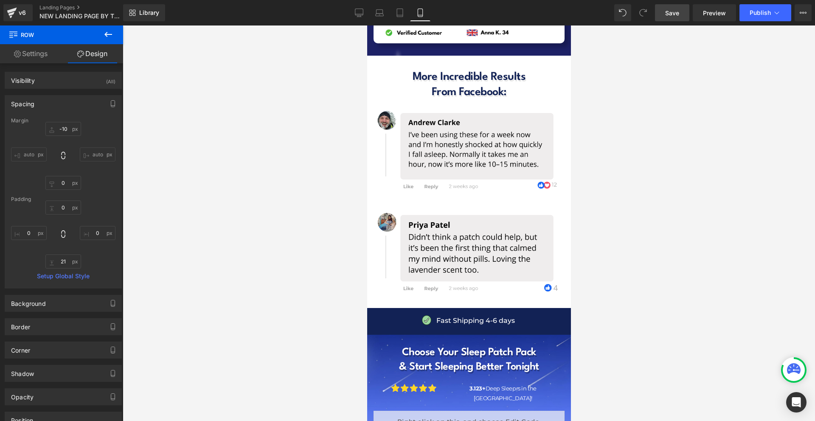
click at [684, 16] on link "Save" at bounding box center [672, 12] width 34 height 17
click at [456, 321] on span "Icon List" at bounding box center [466, 327] width 30 height 13
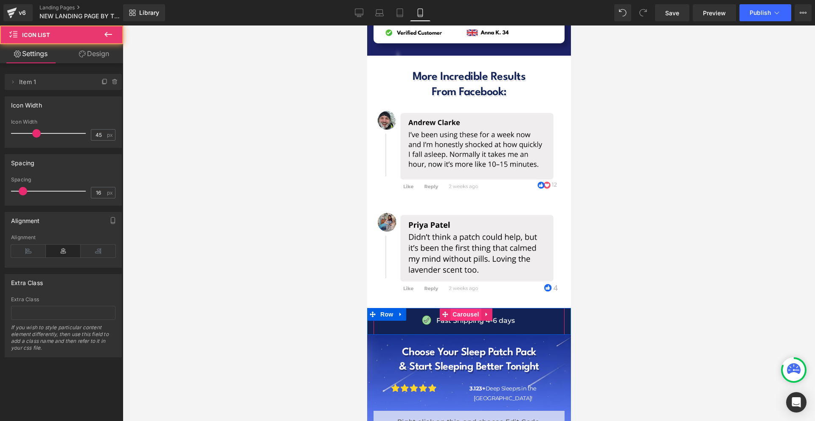
click at [458, 308] on span "Carousel" at bounding box center [465, 314] width 31 height 13
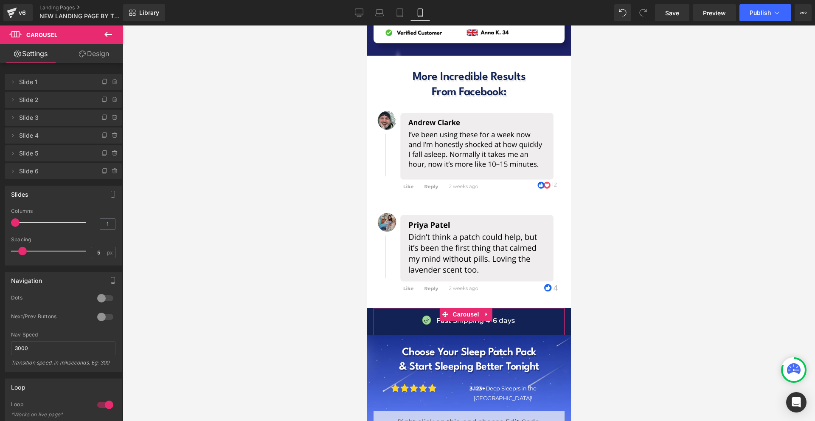
click at [108, 297] on div at bounding box center [105, 298] width 20 height 14
click at [107, 299] on div at bounding box center [105, 298] width 20 height 14
click at [102, 311] on div at bounding box center [105, 317] width 20 height 14
click at [545, 312] on button "›" at bounding box center [551, 324] width 25 height 25
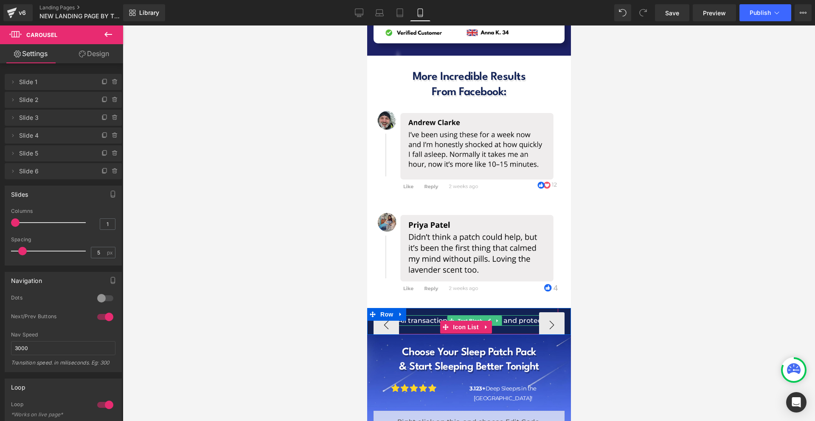
click at [516, 315] on p "All transactions are encrypted and protected" at bounding box center [475, 320] width 156 height 11
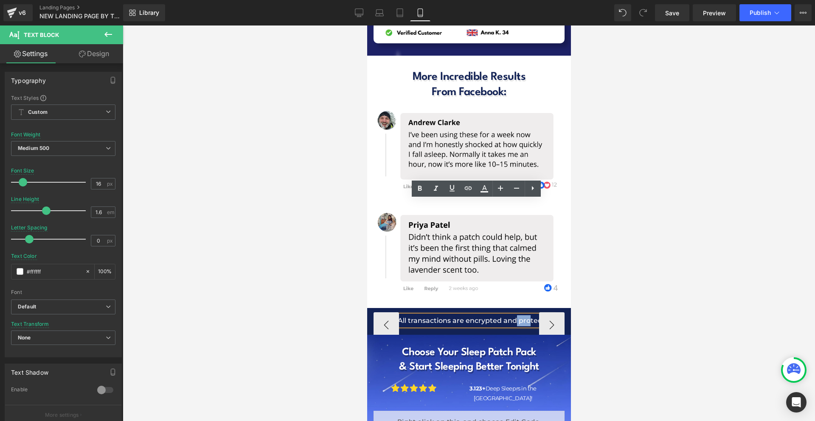
drag, startPoint x: 517, startPoint y: 205, endPoint x: 528, endPoint y: 202, distance: 11.6
click at [528, 315] on p "All transactions are encrypted and protected" at bounding box center [475, 320] width 156 height 11
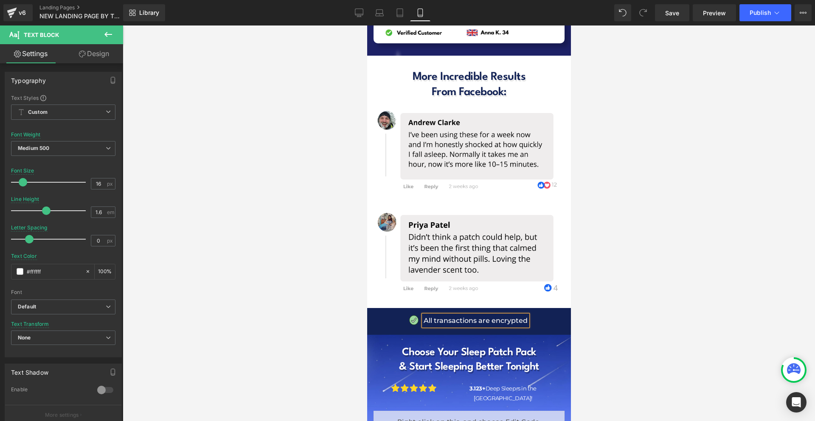
click at [646, 208] on div at bounding box center [469, 222] width 693 height 395
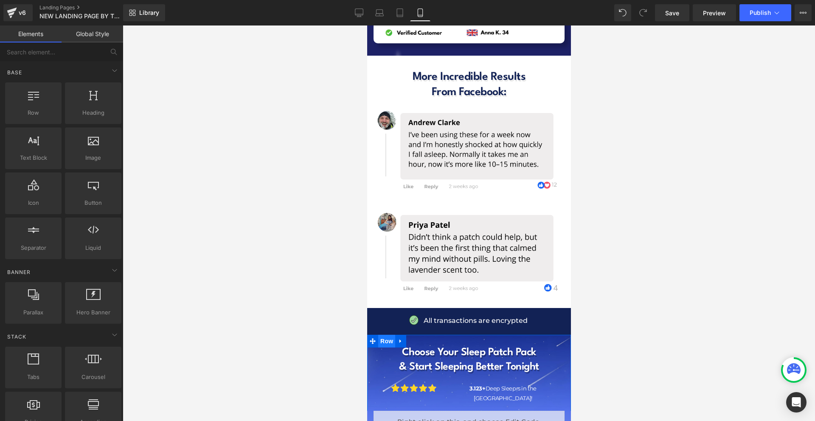
click at [386, 335] on span "Row" at bounding box center [386, 341] width 17 height 13
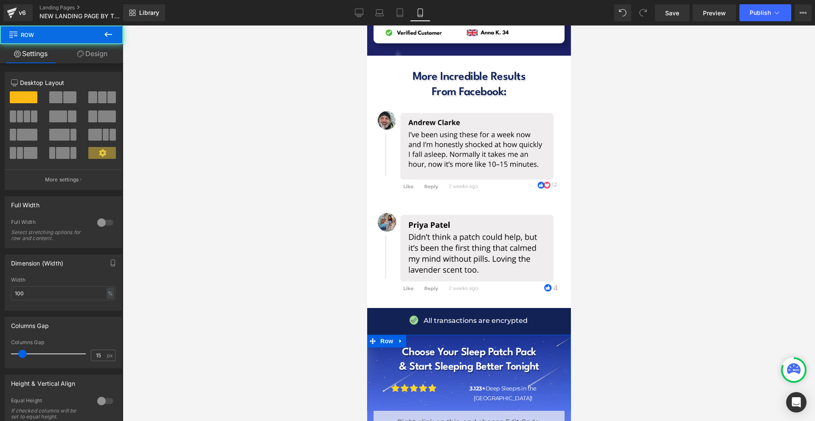
click at [104, 56] on link "Design" at bounding box center [93, 53] width 62 height 19
click at [0, 0] on div "Spacing" at bounding box center [0, 0] width 0 height 0
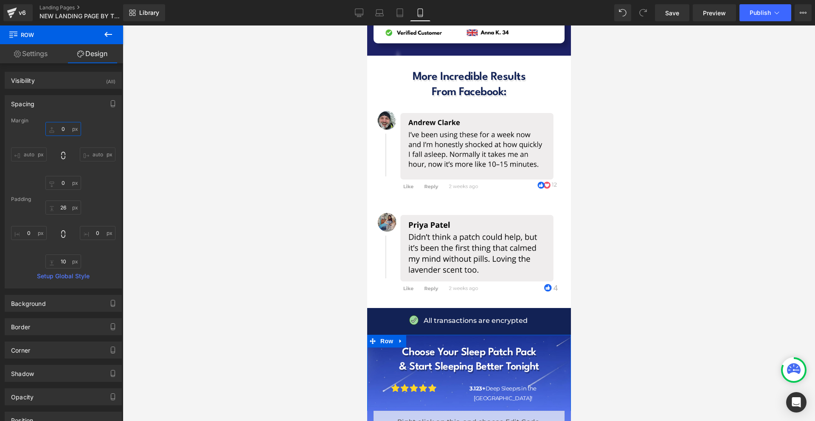
click at [68, 125] on input "0" at bounding box center [63, 129] width 36 height 14
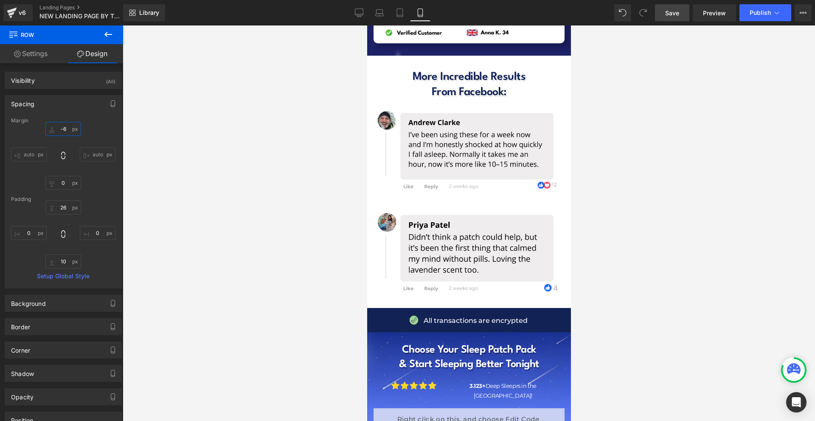
type input "-6"
click at [680, 17] on link "Save" at bounding box center [672, 12] width 34 height 17
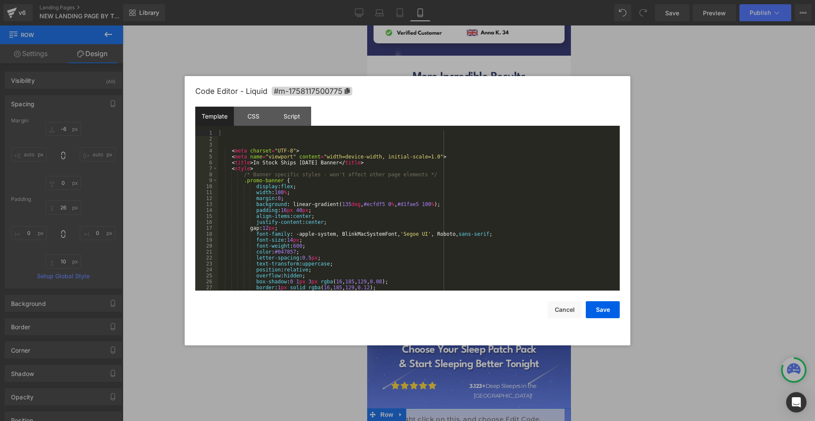
drag, startPoint x: 476, startPoint y: 289, endPoint x: 747, endPoint y: 251, distance: 274.4
click at [476, 408] on div "Liquid" at bounding box center [468, 418] width 191 height 21
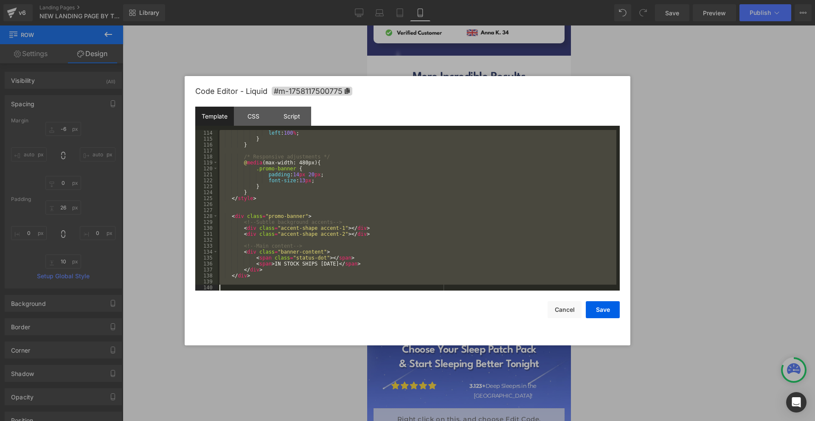
drag, startPoint x: 256, startPoint y: 140, endPoint x: 546, endPoint y: 421, distance: 403.6
click at [546, 420] on html "Row You are previewing how the will restyle your page. You can not edit Element…" at bounding box center [407, 210] width 815 height 421
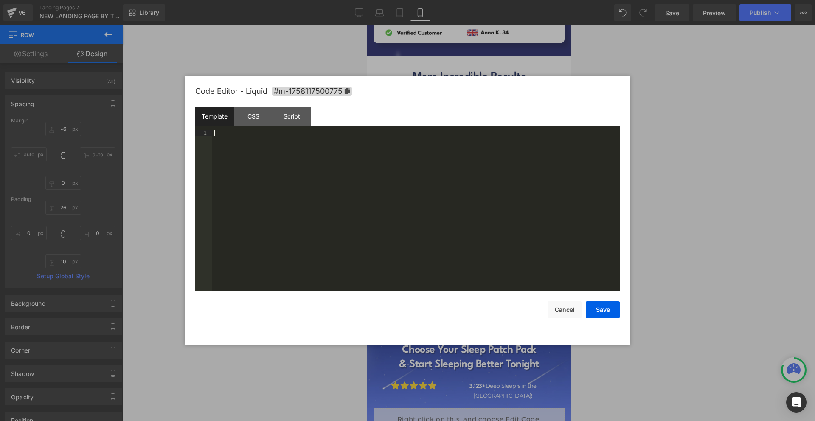
scroll to position [690, 0]
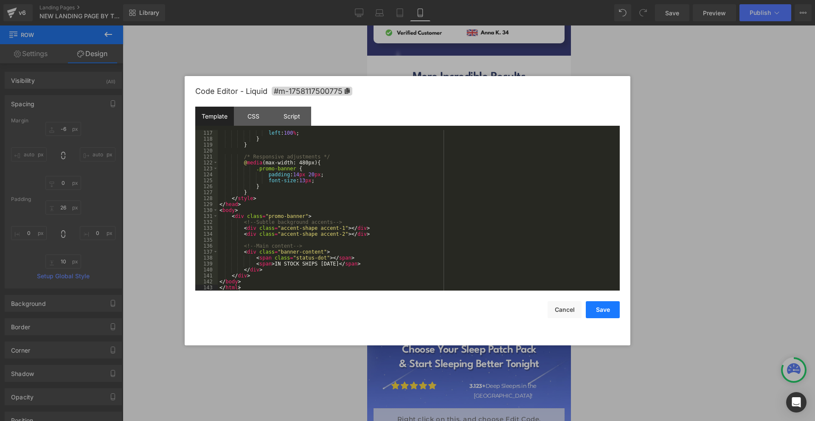
click at [596, 313] on button "Save" at bounding box center [603, 309] width 34 height 17
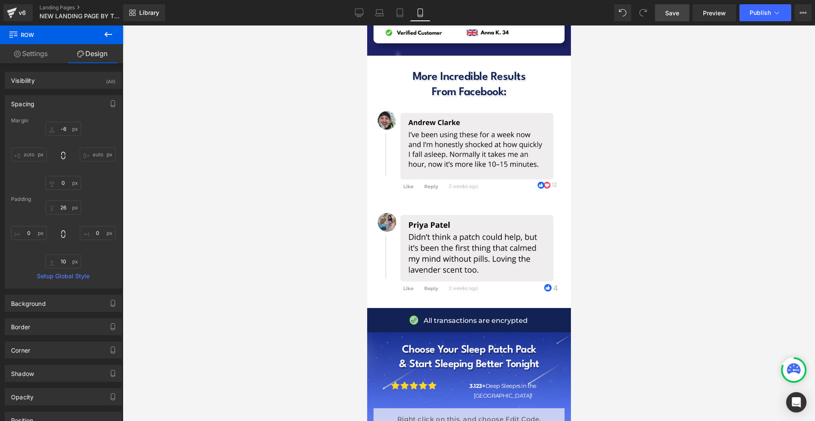
click at [680, 18] on link "Save" at bounding box center [672, 12] width 34 height 17
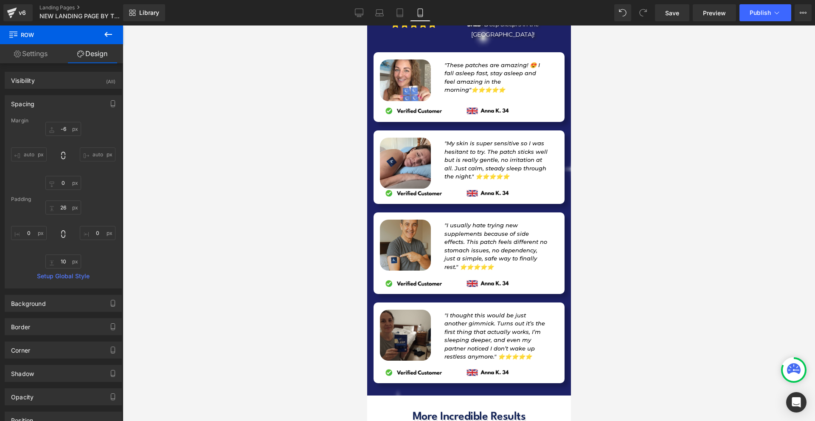
scroll to position [8496, 0]
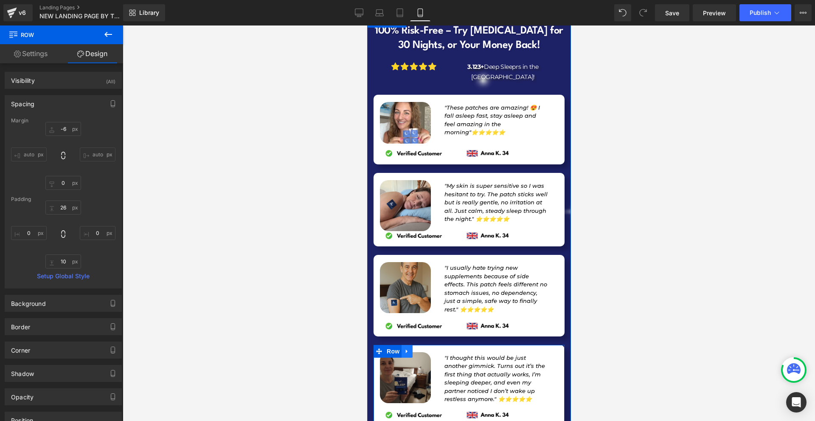
click at [408, 348] on icon at bounding box center [407, 351] width 6 height 6
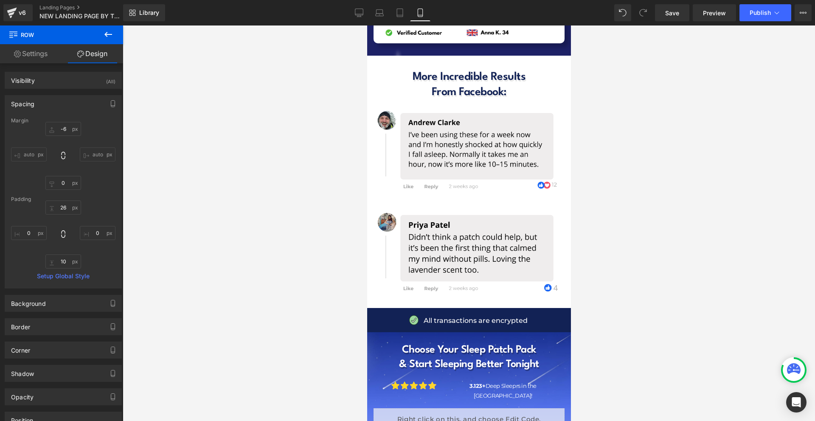
scroll to position [9048, 0]
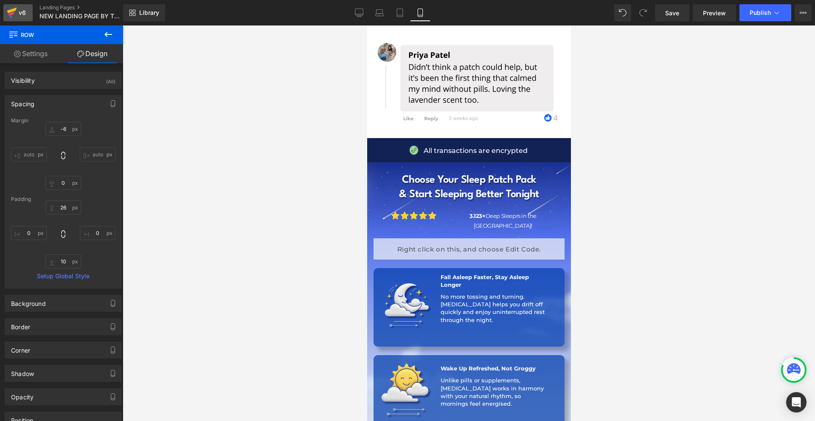
click at [11, 9] on icon at bounding box center [12, 11] width 10 height 6
